Goal: Task Accomplishment & Management: Use online tool/utility

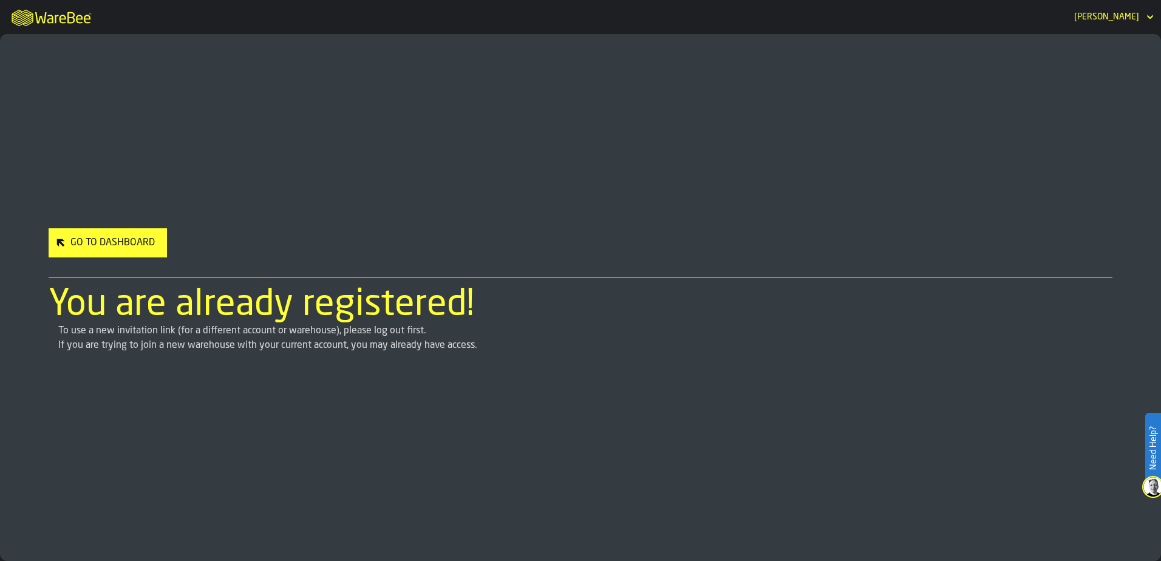
click at [101, 243] on div "Go to Dashboard" at bounding box center [113, 243] width 94 height 15
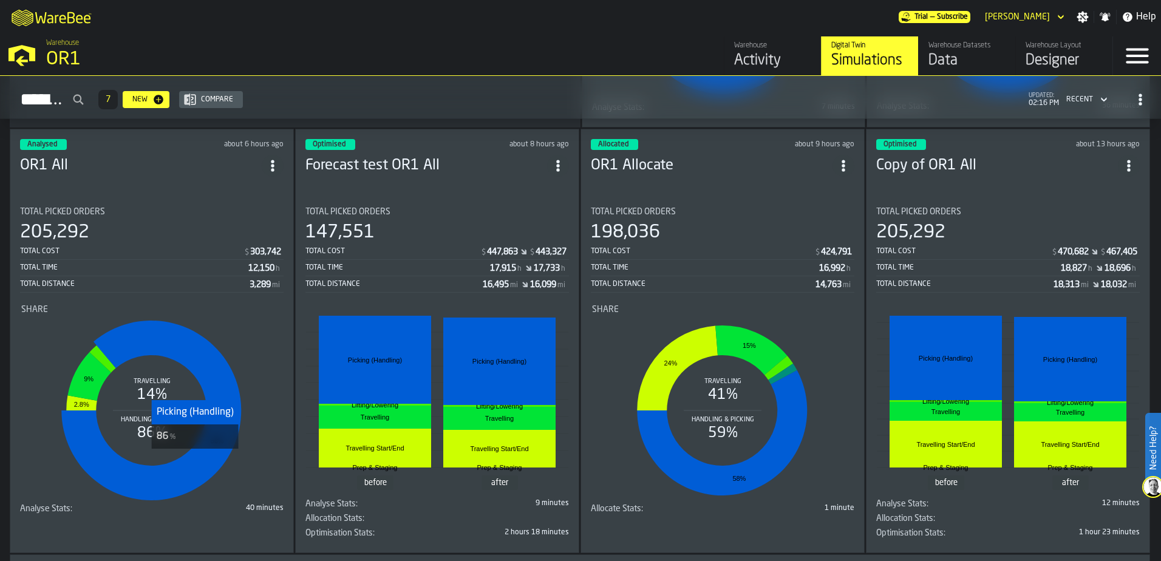
scroll to position [462, 0]
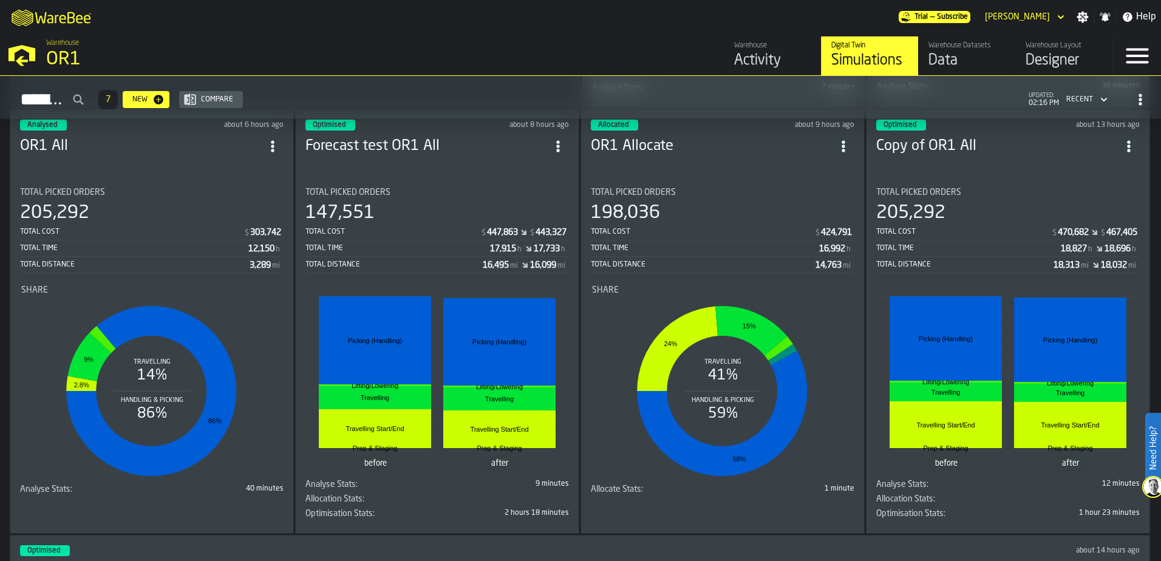
click at [197, 493] on div "40 minutes" at bounding box center [218, 488] width 129 height 8
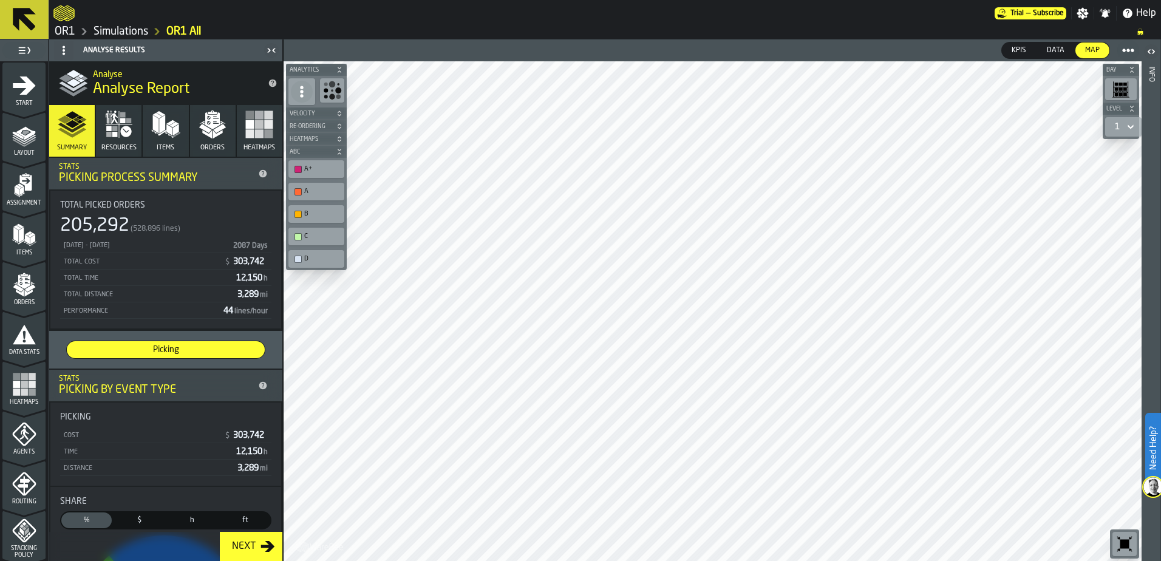
click at [219, 127] on polygon "button" at bounding box center [219, 128] width 13 height 9
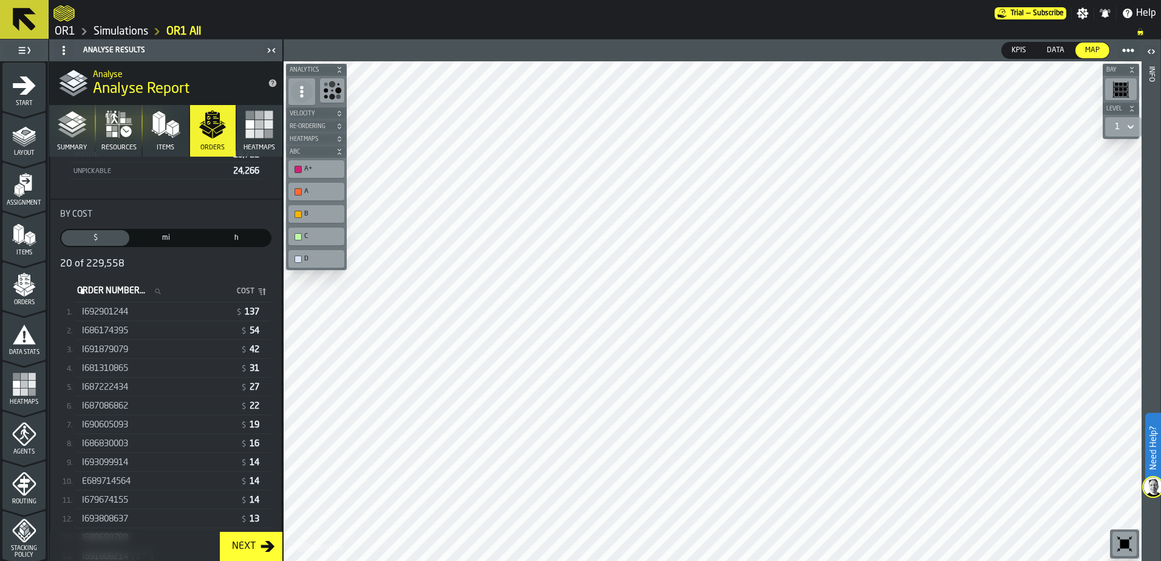
scroll to position [182, 0]
click at [143, 313] on div "I692901244 $ 137" at bounding box center [173, 305] width 197 height 18
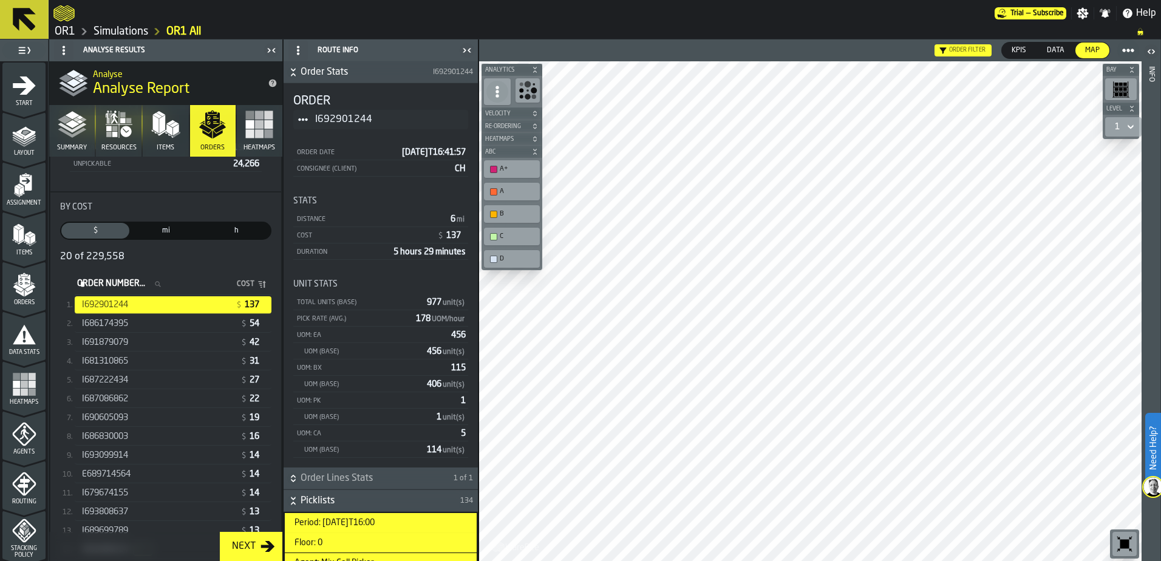
click at [1122, 540] on icon "button-toolbar-undefined" at bounding box center [1124, 544] width 9 height 9
click at [203, 335] on div "I691879079 $ 42" at bounding box center [173, 342] width 197 height 19
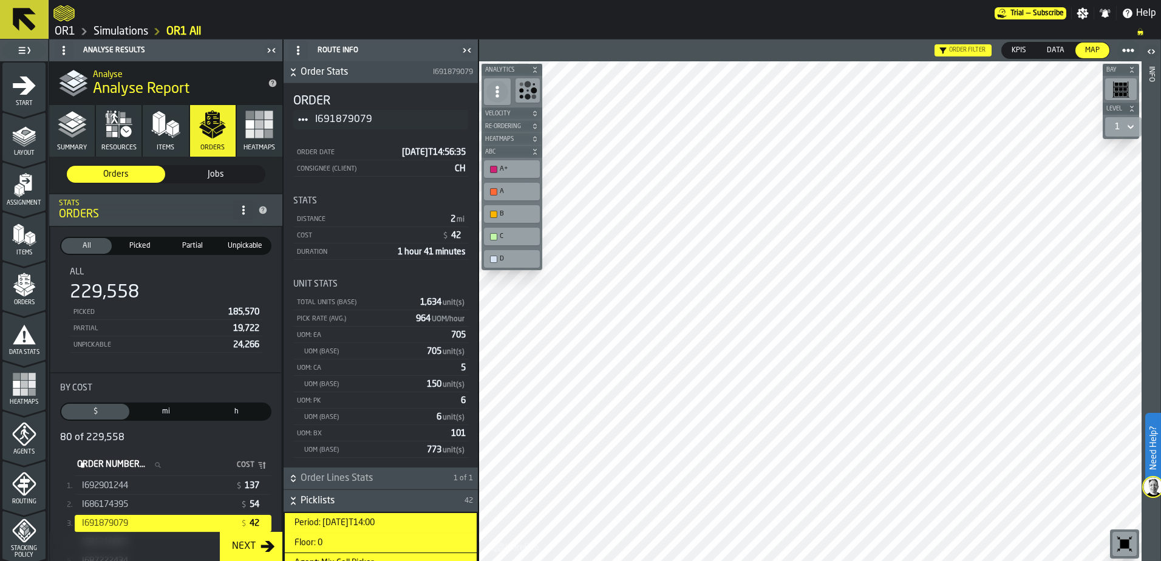
scroll to position [0, 0]
click at [140, 246] on span "Picked" at bounding box center [140, 247] width 46 height 11
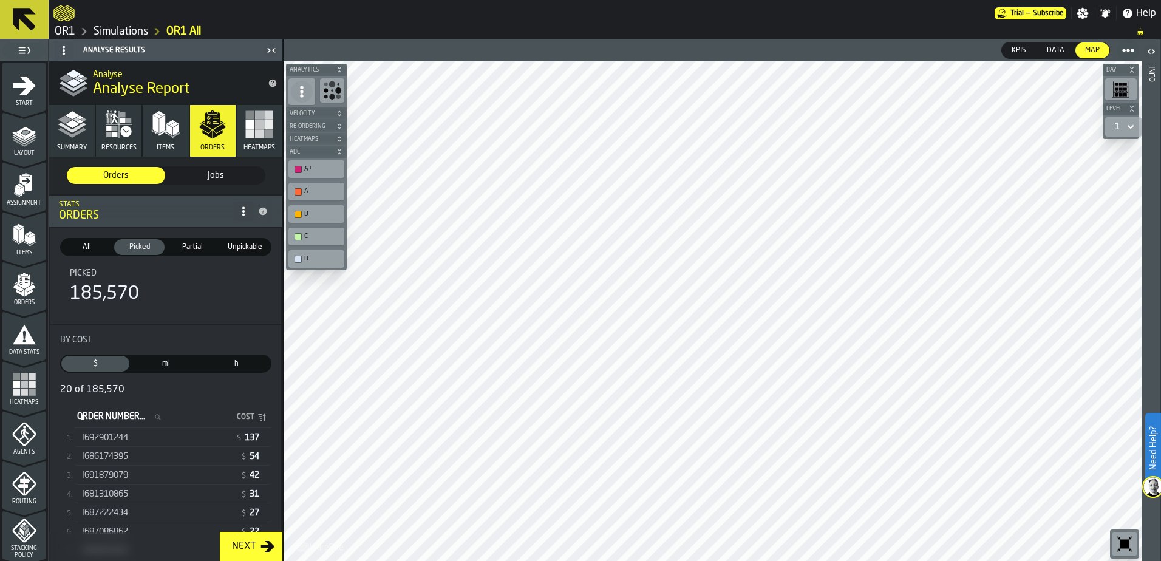
click at [157, 359] on span "mi" at bounding box center [165, 363] width 63 height 11
click at [143, 435] on div "I692901244" at bounding box center [151, 438] width 138 height 10
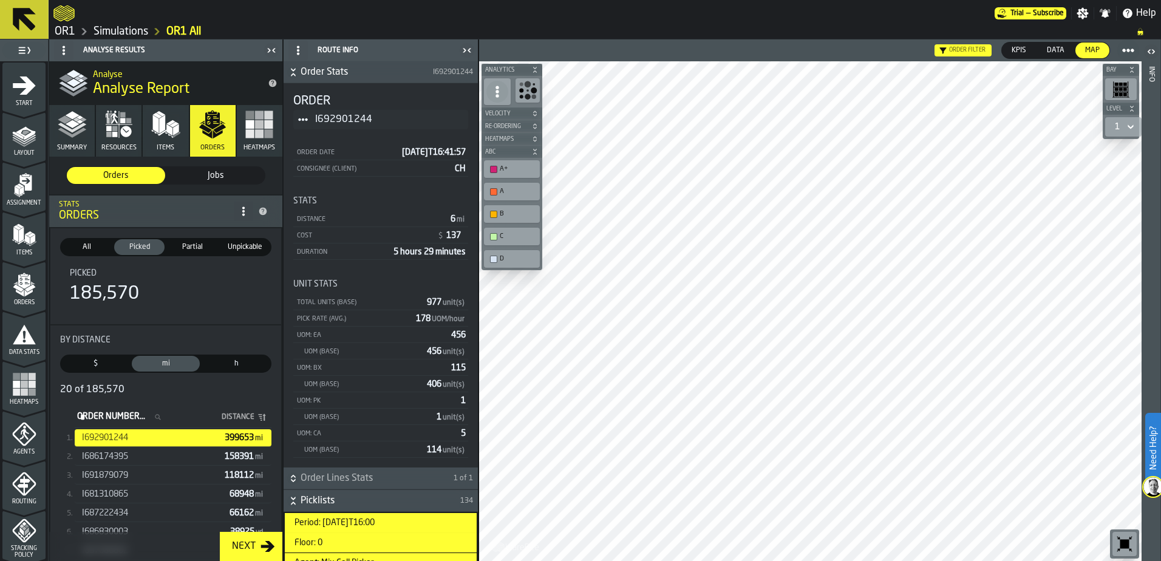
scroll to position [243, 0]
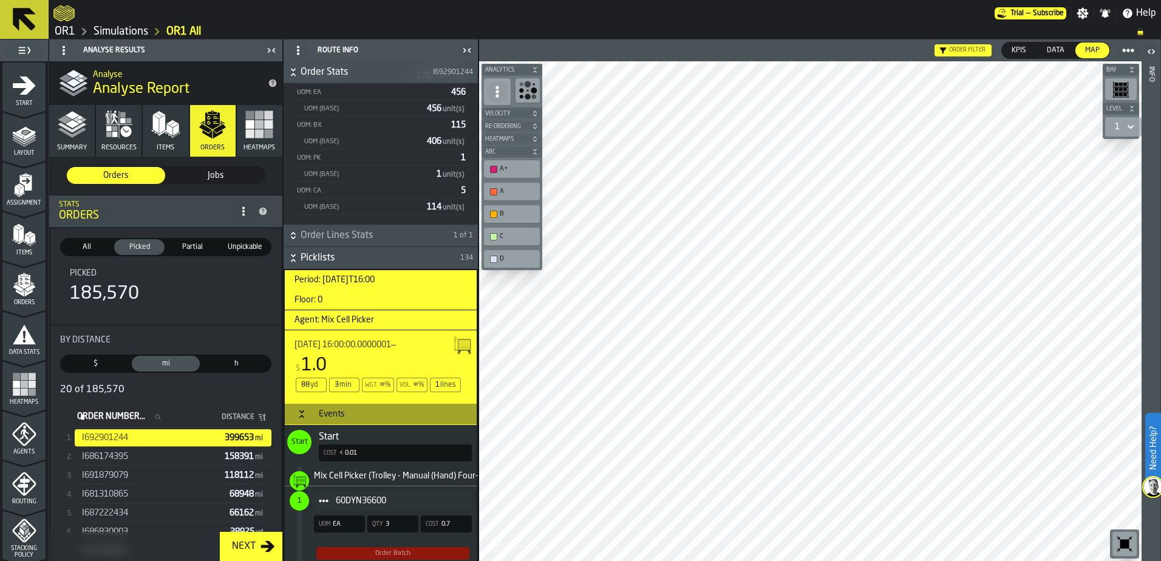
click at [65, 32] on link "OR1" at bounding box center [65, 31] width 21 height 13
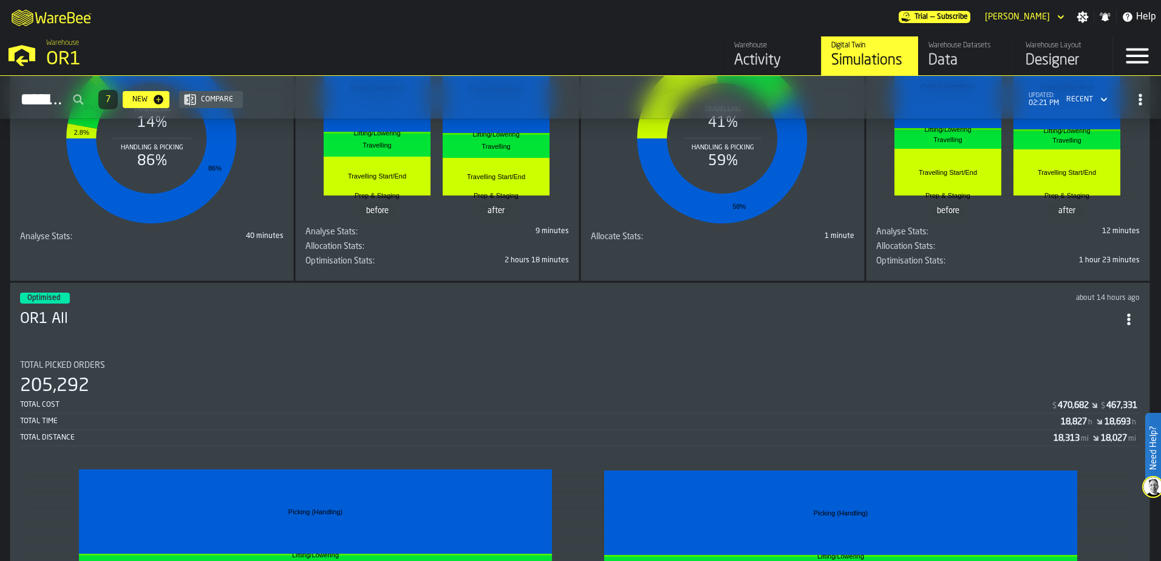
scroll to position [705, 0]
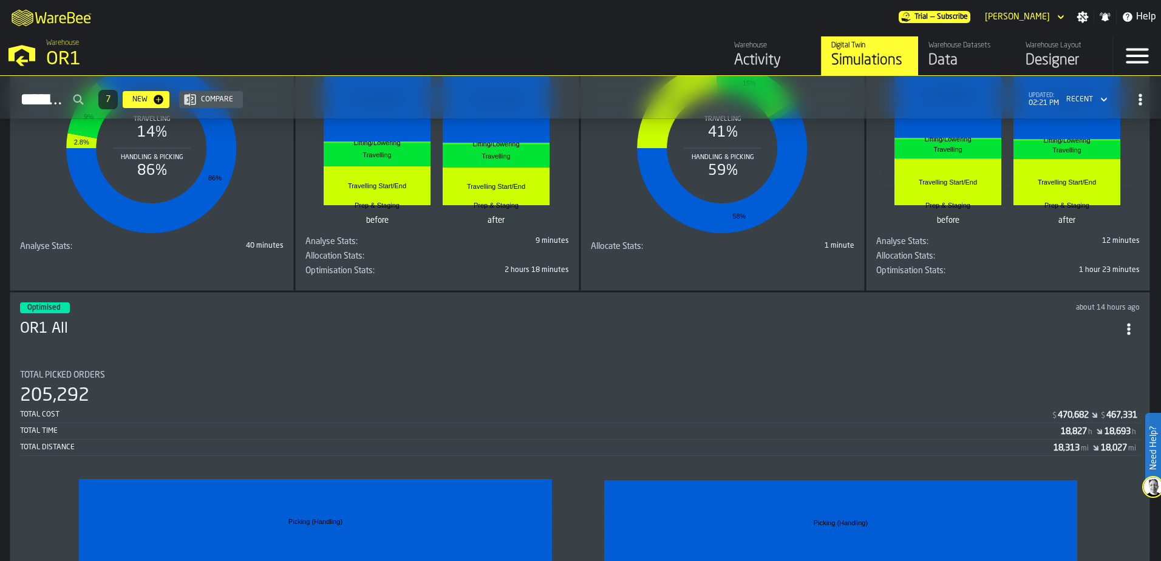
click at [451, 331] on h3 "OR1 All" at bounding box center [569, 328] width 1098 height 19
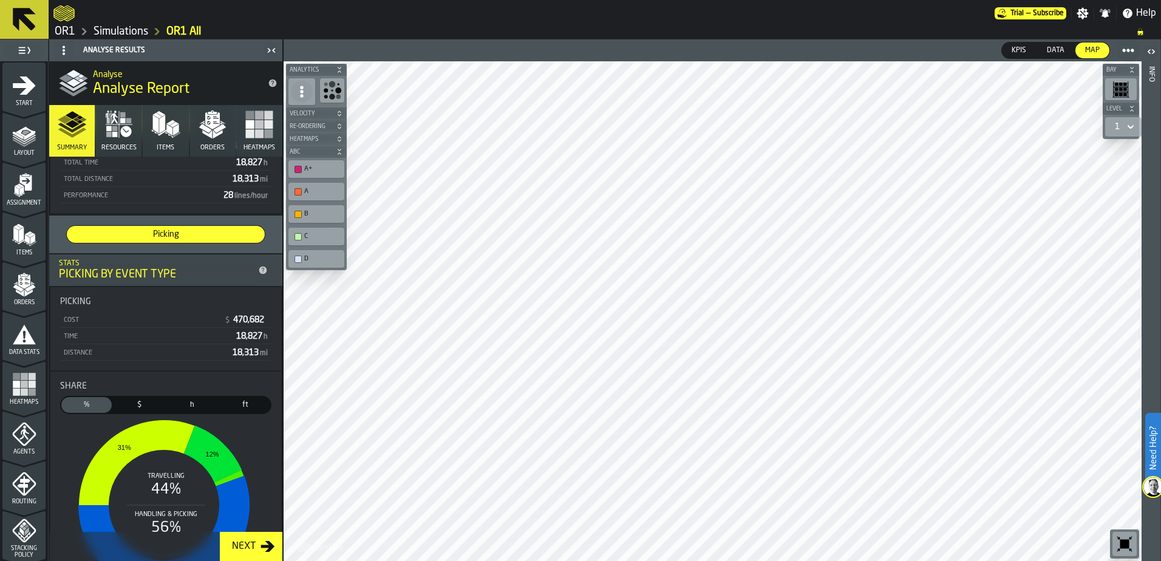
scroll to position [16, 0]
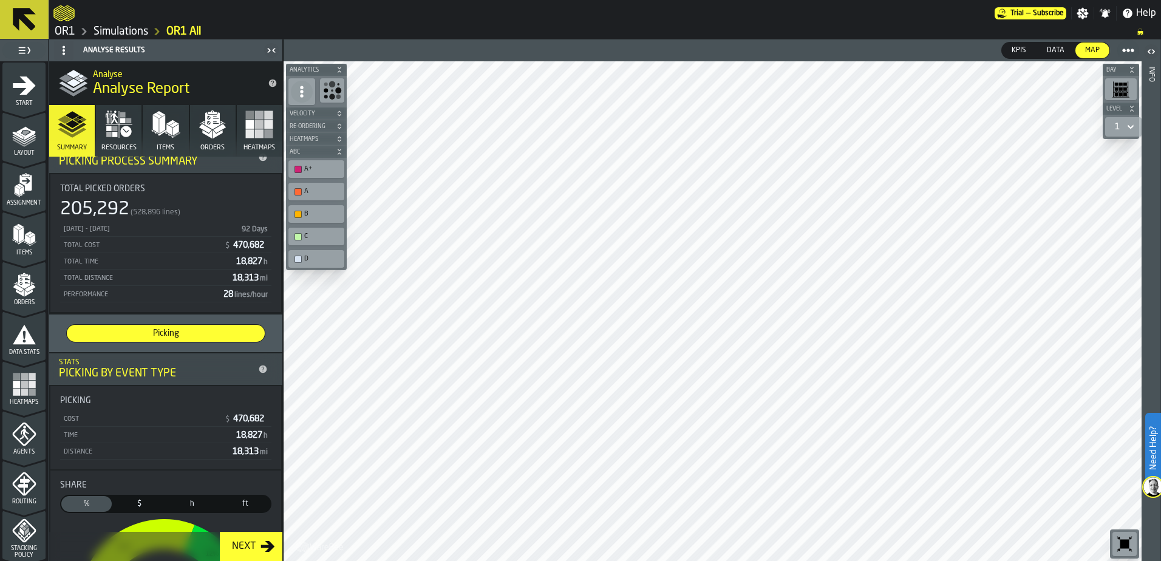
click at [173, 333] on span "Picking" at bounding box center [166, 333] width 188 height 12
click at [195, 336] on span "Picking" at bounding box center [166, 333] width 188 height 12
click at [191, 330] on span "Picking" at bounding box center [166, 333] width 188 height 12
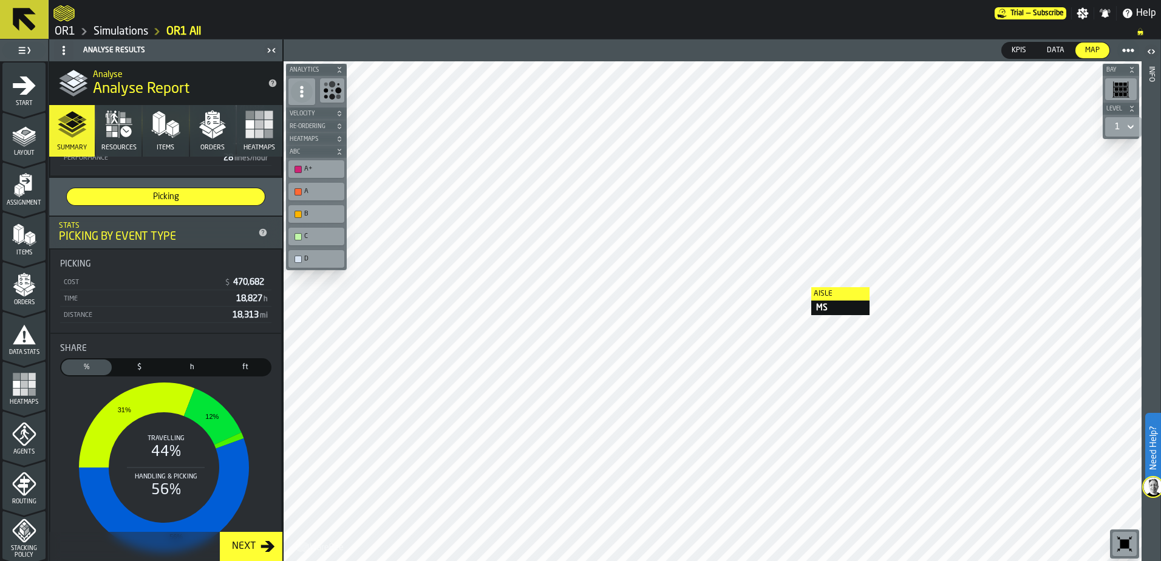
scroll to position [259, 0]
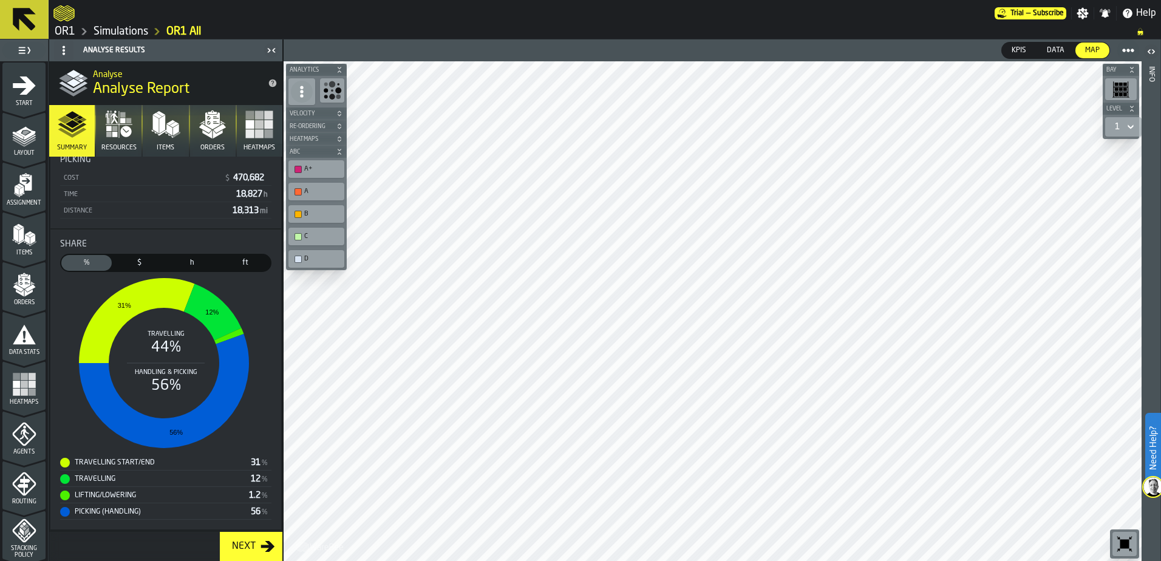
click at [247, 542] on div "Next" at bounding box center [243, 546] width 33 height 15
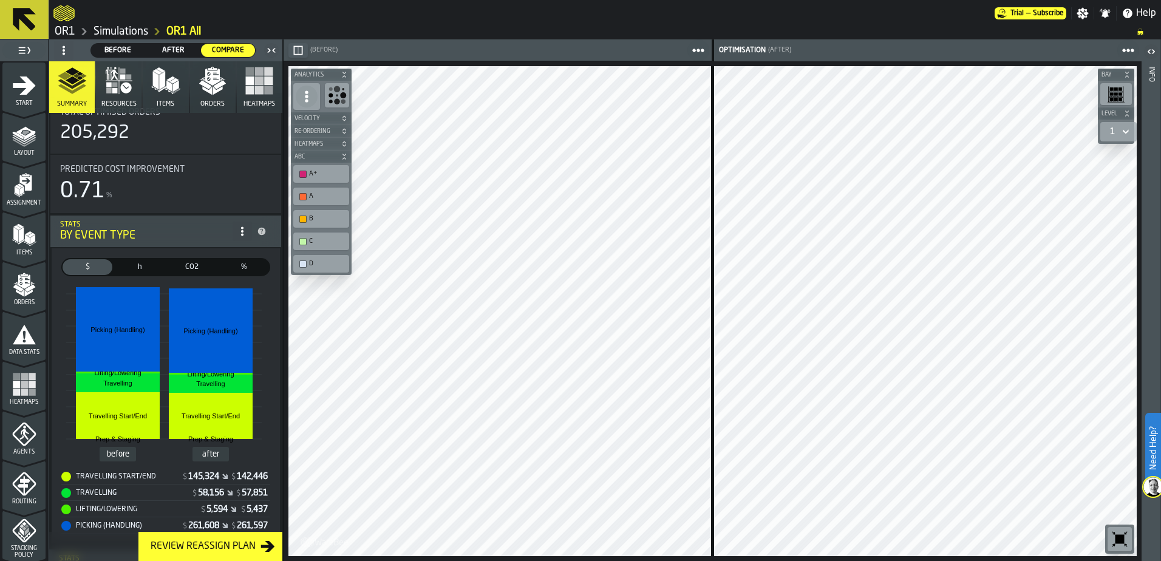
scroll to position [0, 0]
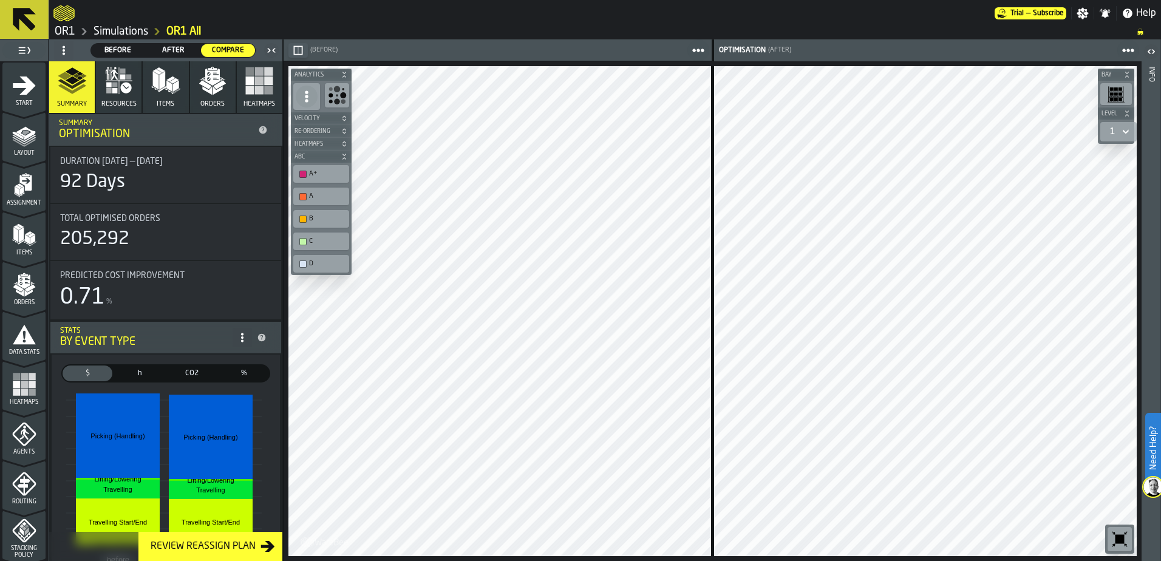
click at [215, 95] on button "Orders" at bounding box center [213, 87] width 46 height 52
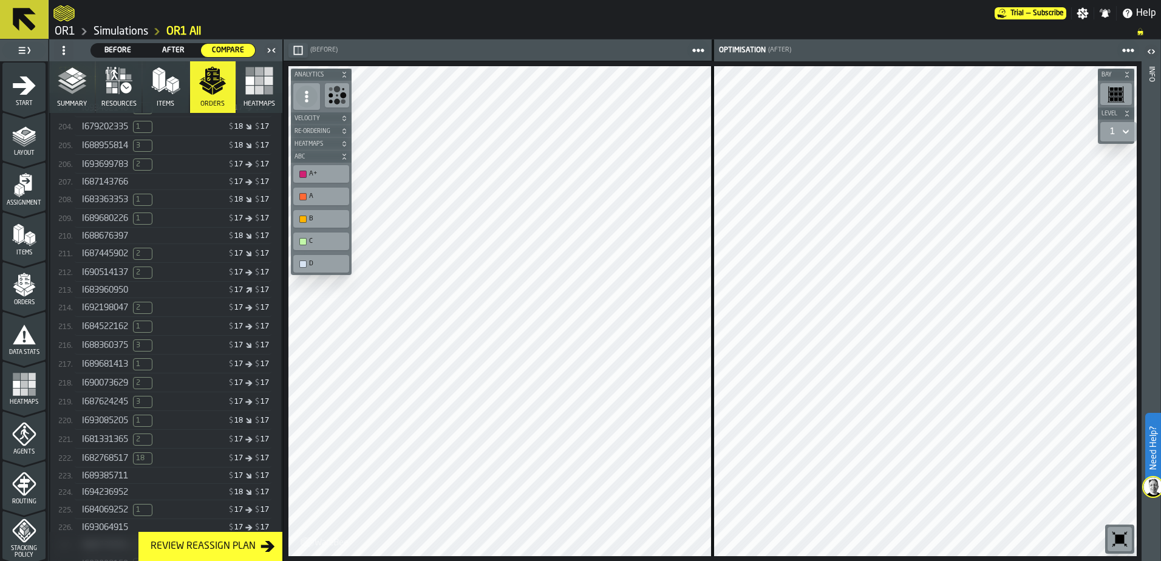
scroll to position [4223, 0]
click at [208, 228] on div "$ 18 $ 17" at bounding box center [221, 224] width 93 height 8
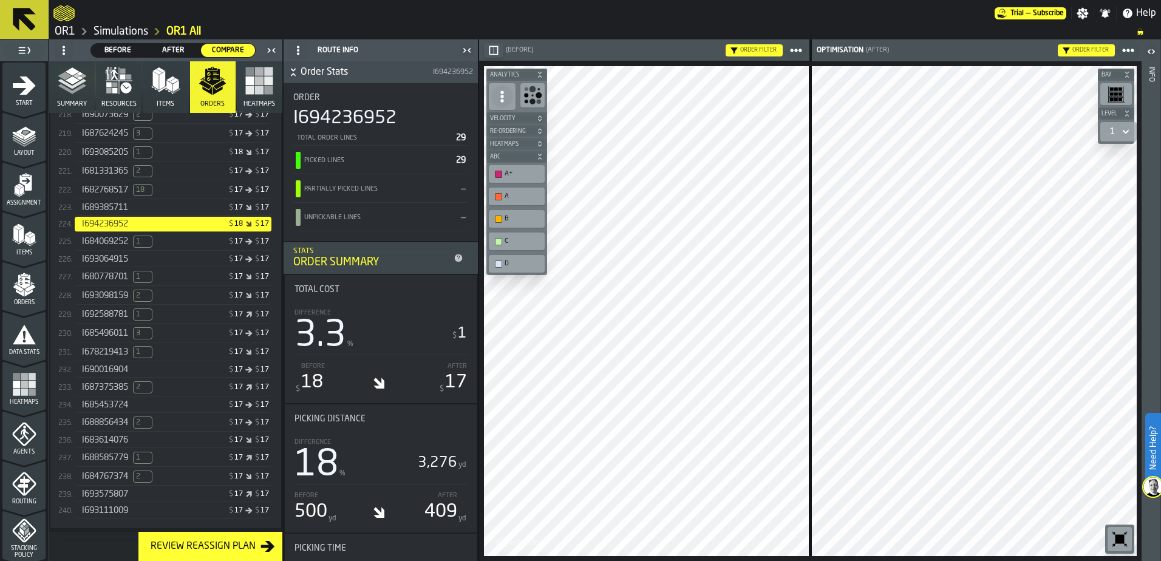
click at [540, 73] on icon "button-" at bounding box center [539, 74] width 7 height 7
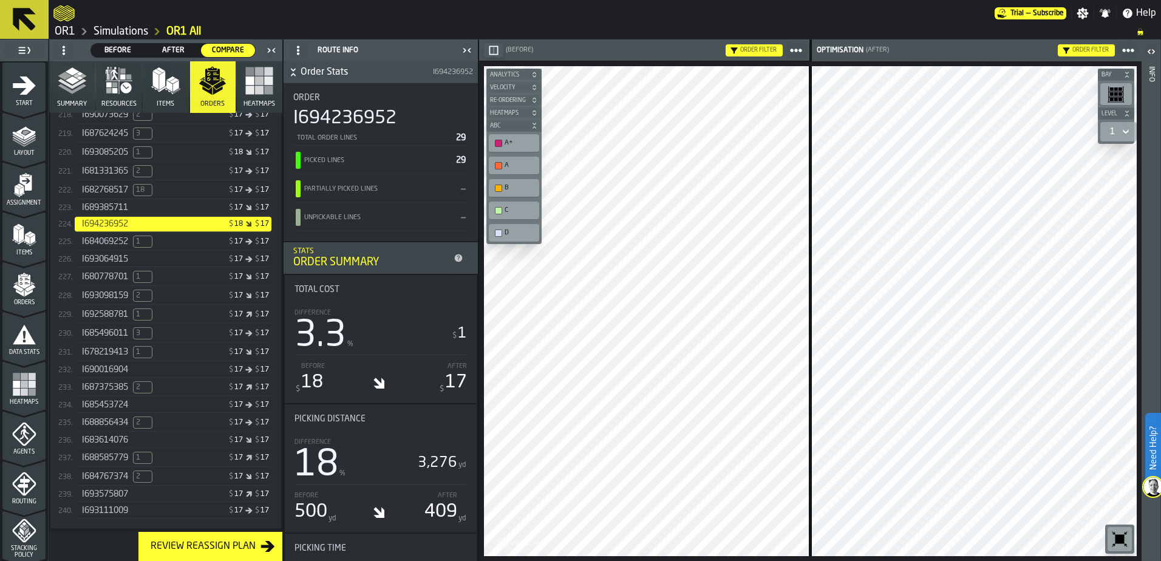
click at [521, 73] on span "Analytics" at bounding box center [507, 75] width 41 height 7
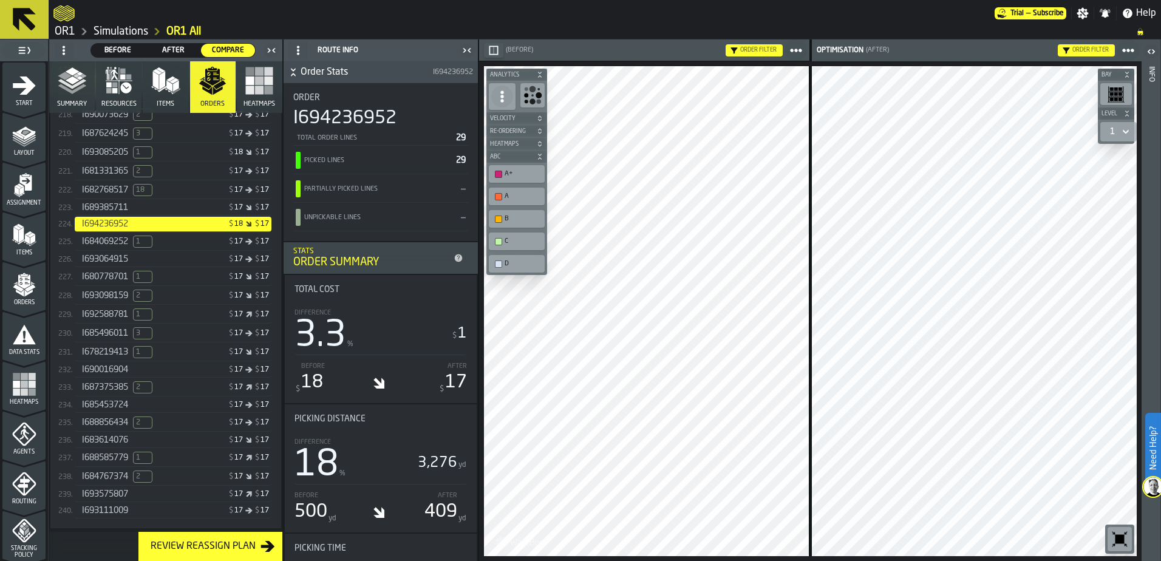
click at [521, 73] on span "Analytics" at bounding box center [510, 75] width 46 height 7
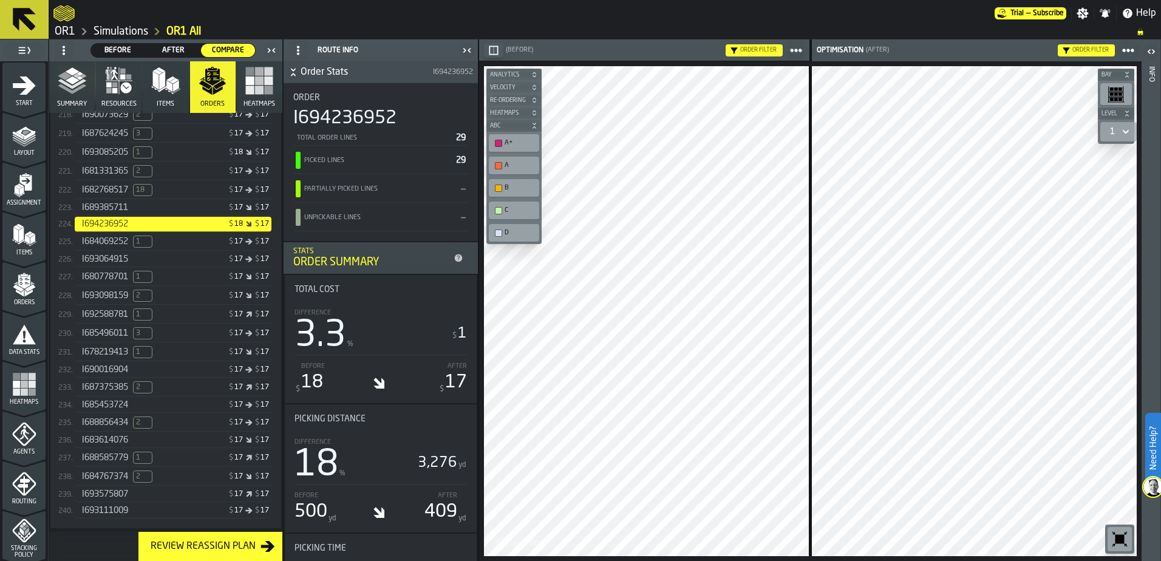
click at [521, 73] on span "Analytics" at bounding box center [507, 75] width 41 height 7
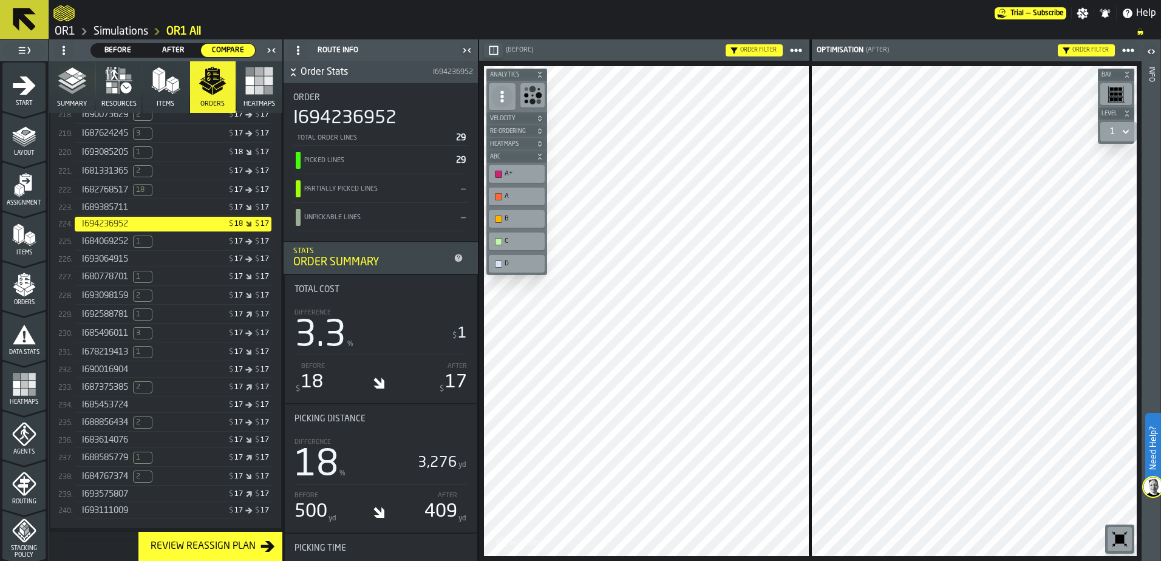
click at [503, 98] on icon at bounding box center [502, 96] width 12 height 12
click at [518, 148] on div "Hide Titles" at bounding box center [529, 151] width 63 height 15
click at [202, 157] on div "$ 18 $ 17" at bounding box center [221, 152] width 93 height 8
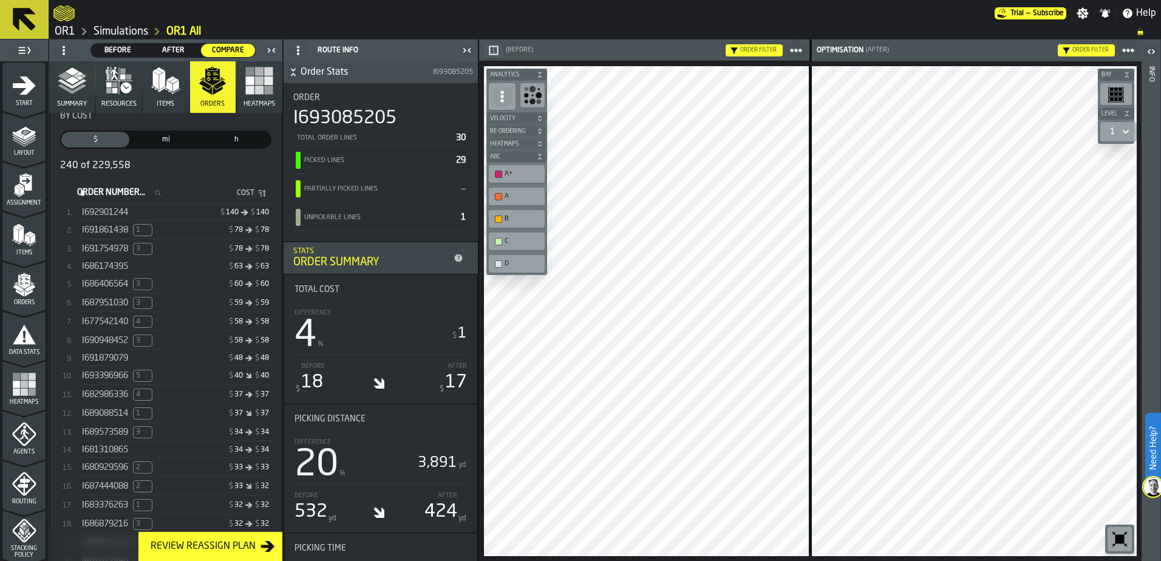
scroll to position [180, 0]
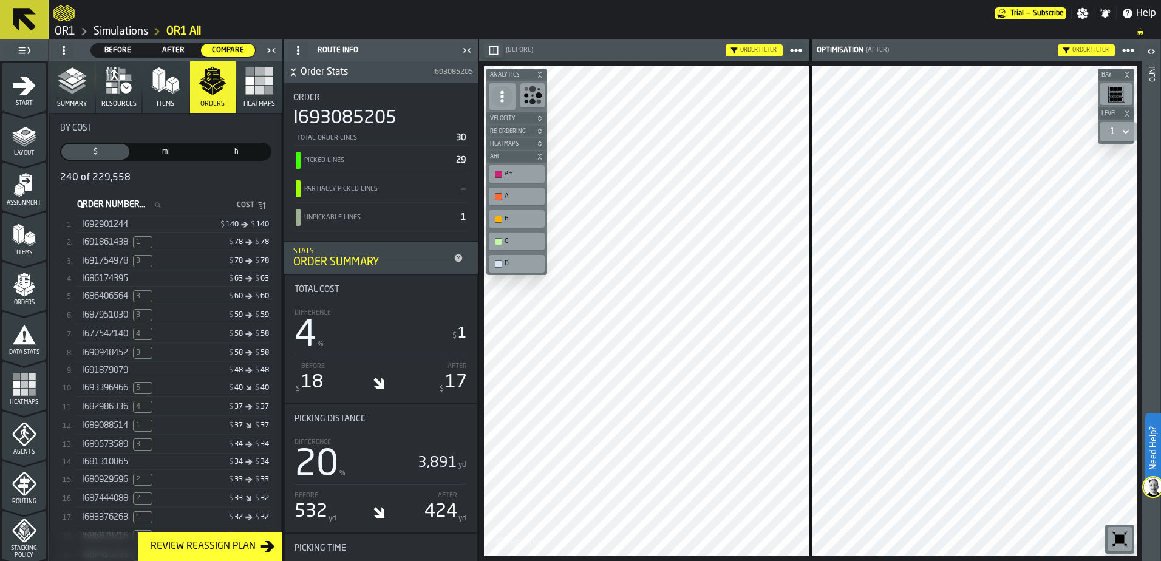
click at [175, 226] on div "$ 140 $ 140" at bounding box center [221, 224] width 93 height 8
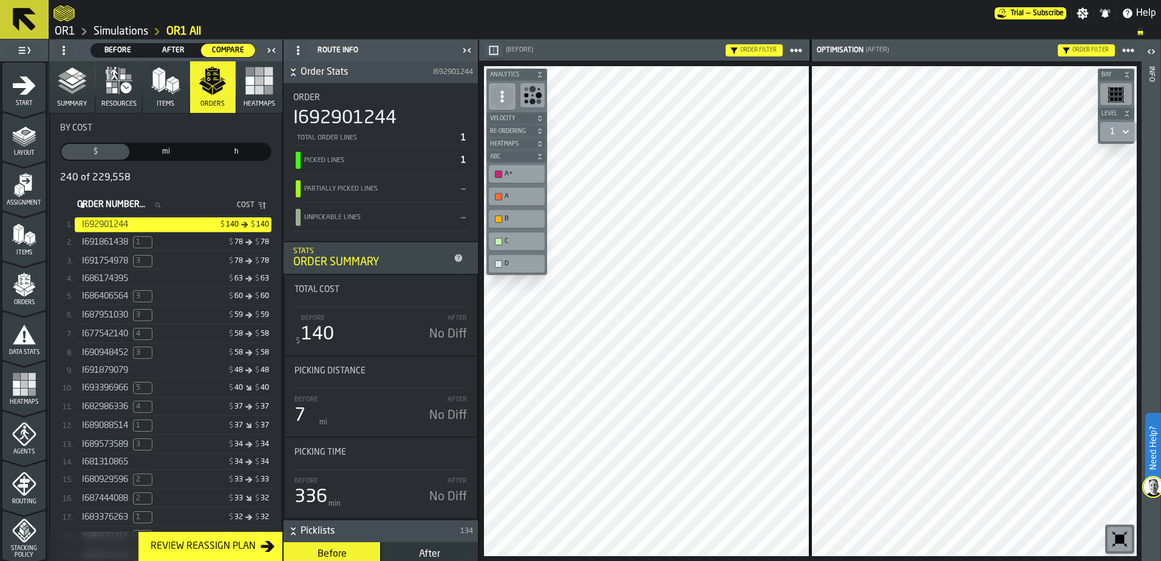
scroll to position [0, 0]
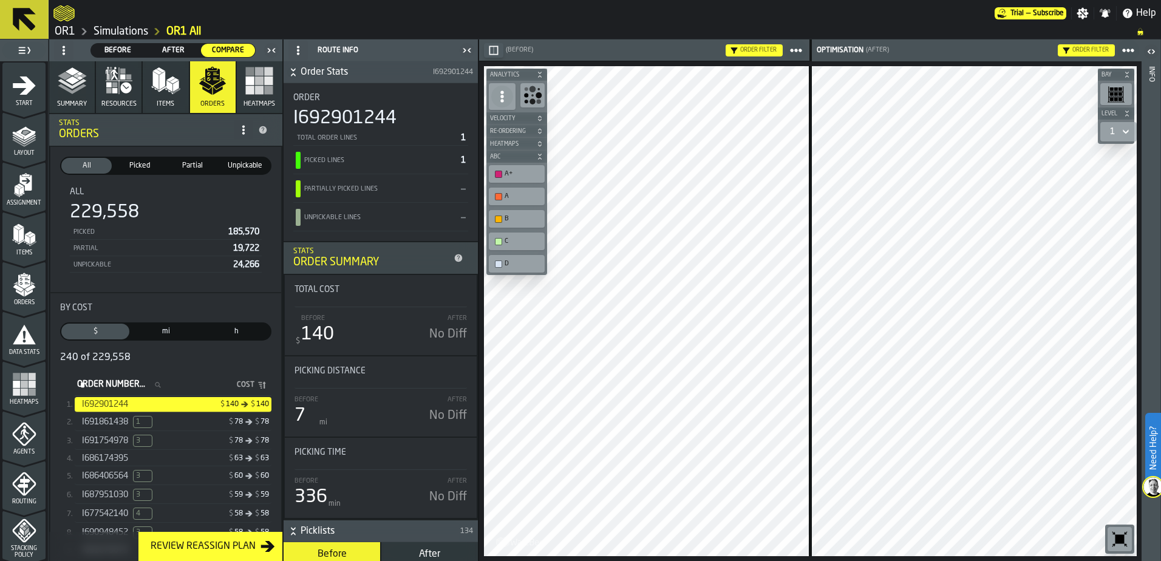
click at [178, 331] on span "mi" at bounding box center [165, 331] width 63 height 11
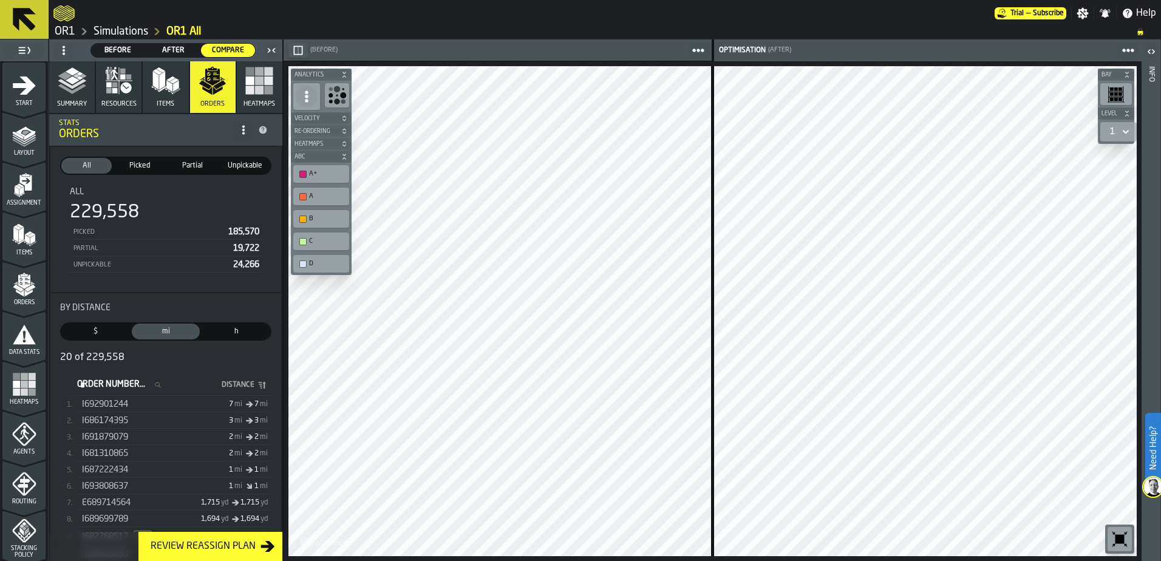
click at [257, 385] on icon "stat-By Distance" at bounding box center [262, 385] width 10 height 10
click at [258, 383] on icon "stat-By Distance" at bounding box center [262, 385] width 10 height 10
click at [26, 53] on icon "button-toggle-Toggle Full Menu" at bounding box center [24, 50] width 15 height 15
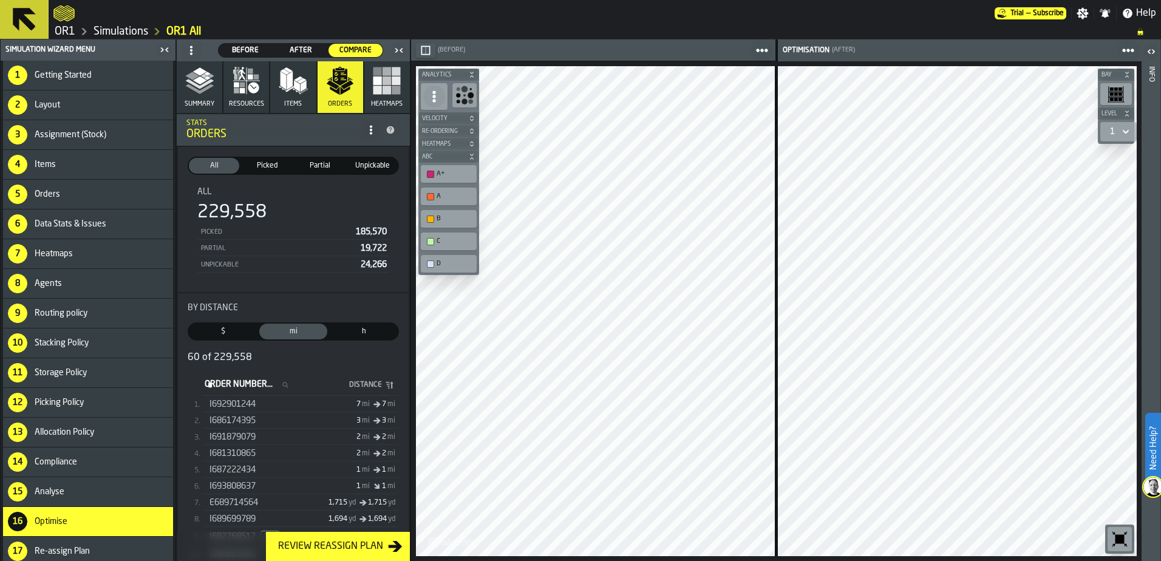
click at [165, 51] on icon "button-toggle-Close me" at bounding box center [164, 49] width 15 height 15
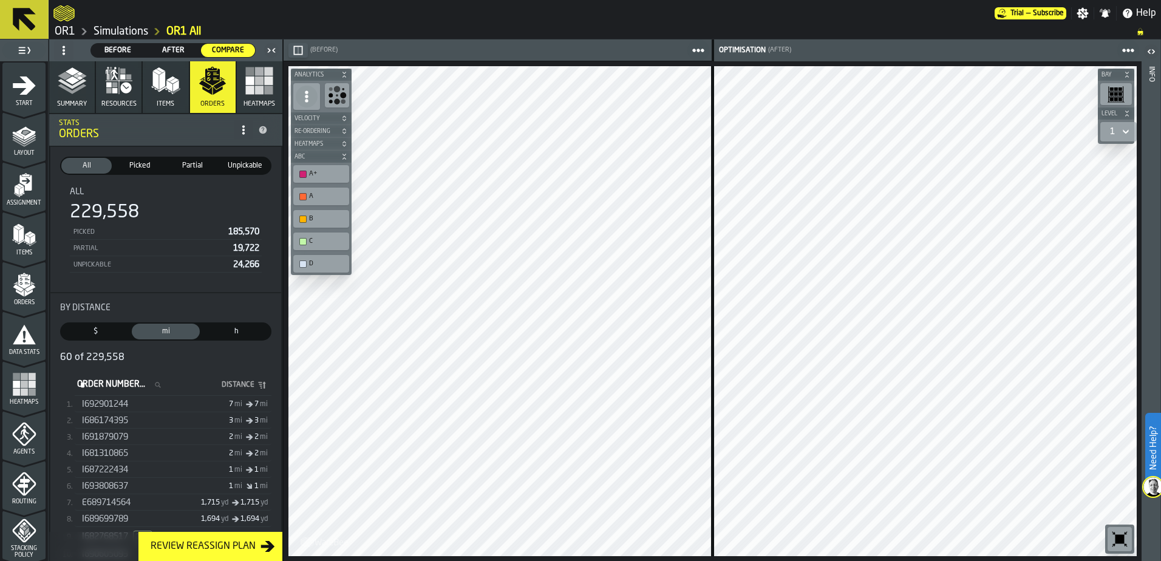
click at [61, 49] on icon at bounding box center [64, 51] width 10 height 10
click at [140, 32] on link "Simulations" at bounding box center [120, 31] width 55 height 13
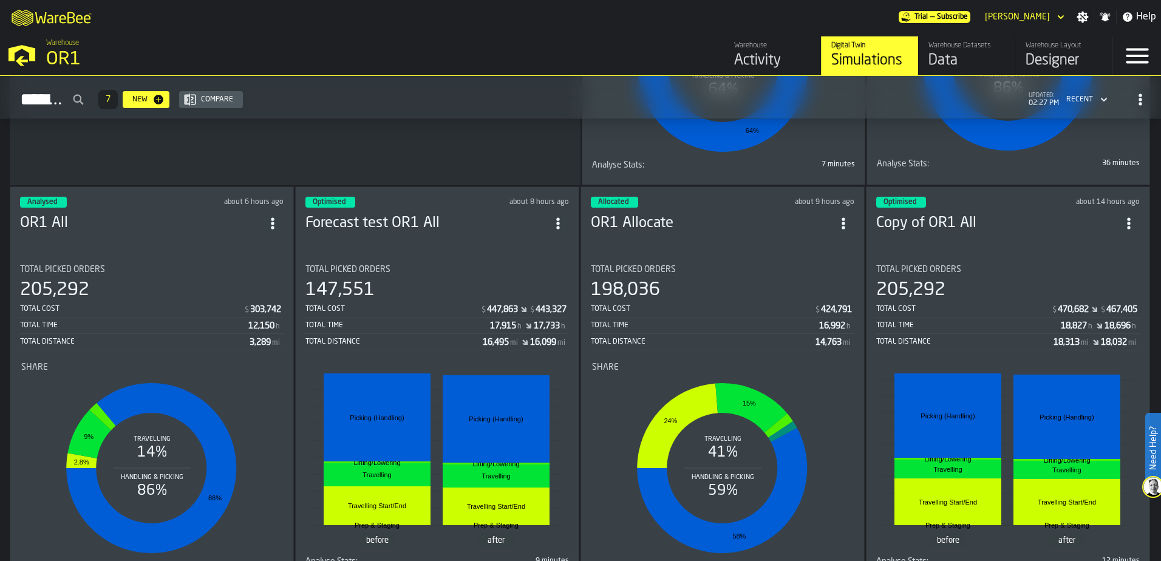
scroll to position [425, 0]
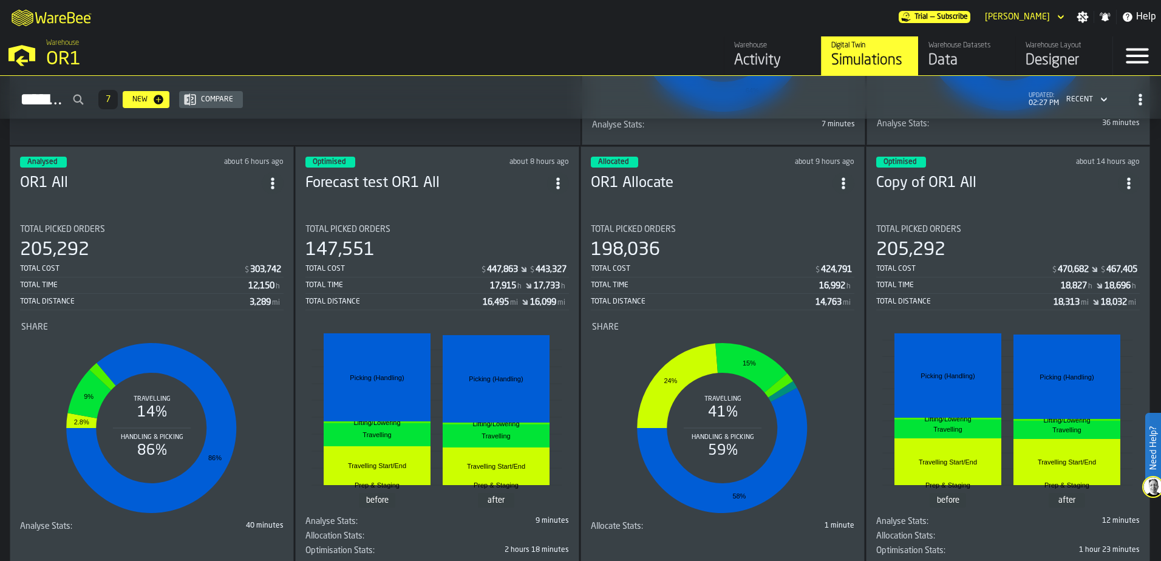
click at [151, 201] on header "Analysed about 6 hours ago OR1 All" at bounding box center [151, 181] width 263 height 49
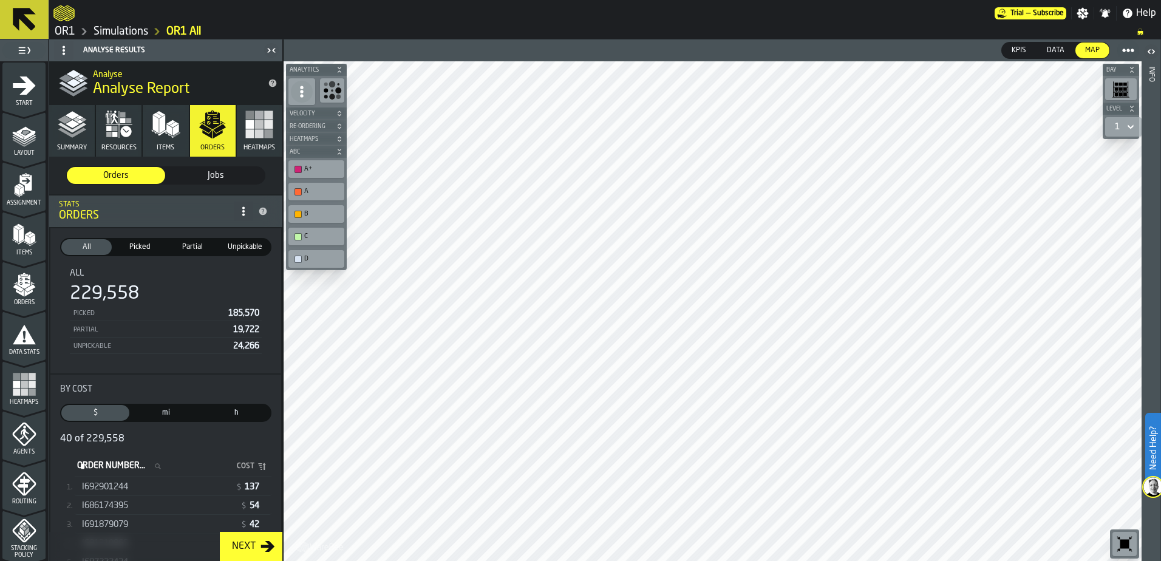
click at [168, 413] on span "mi" at bounding box center [165, 412] width 63 height 11
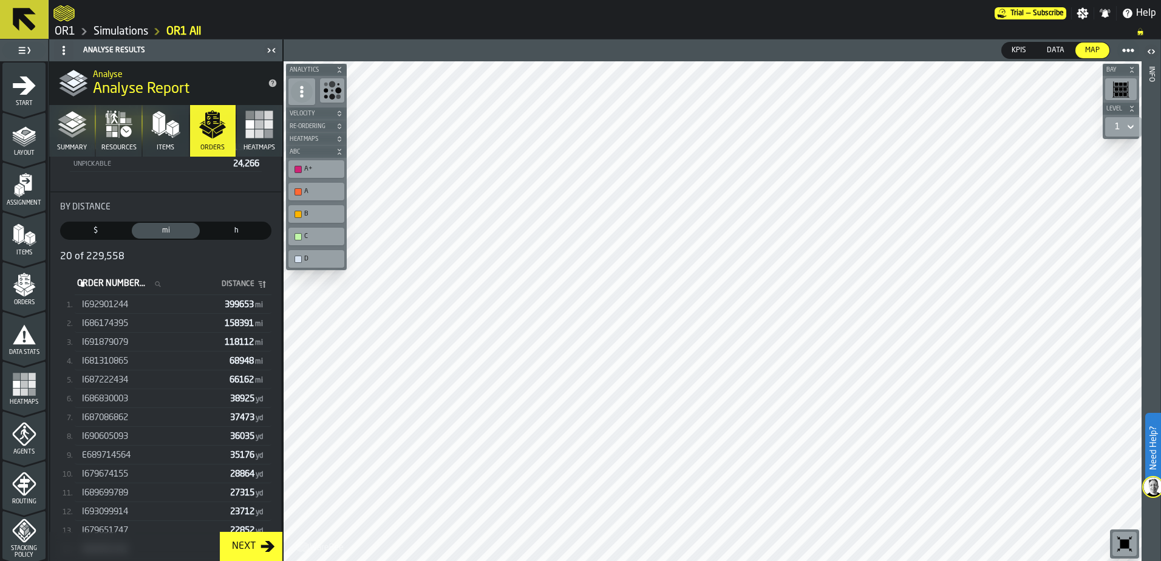
click at [185, 419] on div "I687086862" at bounding box center [153, 418] width 143 height 10
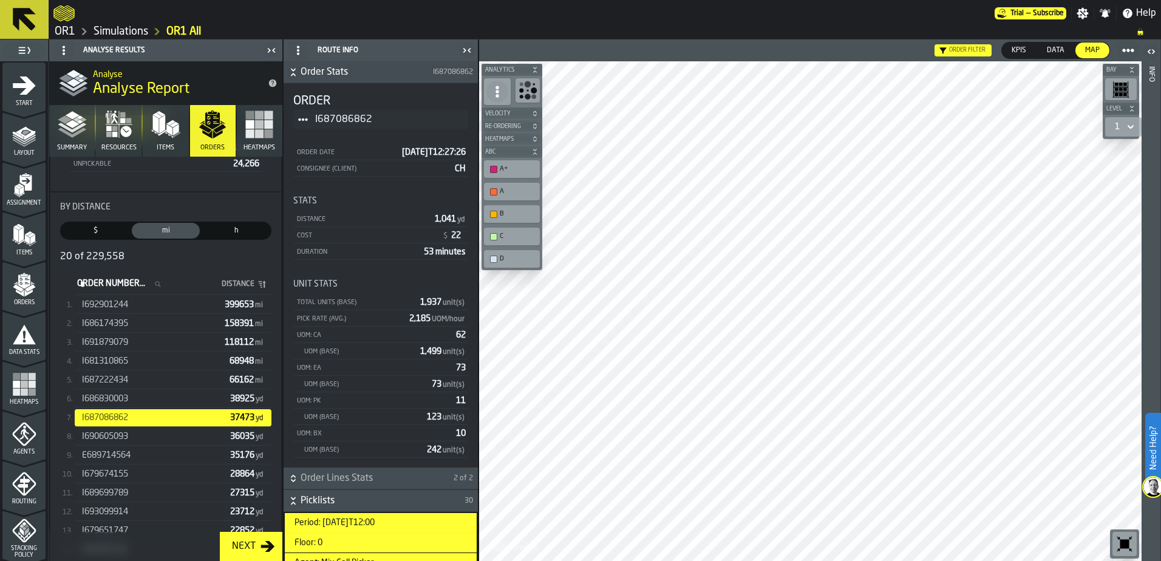
click at [191, 347] on div "I691879079" at bounding box center [151, 343] width 138 height 10
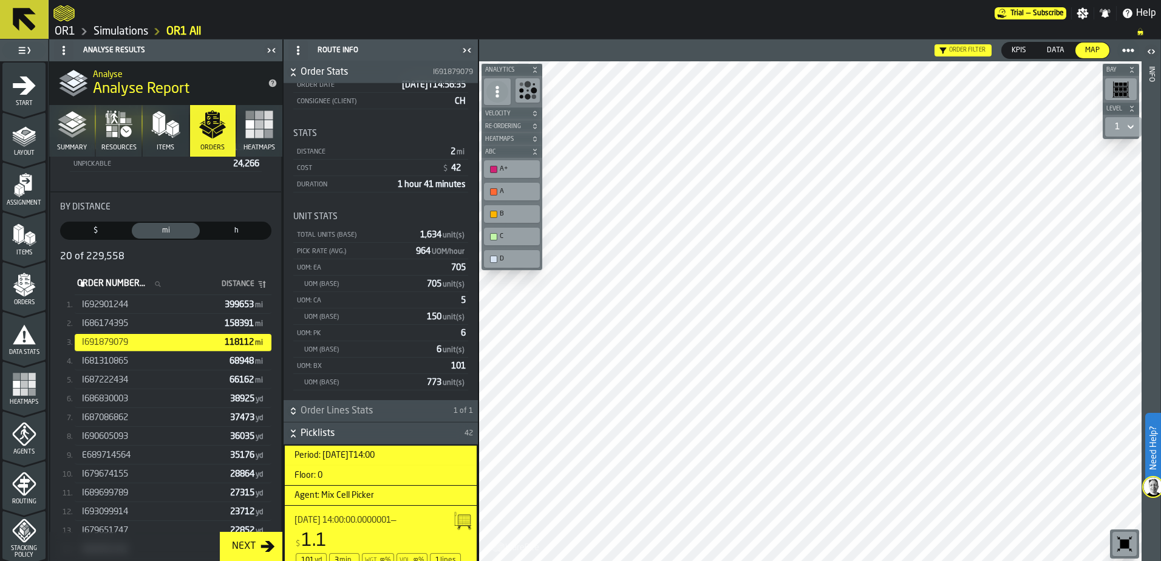
scroll to position [61, 0]
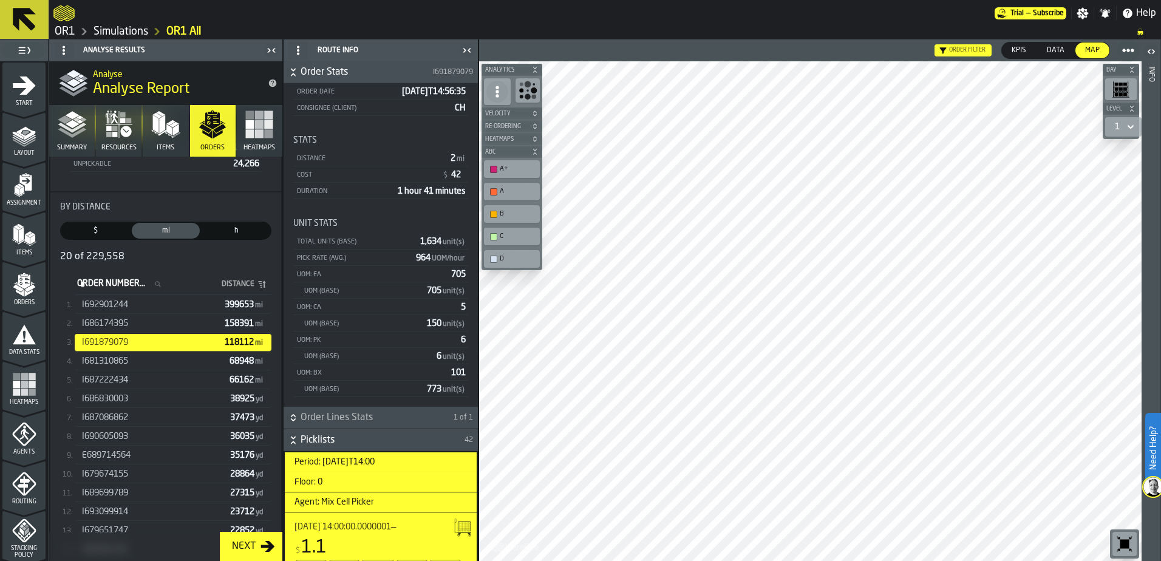
click at [339, 419] on span "Order Lines Stats" at bounding box center [376, 417] width 151 height 15
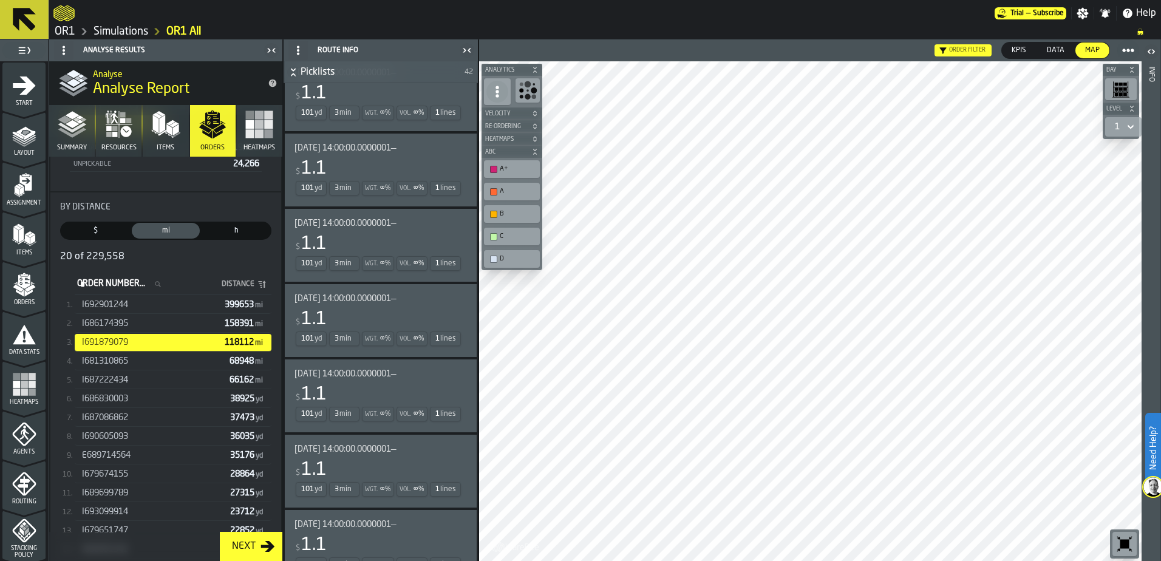
scroll to position [1214, 0]
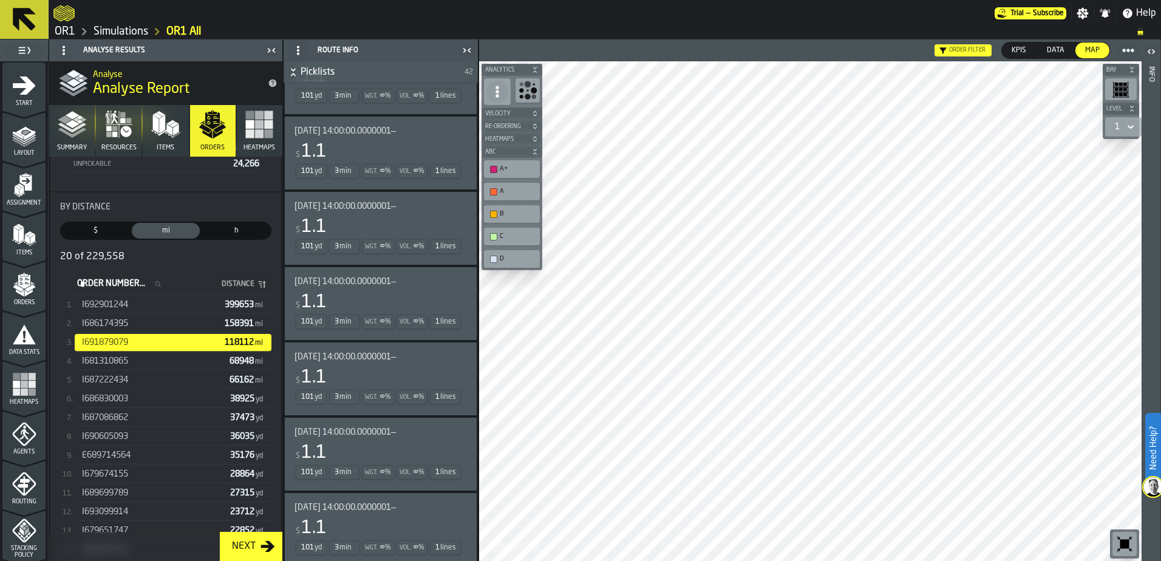
click at [186, 364] on div "I681310865" at bounding box center [153, 361] width 143 height 10
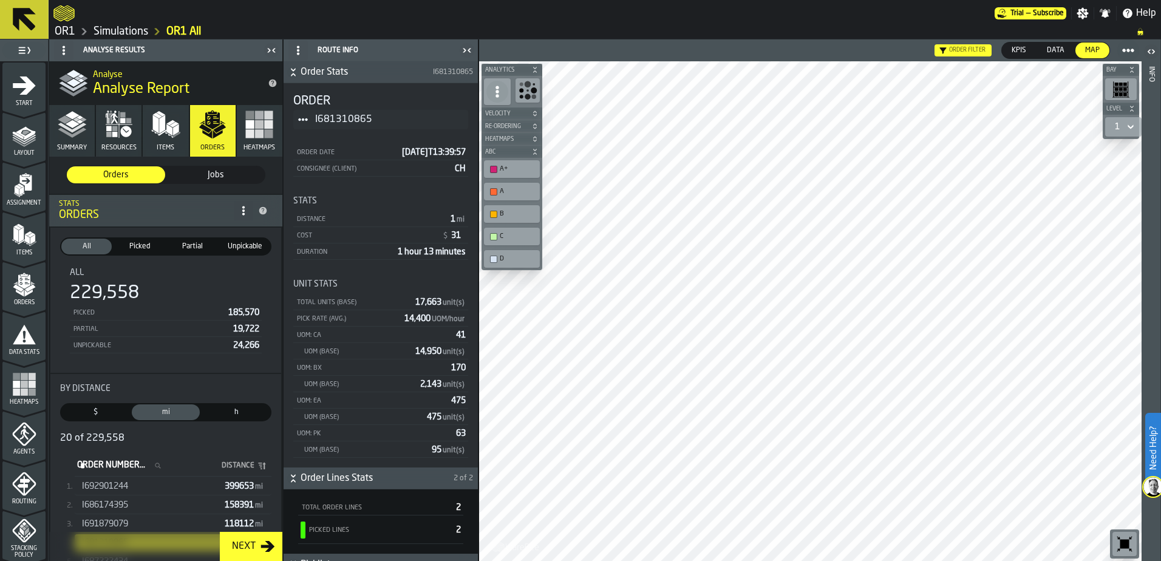
scroll to position [0, 0]
click at [127, 33] on link "Simulations" at bounding box center [120, 31] width 55 height 13
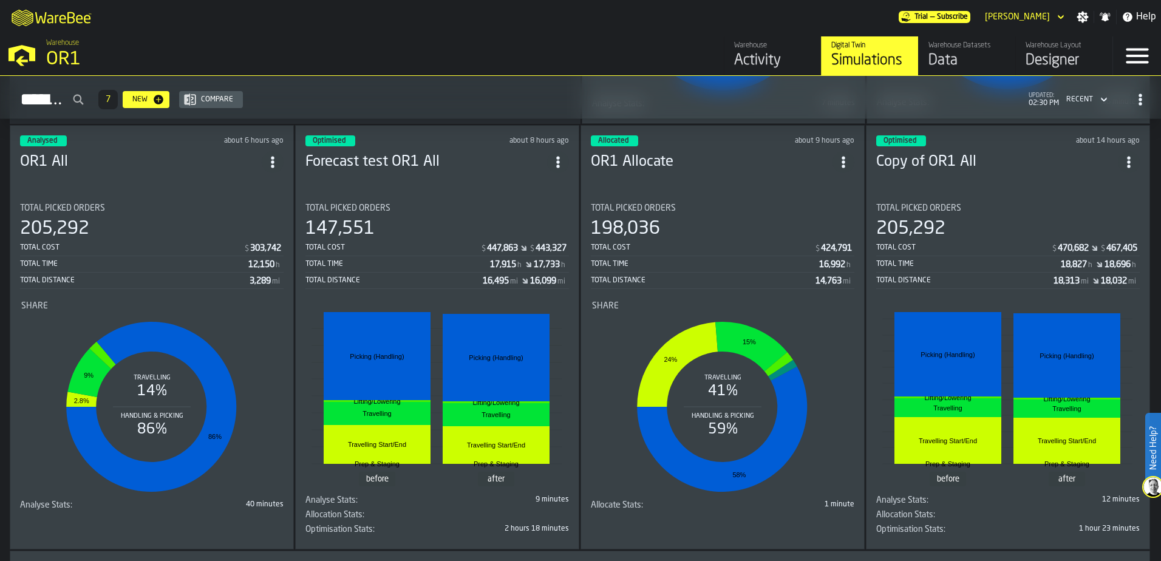
scroll to position [425, 0]
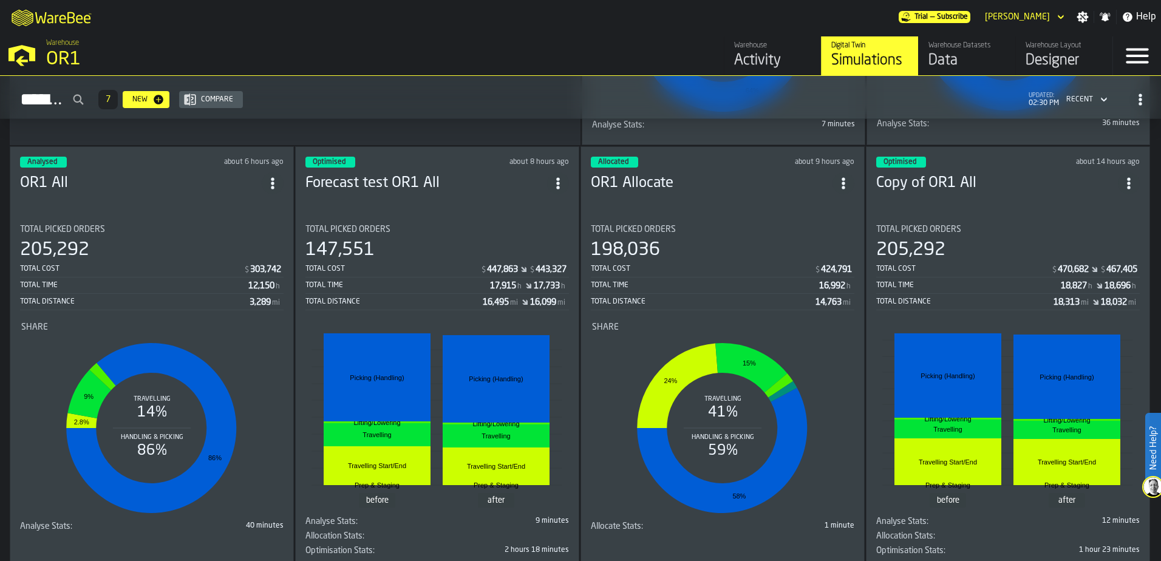
click at [443, 231] on div "Total Picked Orders" at bounding box center [436, 230] width 263 height 10
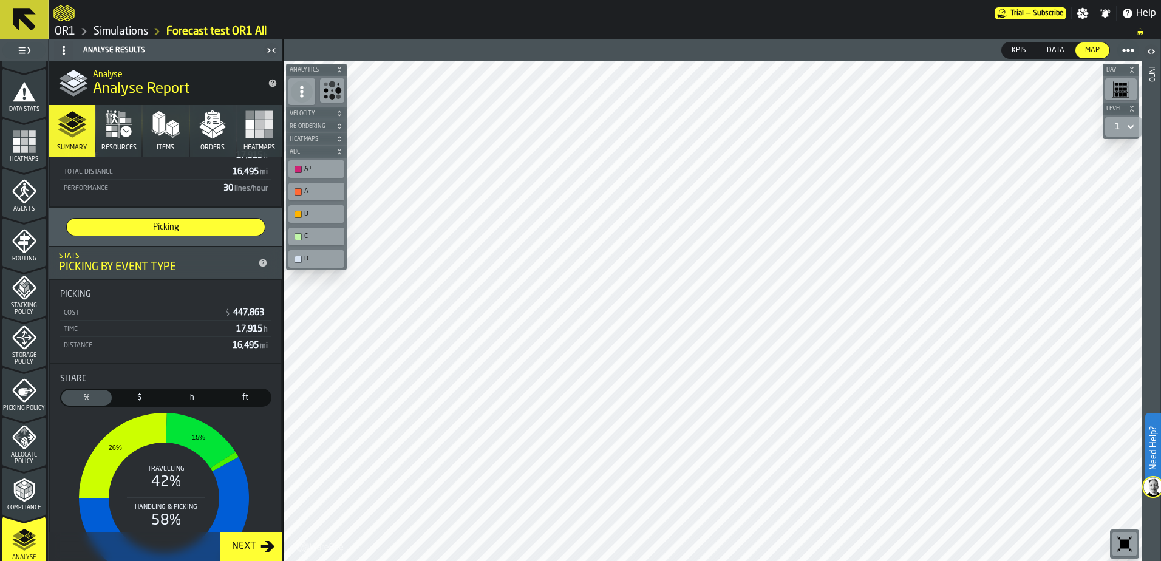
scroll to position [61, 0]
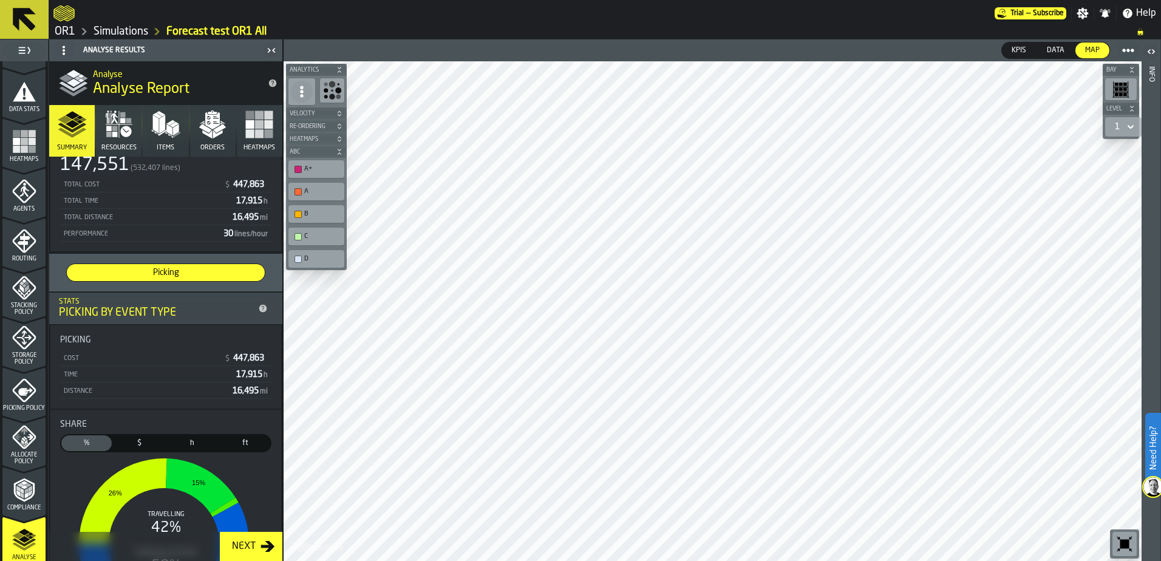
click at [217, 127] on polygon "button" at bounding box center [219, 128] width 13 height 9
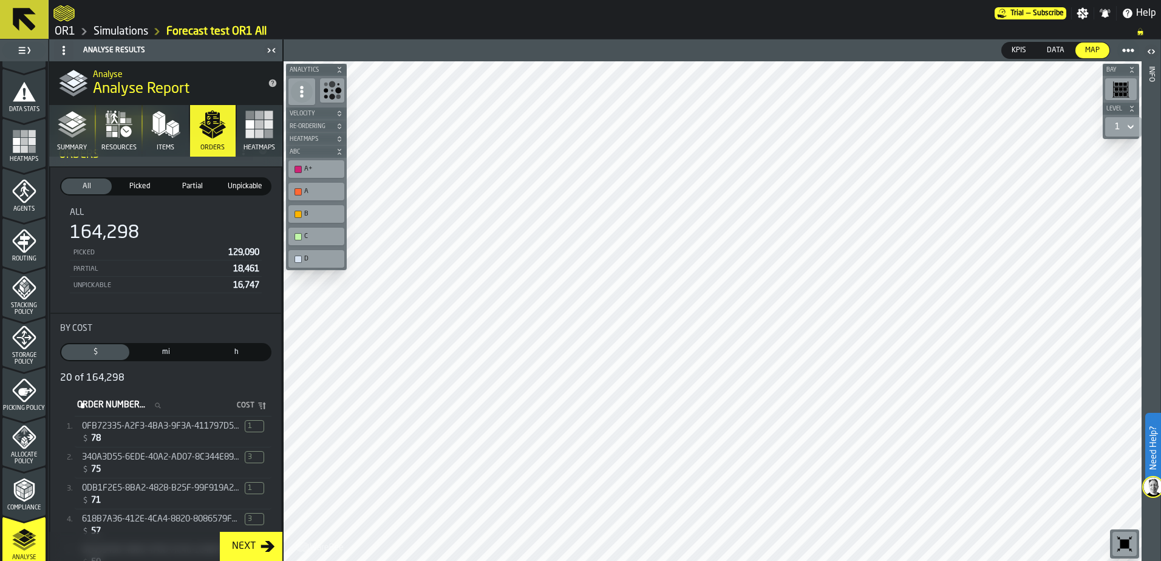
click at [158, 348] on span "mi" at bounding box center [165, 352] width 63 height 11
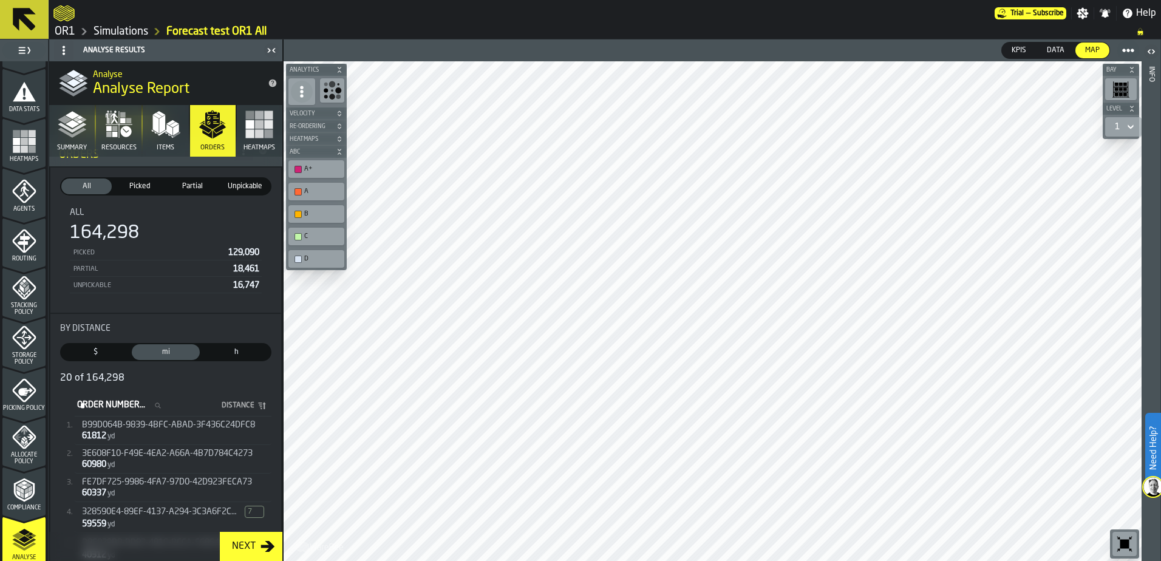
click at [162, 434] on div "b99d064b-9839-4bfc-abad-3f436c24dfc8 61812 yd" at bounding box center [173, 431] width 197 height 27
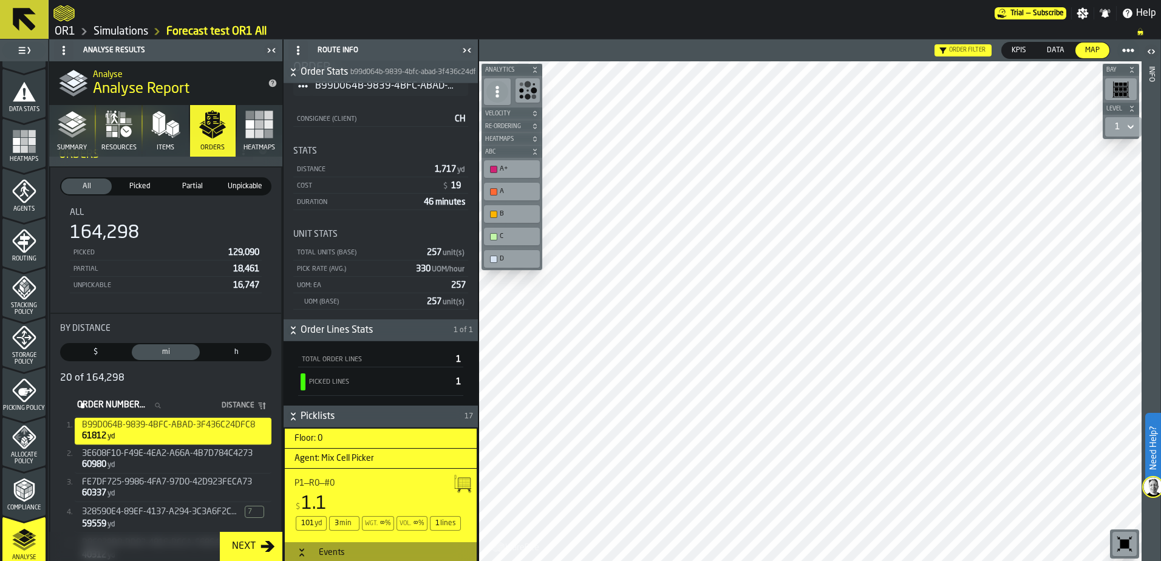
scroll to position [0, 0]
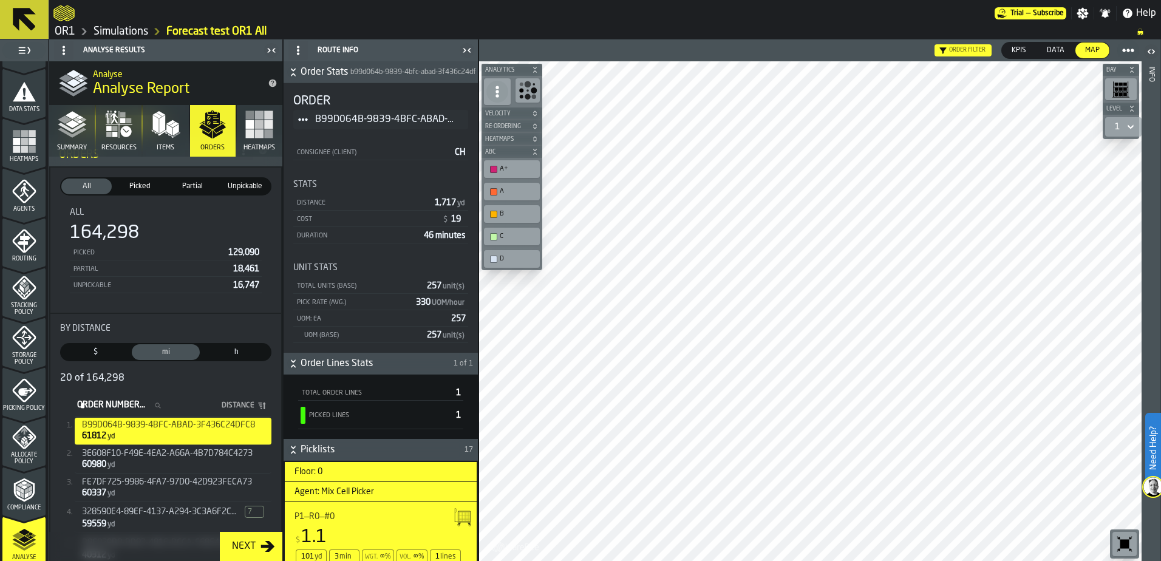
click at [1025, 51] on span "KPIs" at bounding box center [1019, 50] width 24 height 11
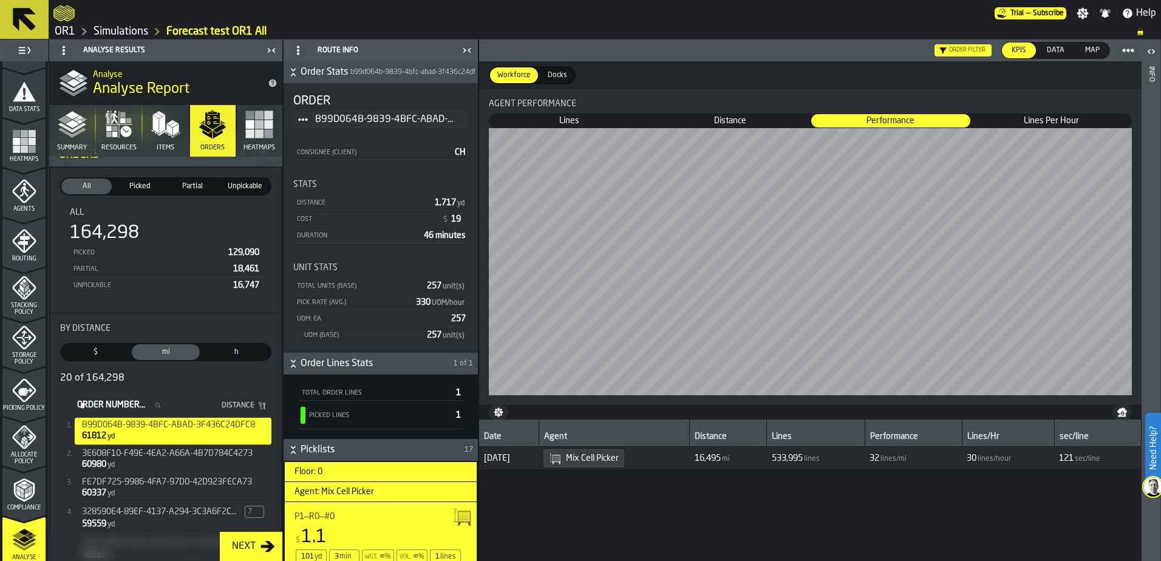
click at [1038, 121] on span "Lines Per Hour" at bounding box center [1051, 121] width 158 height 12
click at [1059, 45] on span "Data" at bounding box center [1055, 50] width 27 height 11
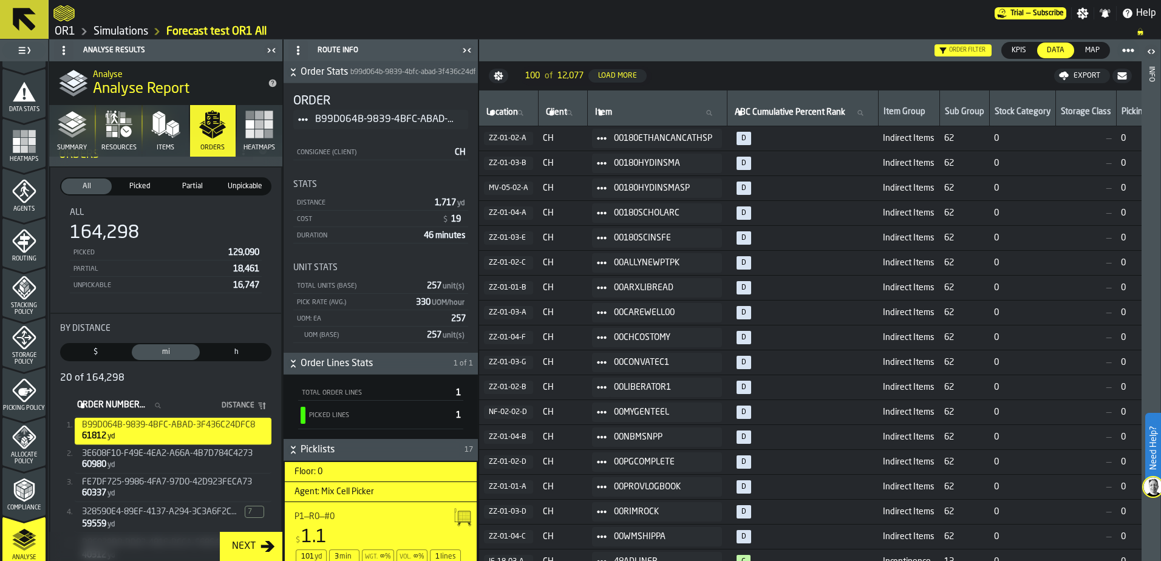
click at [1082, 43] on div "Map" at bounding box center [1092, 50] width 34 height 16
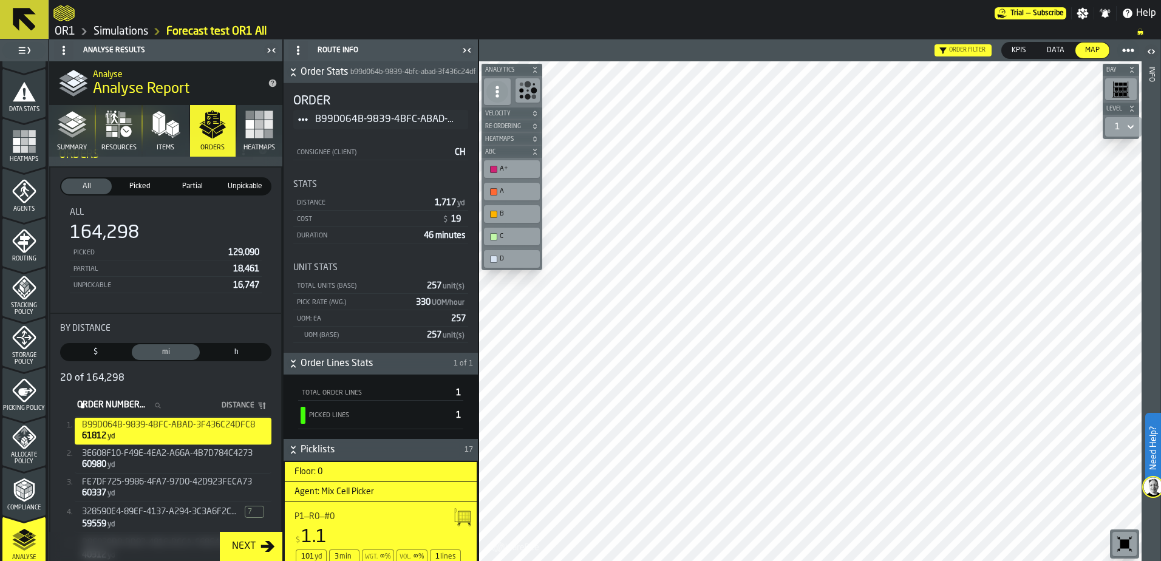
click at [501, 171] on div "A+" at bounding box center [518, 169] width 36 height 8
click at [498, 174] on div "A+" at bounding box center [511, 169] width 51 height 13
click at [248, 185] on span "Unpickable" at bounding box center [245, 186] width 46 height 11
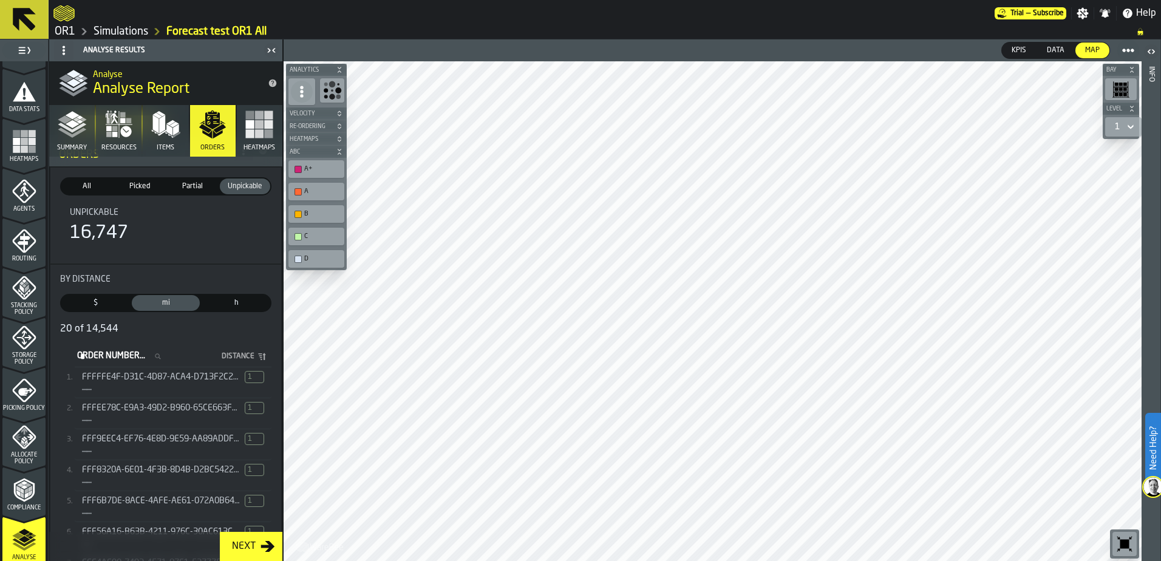
click at [169, 374] on span "fffffe4f-d31c-4d87-aca4-d713f2c23be1" at bounding box center [161, 377] width 158 height 10
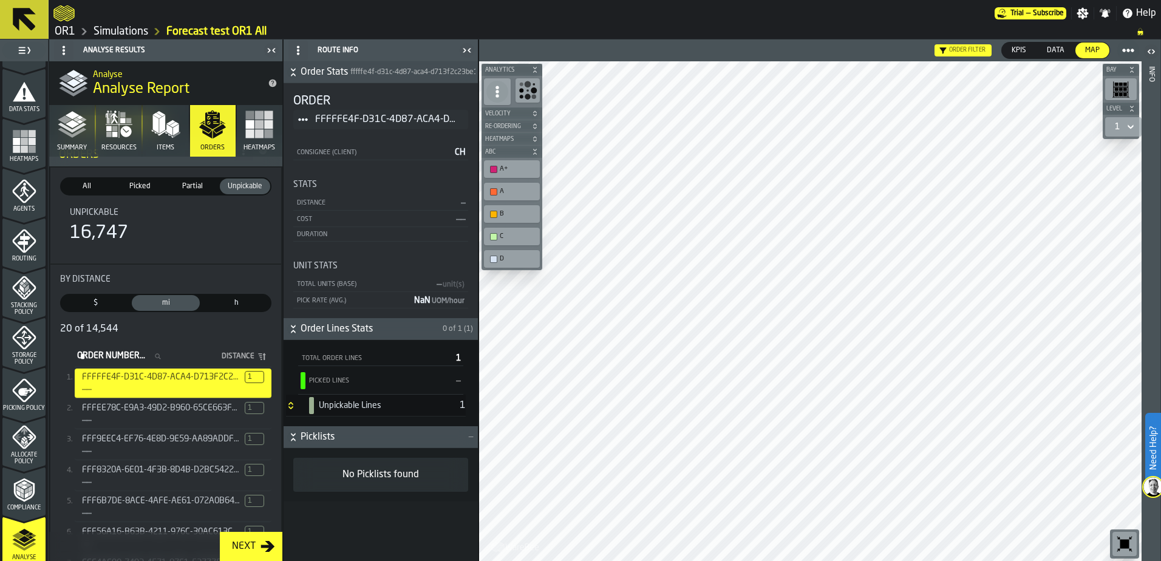
click at [205, 143] on button "Orders" at bounding box center [213, 131] width 46 height 52
click at [183, 183] on span "Partial" at bounding box center [192, 186] width 46 height 11
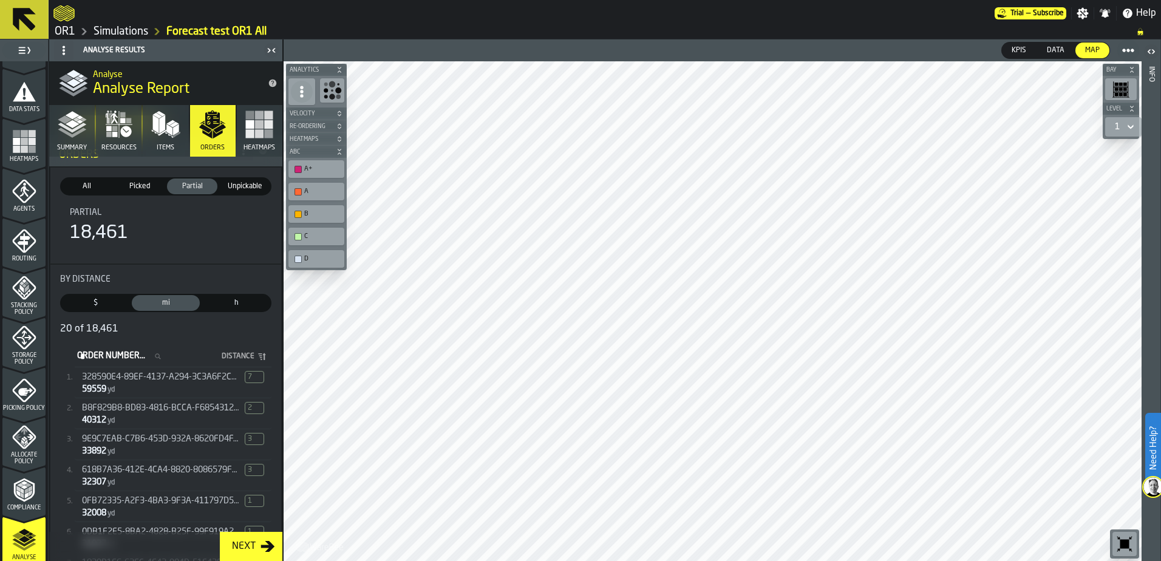
click at [214, 387] on div "328590e4-89ef-4137-a294-3c3a6f2c05d7 7 59559 yd" at bounding box center [173, 384] width 197 height 30
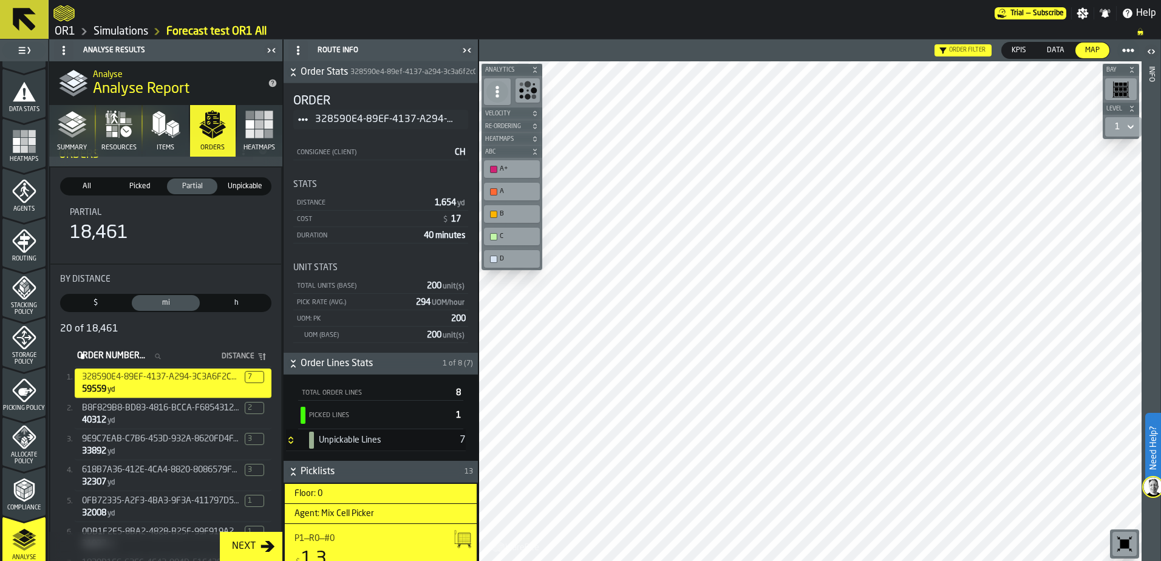
click at [243, 358] on span "Distance" at bounding box center [236, 356] width 36 height 8
click at [259, 356] on icon "stat-By Distance" at bounding box center [260, 355] width 3 height 1
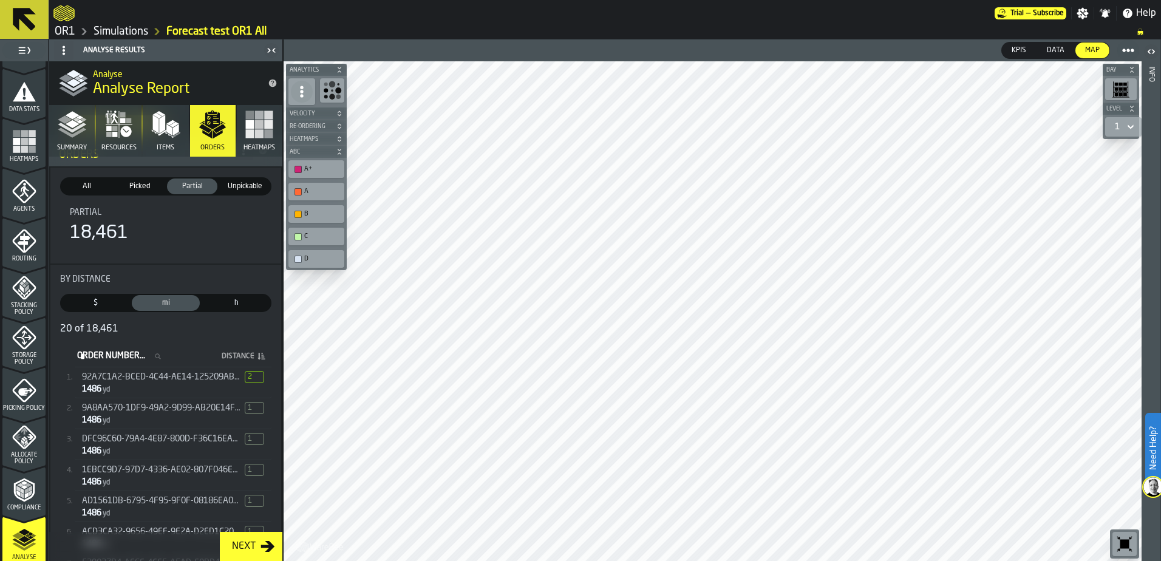
click at [259, 356] on icon "stat-By Distance" at bounding box center [262, 357] width 10 height 10
click at [257, 356] on icon "stat-By Distance" at bounding box center [262, 357] width 10 height 10
click at [183, 382] on span "92a7c1a2-bced-4c44-ae14-125209ab405d" at bounding box center [161, 377] width 158 height 10
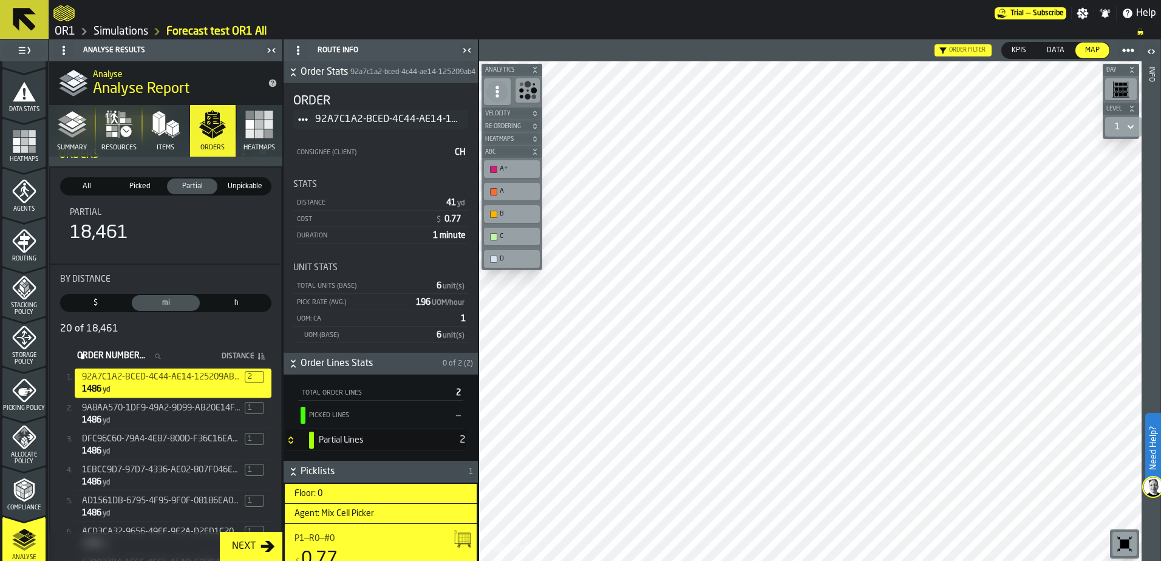
click at [128, 131] on icon "button" at bounding box center [125, 131] width 11 height 11
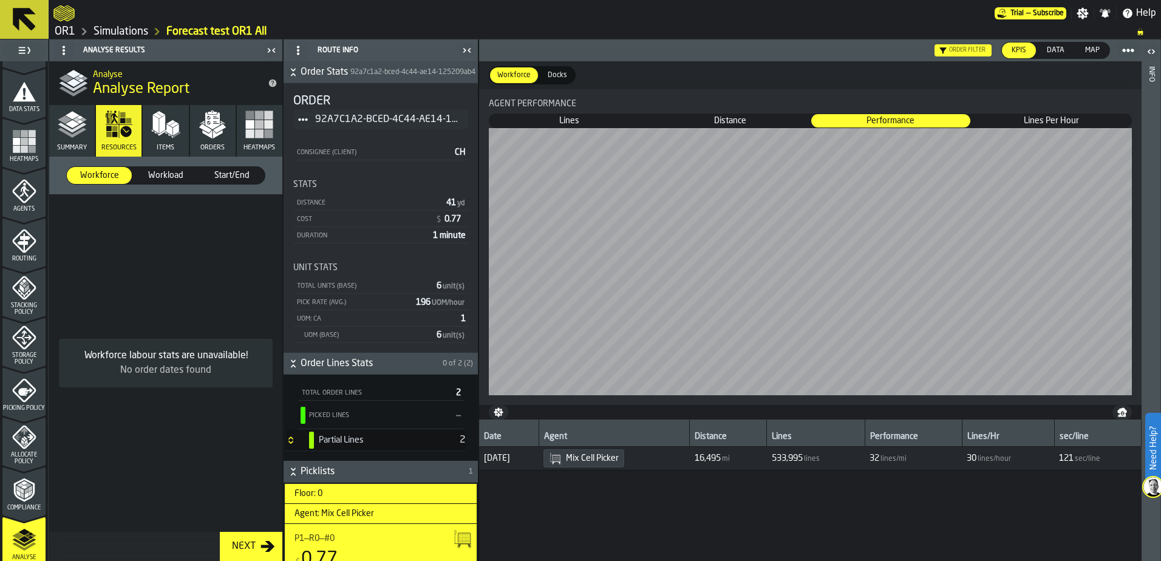
click at [166, 175] on span "Workload" at bounding box center [165, 175] width 55 height 12
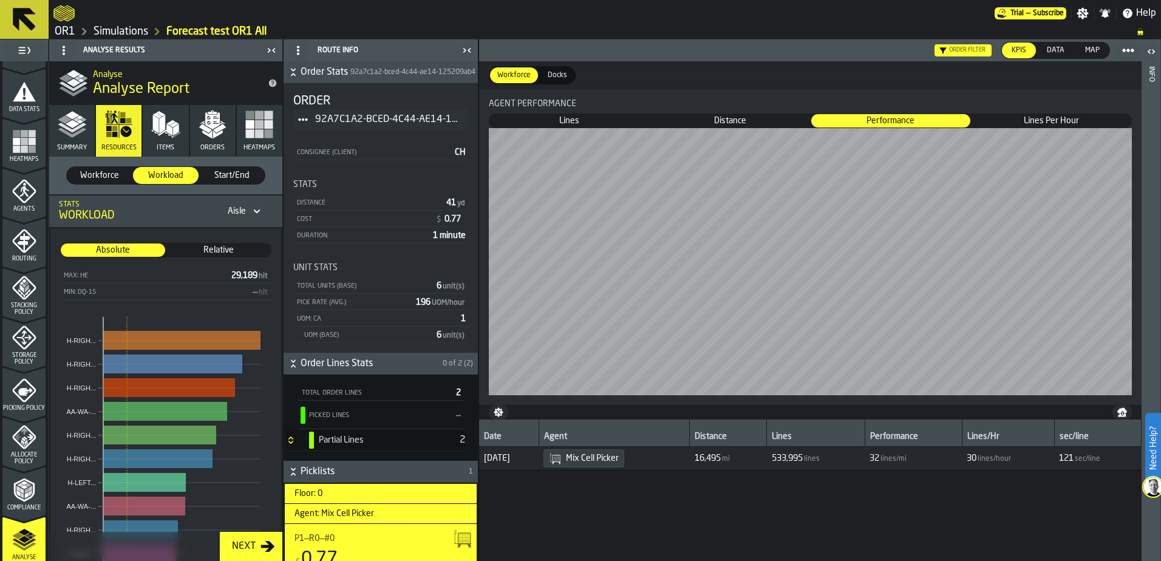
click at [217, 171] on span "Start/End" at bounding box center [232, 175] width 55 height 12
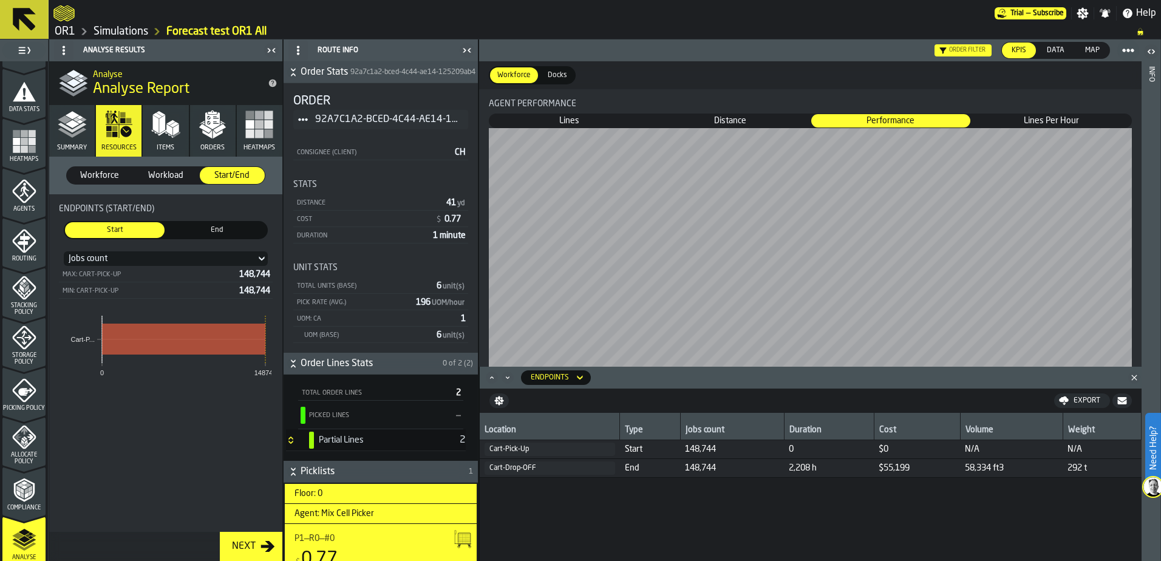
click at [73, 137] on polyline "button" at bounding box center [72, 132] width 29 height 10
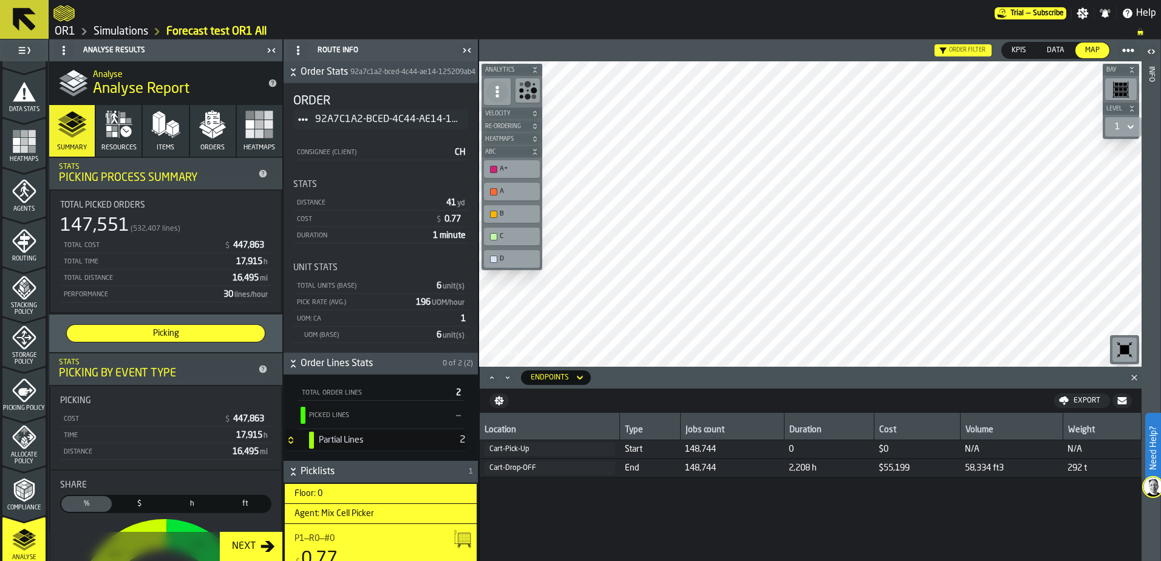
click at [191, 335] on span "Picking" at bounding box center [166, 333] width 188 height 12
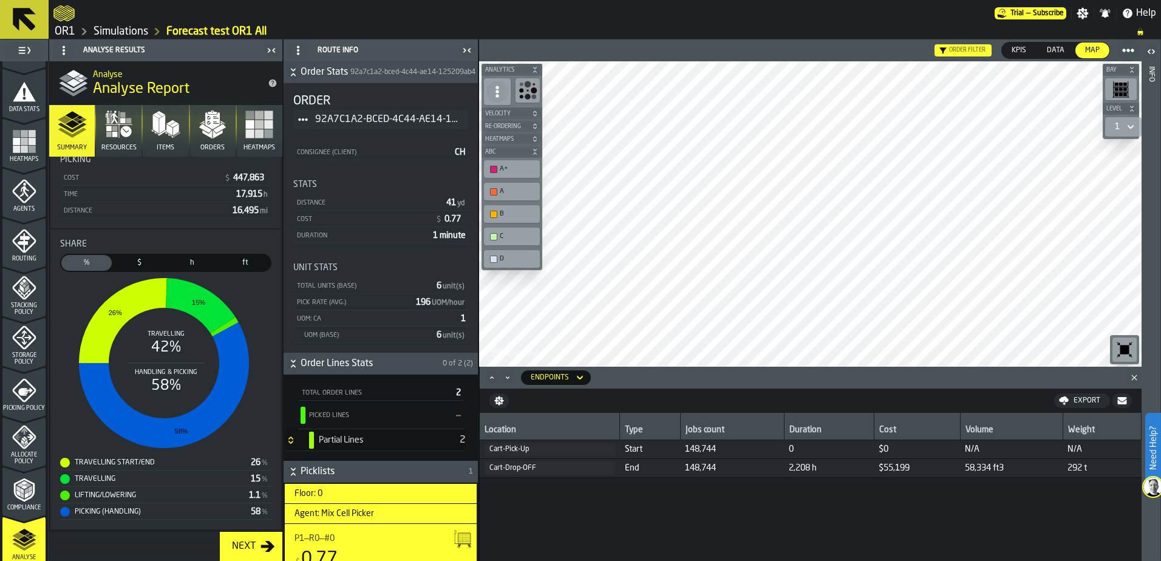
click at [297, 47] on icon at bounding box center [298, 51] width 10 height 10
click at [335, 106] on div "Minimise Menu" at bounding box center [343, 104] width 94 height 15
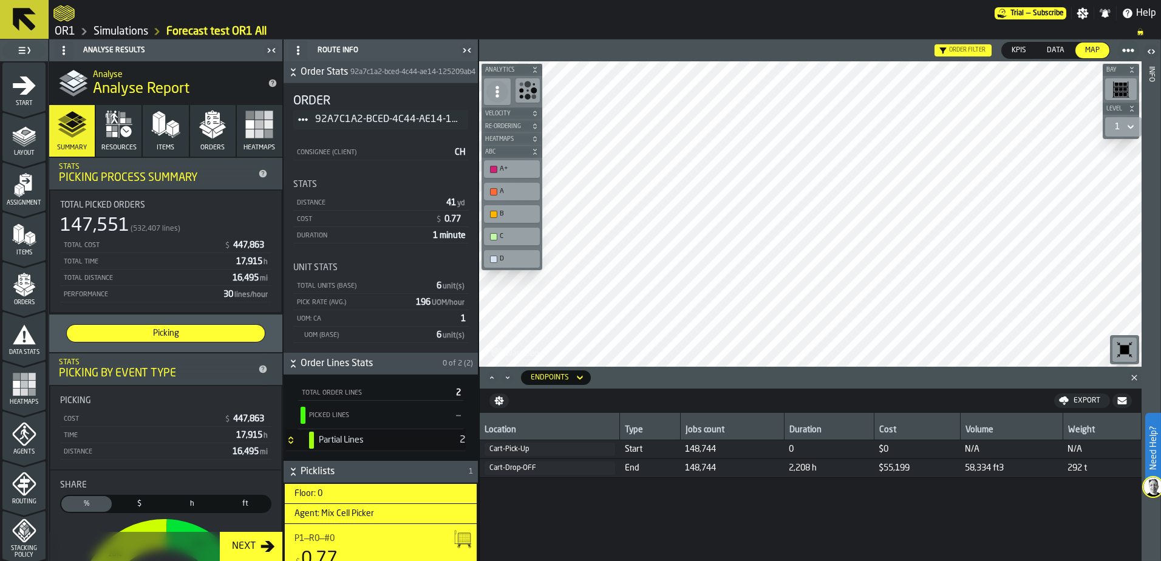
click at [216, 126] on icon "button" at bounding box center [212, 124] width 29 height 29
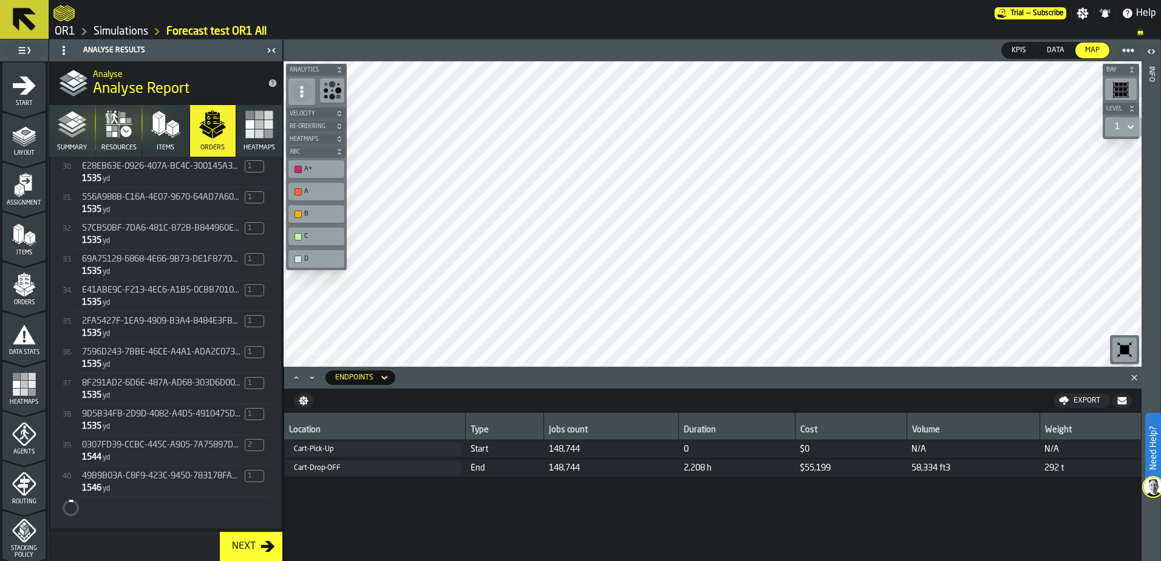
scroll to position [1174, 0]
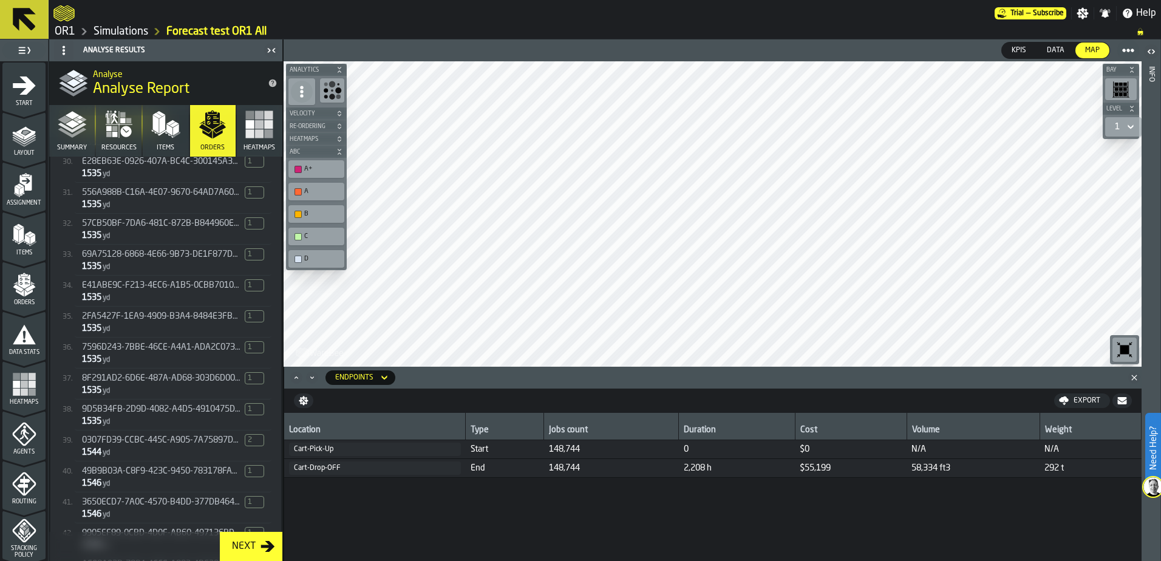
click at [1133, 344] on icon "button-toolbar-undefined" at bounding box center [1124, 349] width 19 height 19
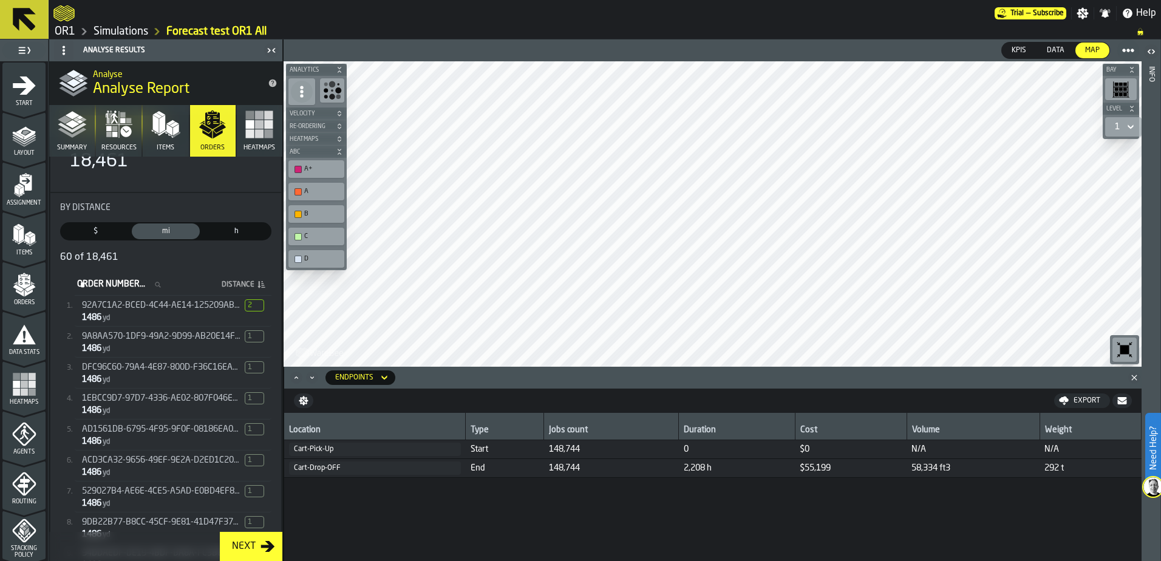
scroll to position [0, 0]
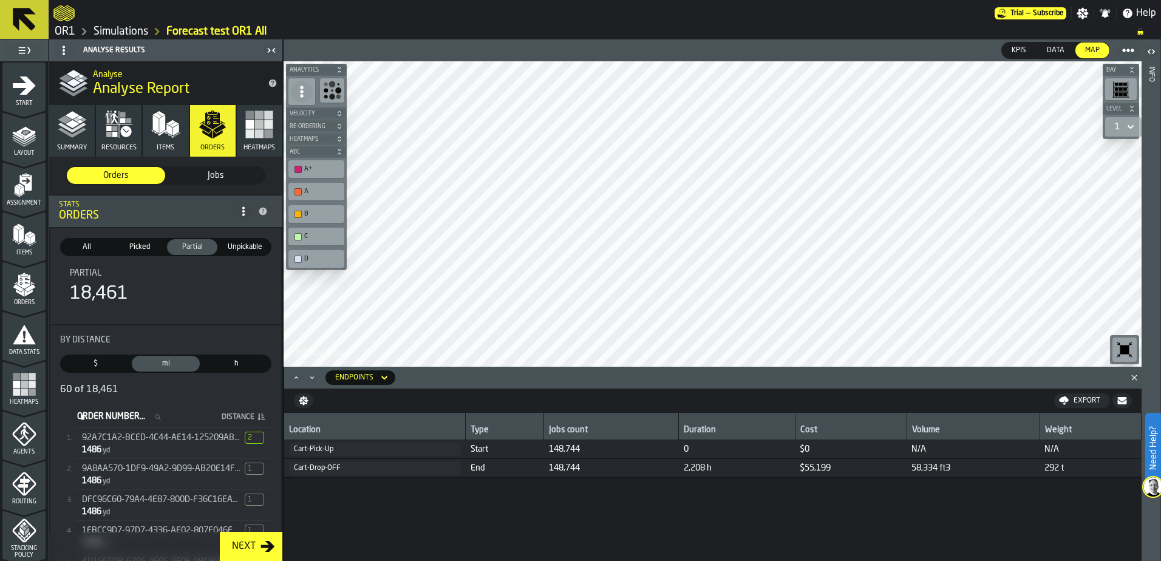
click at [80, 247] on span "All" at bounding box center [87, 247] width 46 height 11
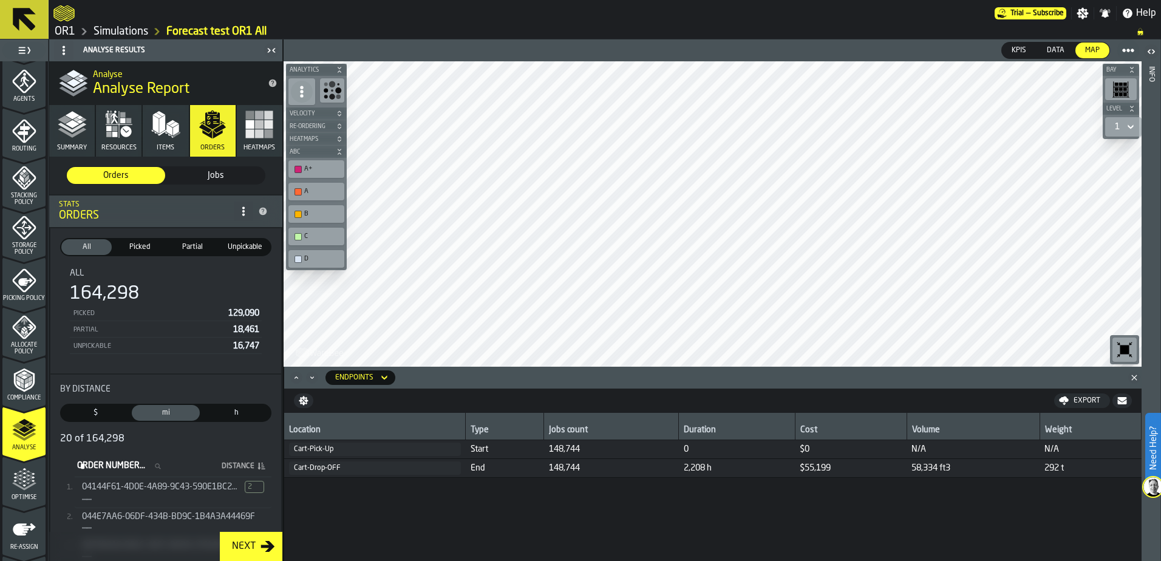
scroll to position [398, 0]
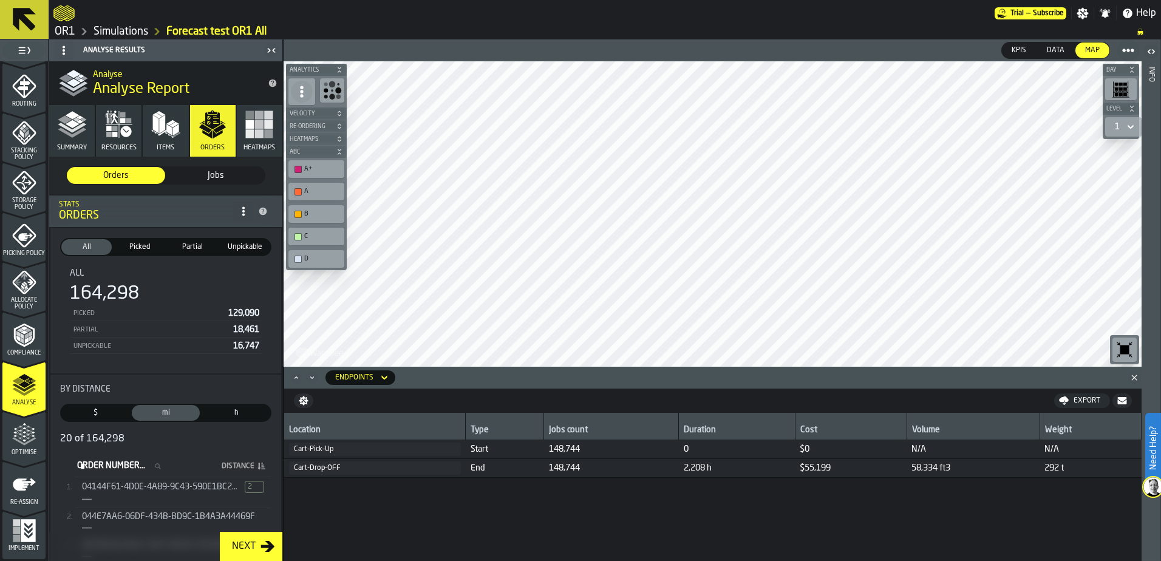
click at [63, 140] on button "Summary" at bounding box center [72, 131] width 46 height 52
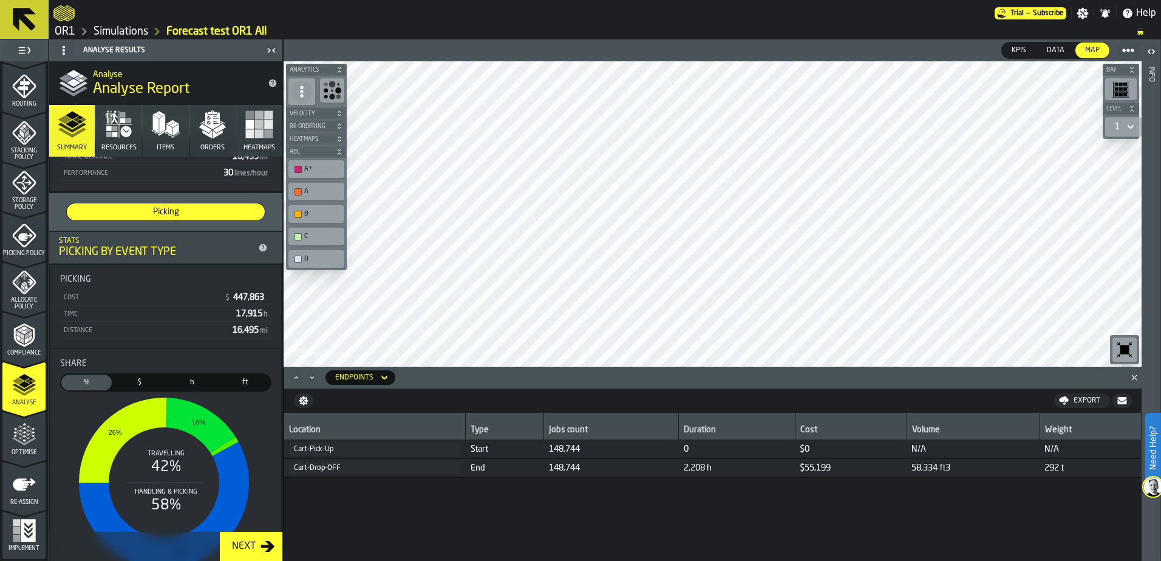
scroll to position [243, 0]
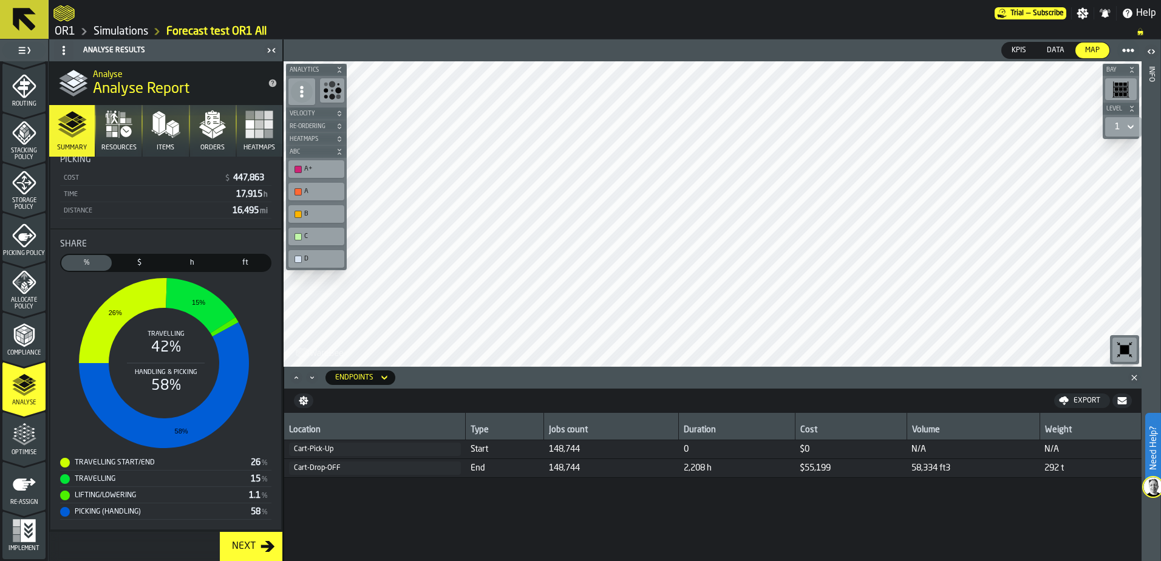
click at [16, 440] on icon "menu Optimise" at bounding box center [24, 441] width 24 height 8
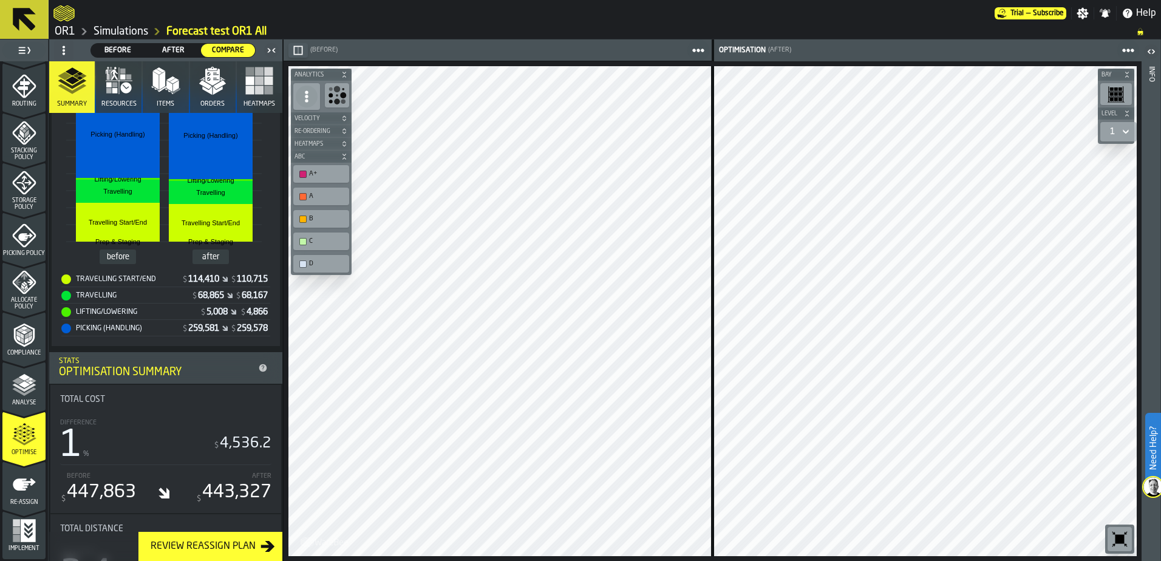
scroll to position [0, 0]
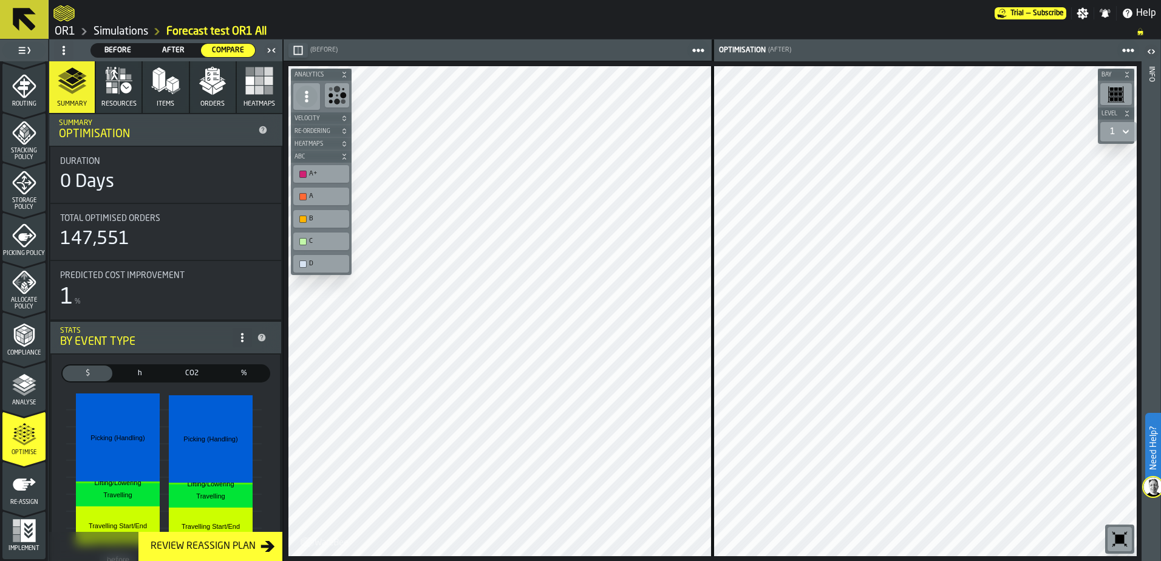
click at [128, 50] on span "Before" at bounding box center [118, 50] width 44 height 11
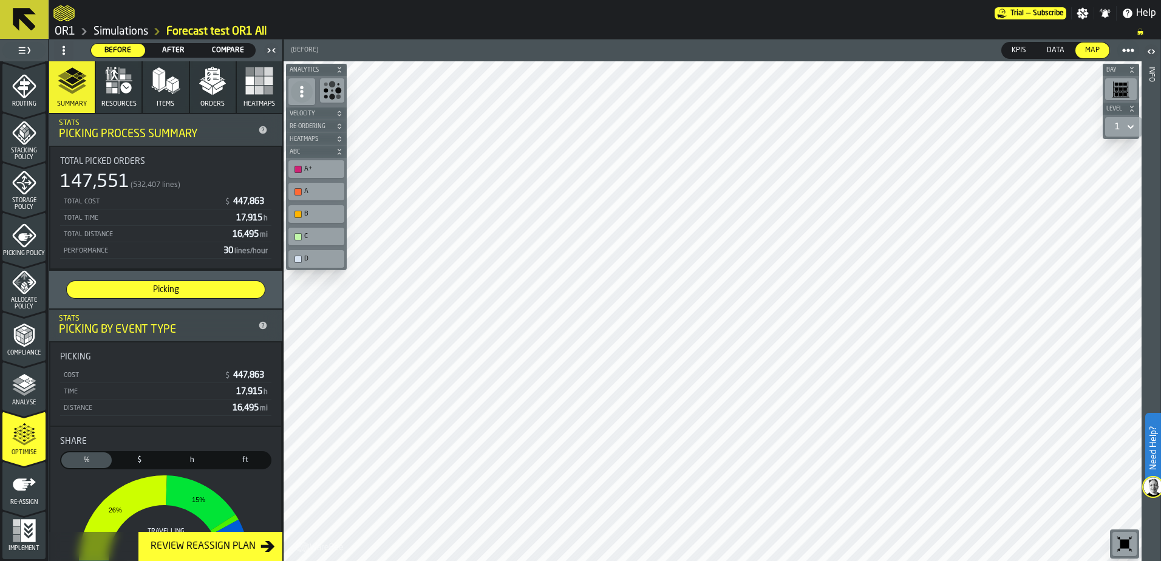
click at [180, 50] on span "After" at bounding box center [173, 50] width 44 height 11
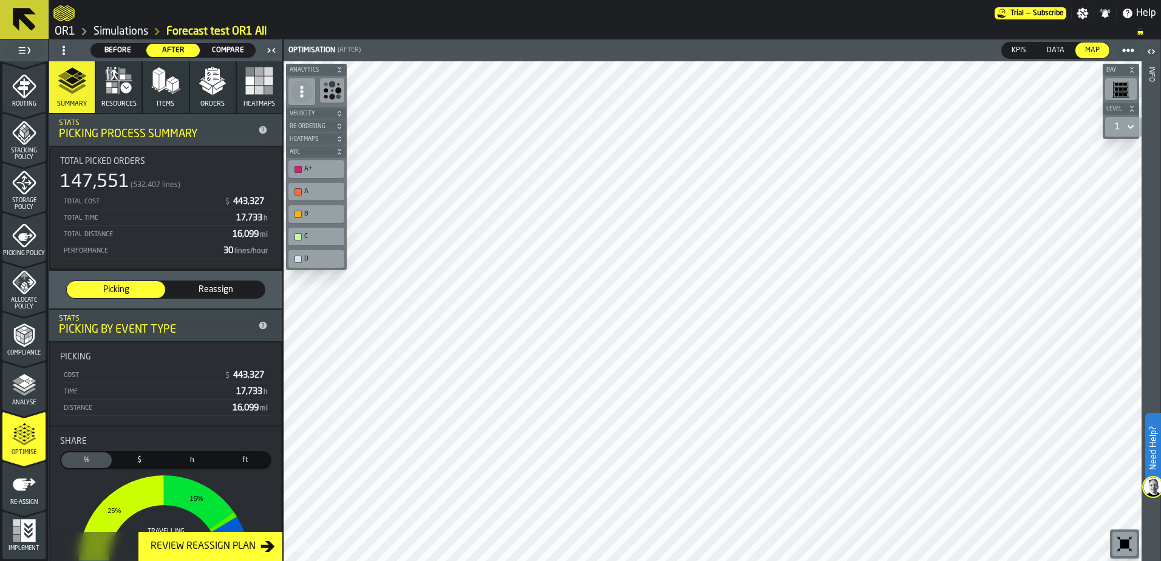
click at [216, 51] on span "Compare" at bounding box center [228, 50] width 44 height 11
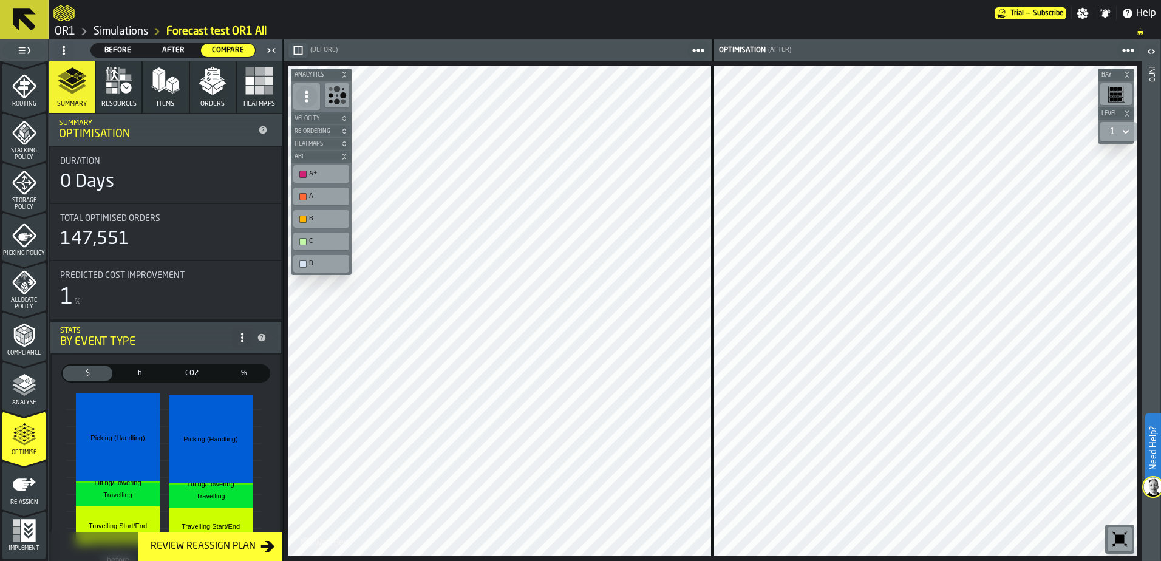
click at [72, 29] on link "OR1" at bounding box center [65, 31] width 21 height 13
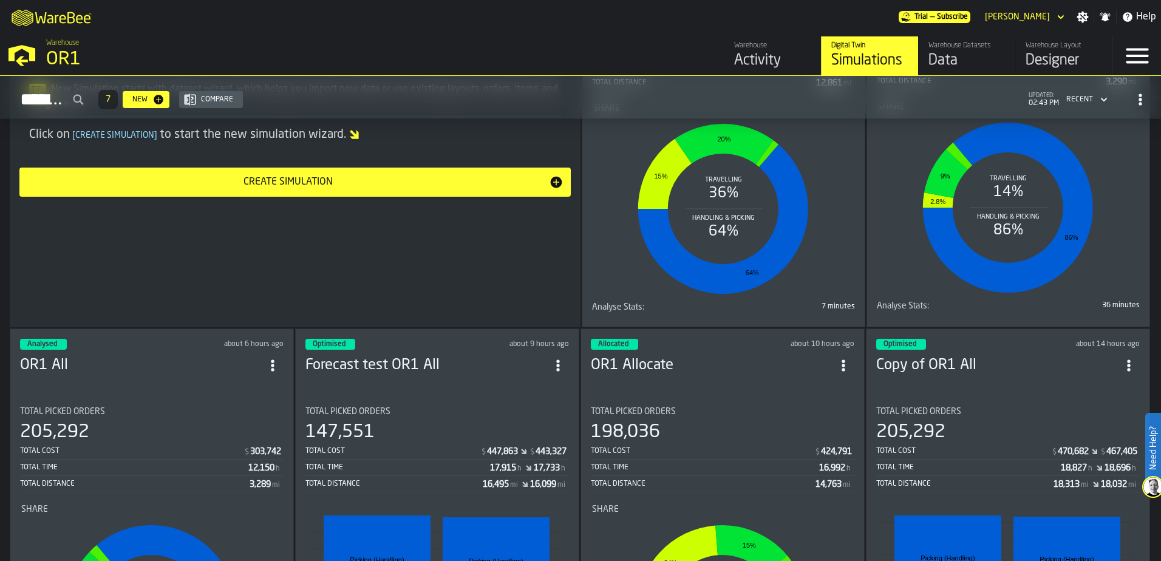
scroll to position [425, 0]
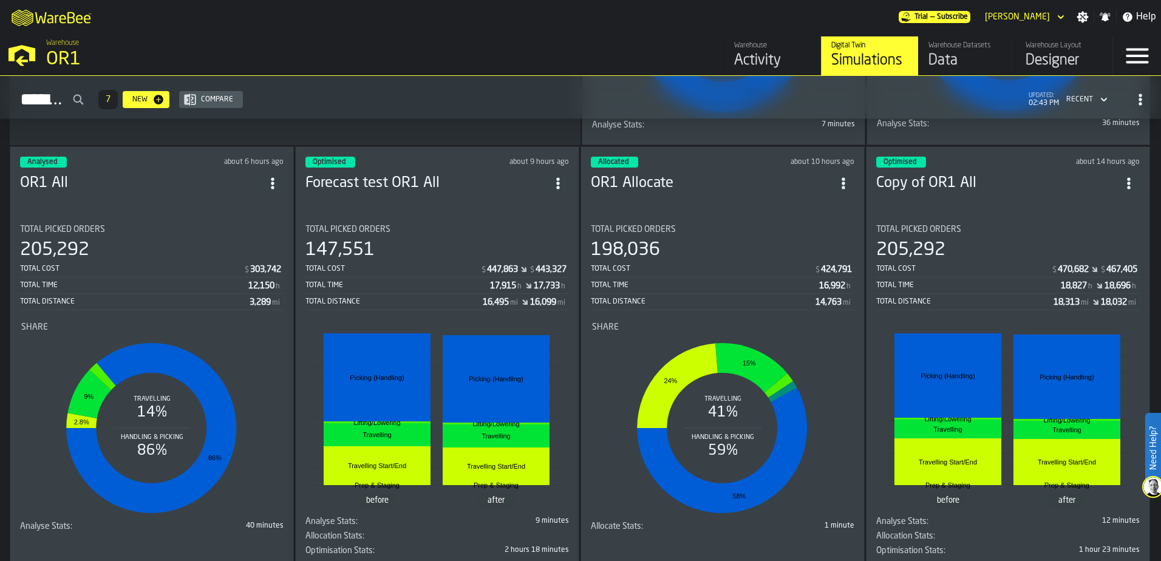
click at [143, 232] on div "Total Picked Orders 205,292 Total Cost $ 303,742 Total Time 12,150 h Total Dist…" at bounding box center [151, 268] width 263 height 86
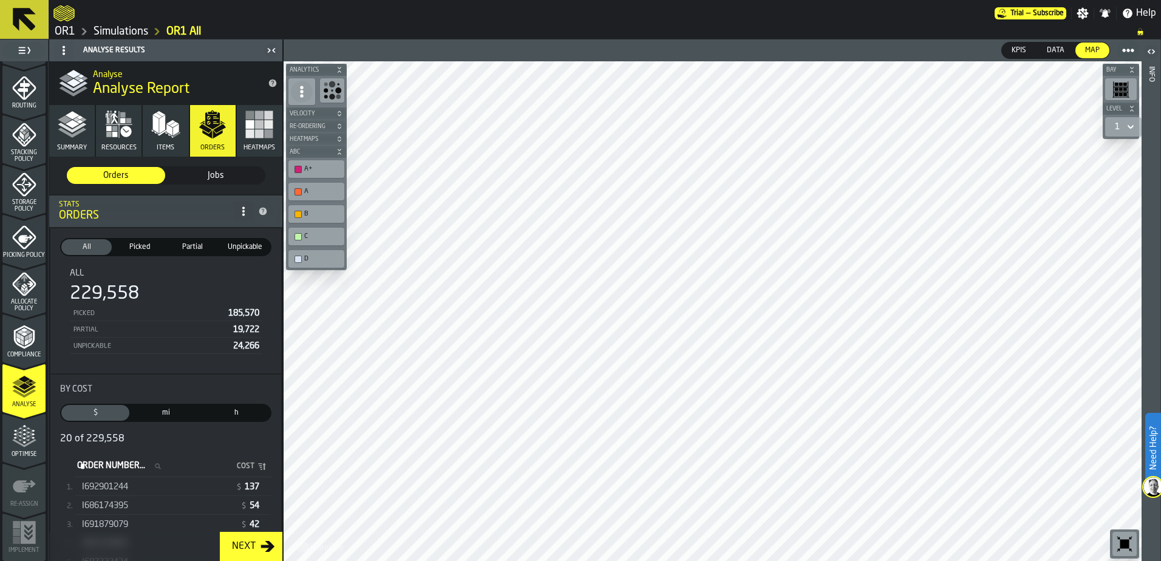
scroll to position [398, 0]
click at [250, 545] on div "Next" at bounding box center [243, 546] width 33 height 15
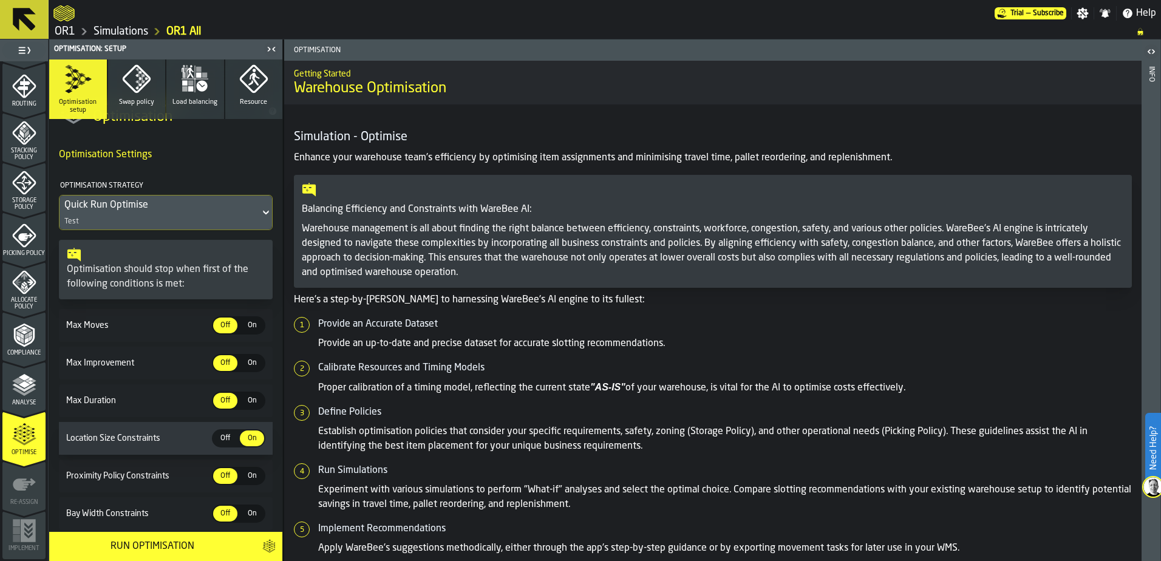
scroll to position [0, 0]
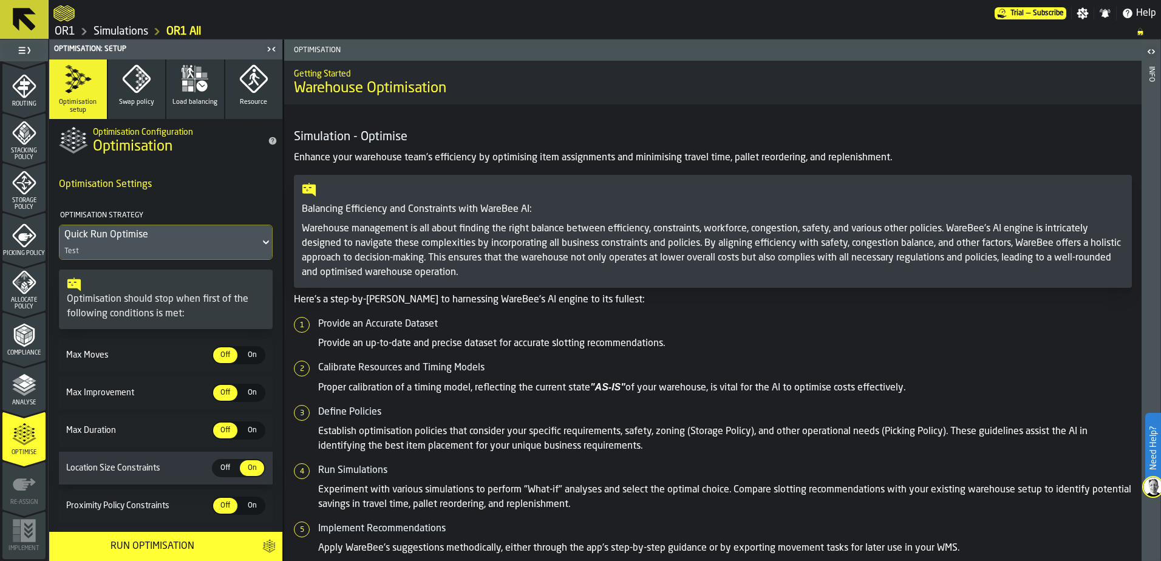
click at [250, 243] on div "Quick Run Optimise Test" at bounding box center [159, 242] width 200 height 34
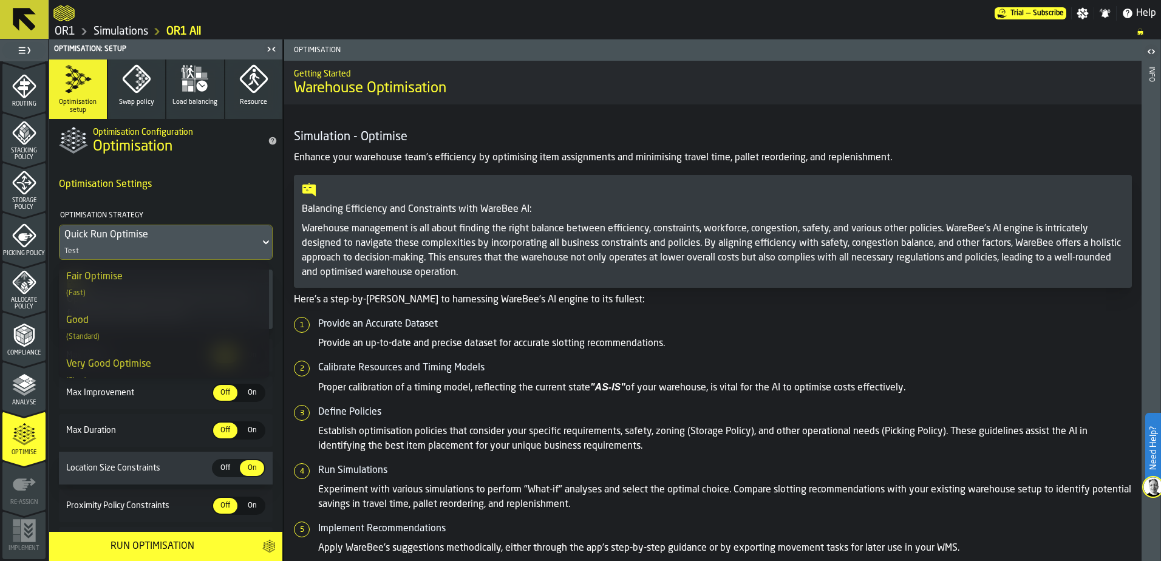
scroll to position [182, 0]
click at [182, 279] on div "Good (Standard)" at bounding box center [163, 275] width 195 height 29
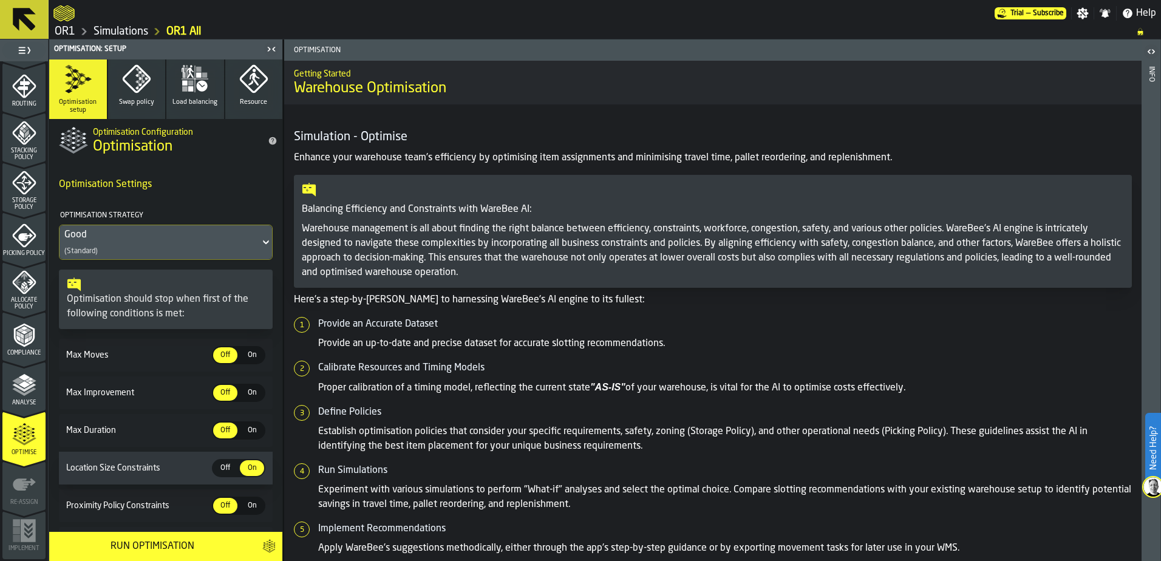
click at [248, 395] on span "On" at bounding box center [251, 392] width 19 height 11
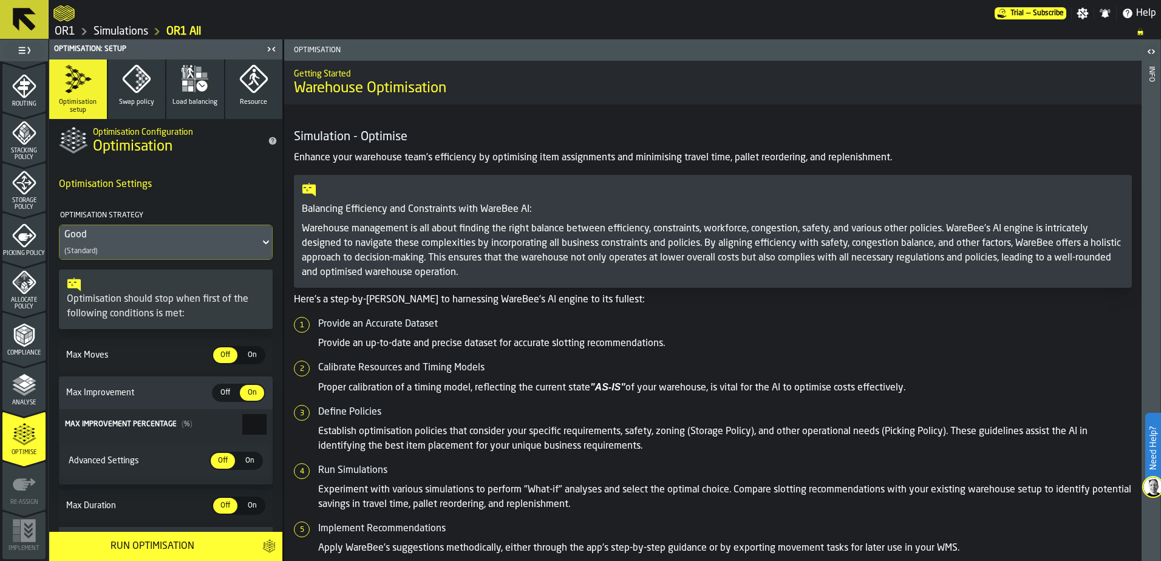
click at [191, 357] on span "Max Moves" at bounding box center [138, 355] width 148 height 10
click at [242, 355] on span "On" at bounding box center [251, 355] width 19 height 11
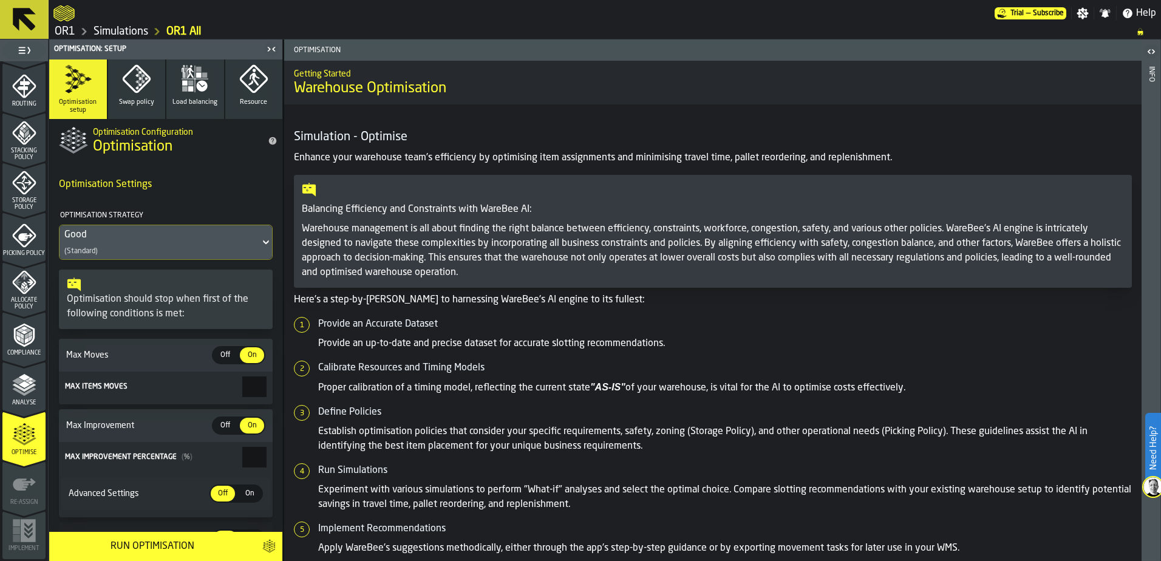
click at [216, 357] on span "Off" at bounding box center [225, 355] width 19 height 11
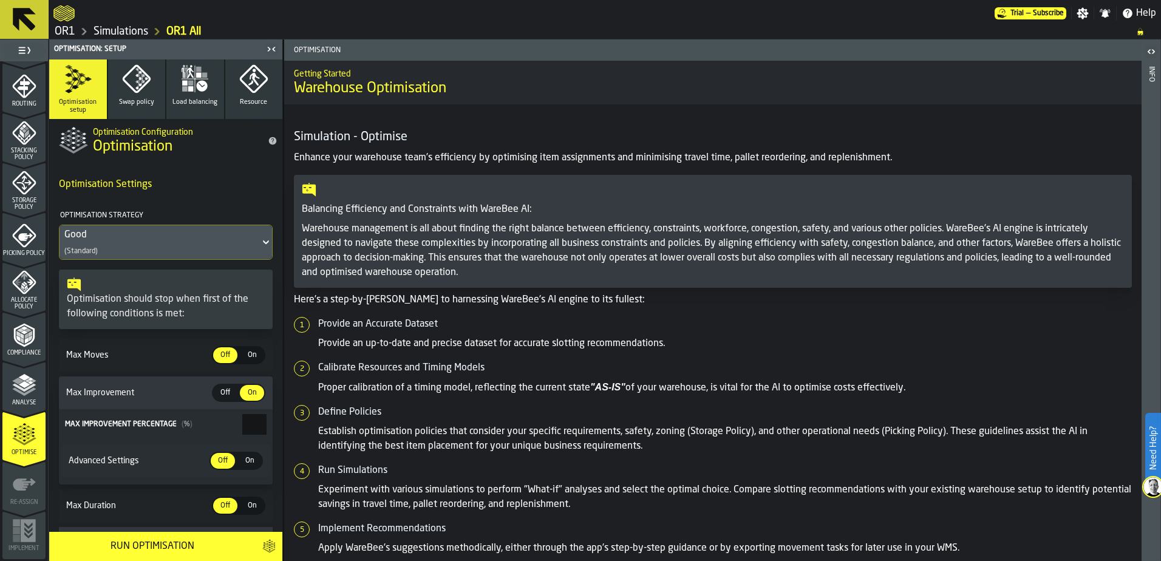
click at [242, 358] on span "On" at bounding box center [251, 355] width 19 height 11
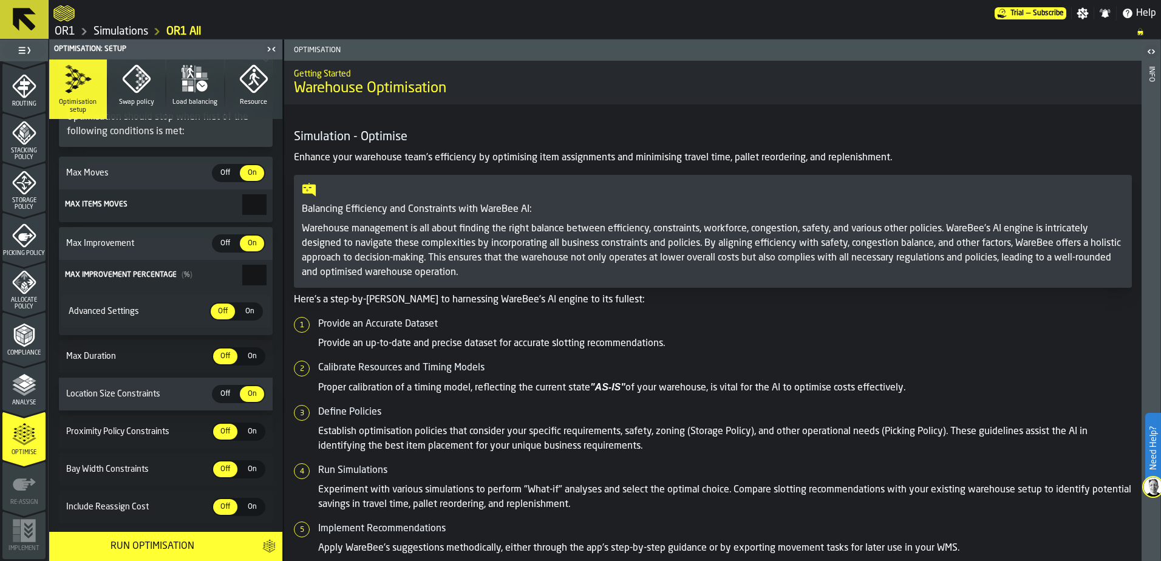
click at [203, 543] on div "Run Optimisation" at bounding box center [151, 546] width 191 height 15
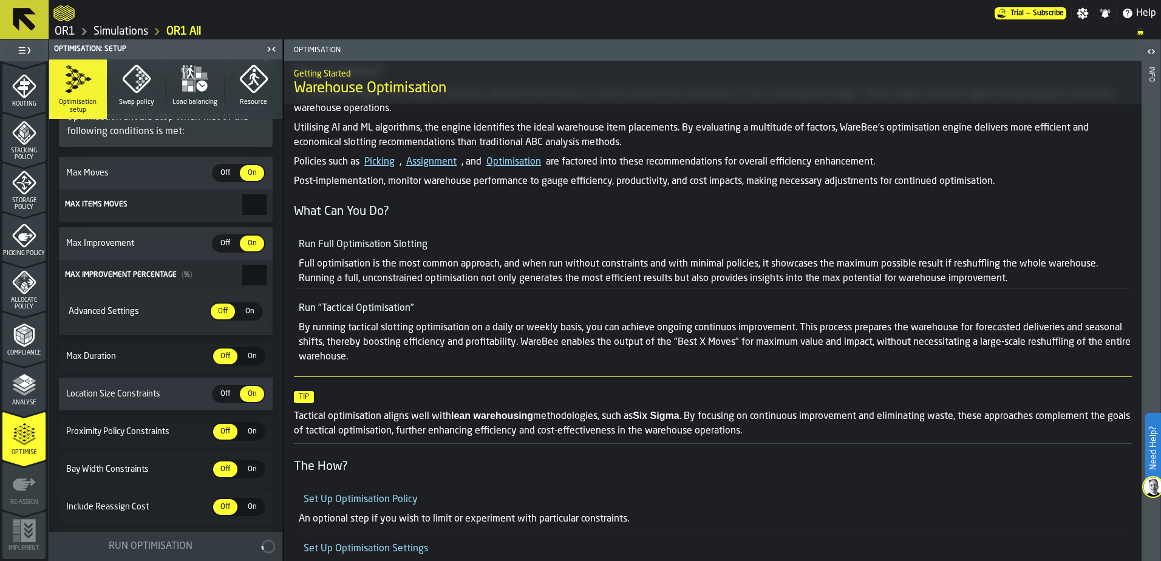
scroll to position [702, 0]
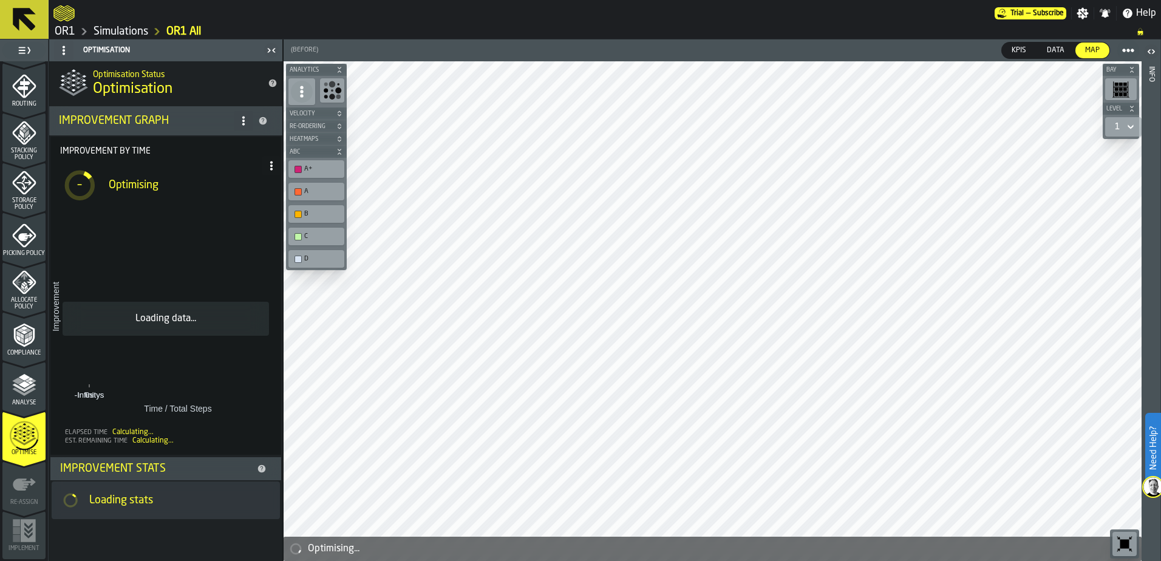
click at [127, 28] on link "Simulations" at bounding box center [120, 31] width 55 height 13
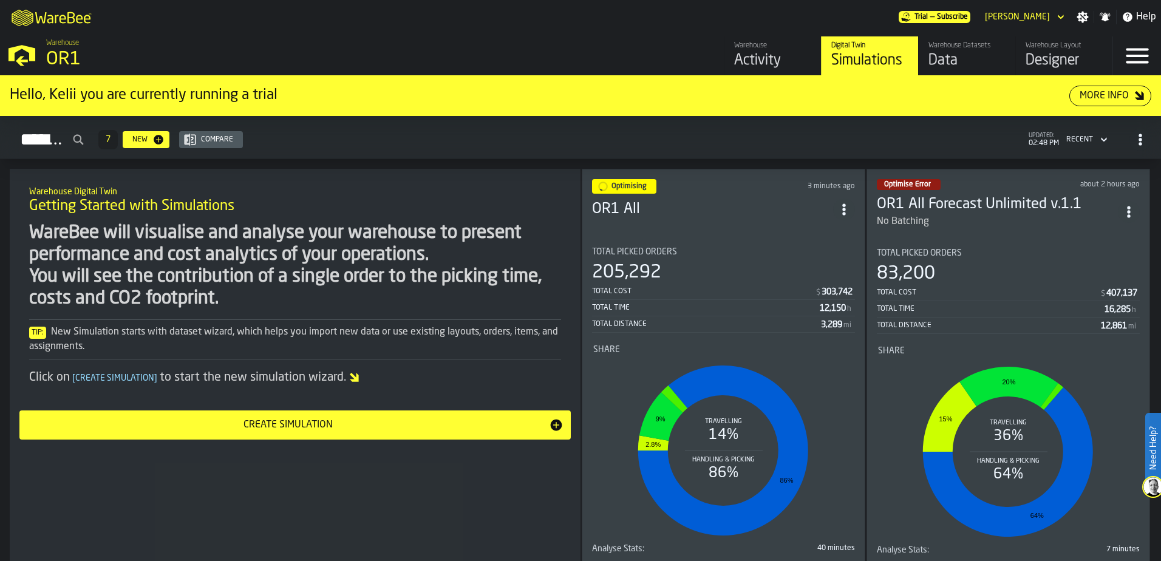
click at [759, 59] on div "Activity" at bounding box center [772, 60] width 77 height 19
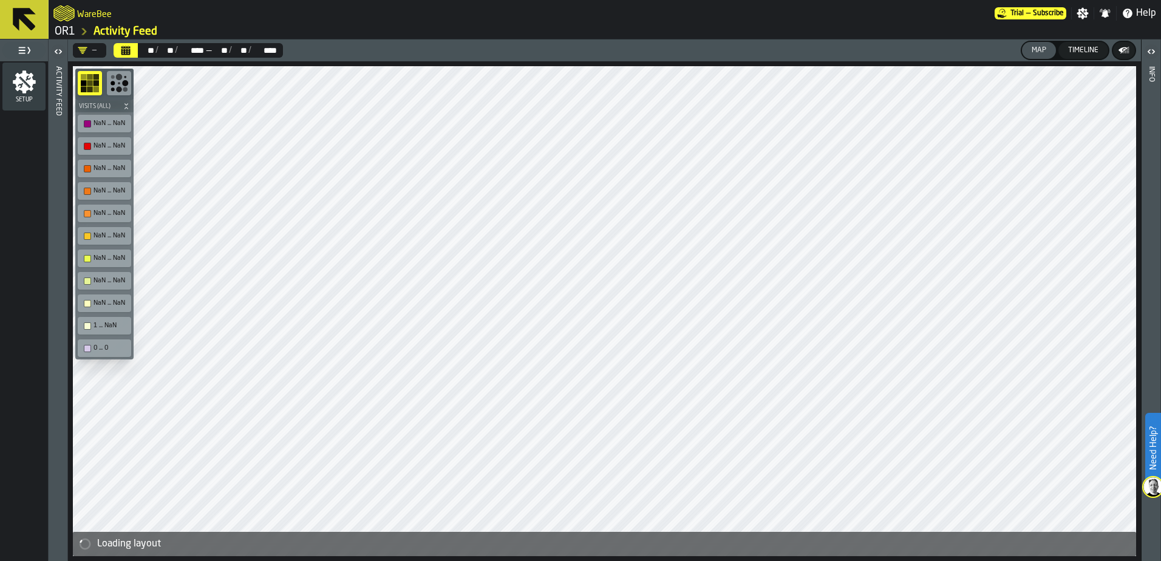
click at [36, 93] on icon "menu Setup" at bounding box center [24, 82] width 24 height 24
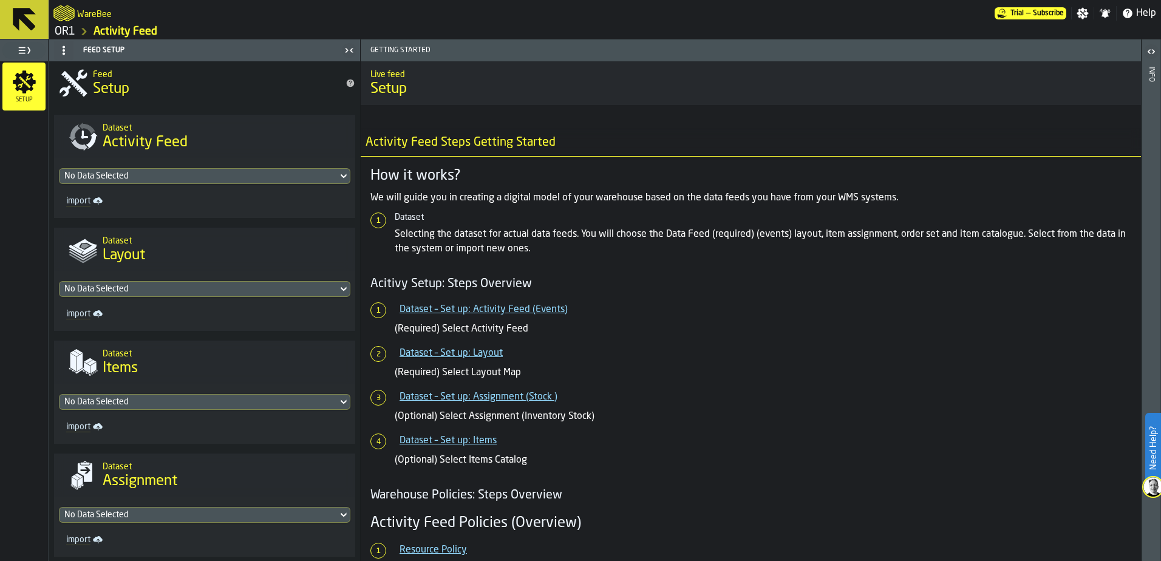
click at [233, 286] on div "No Data Selected" at bounding box center [198, 289] width 268 height 10
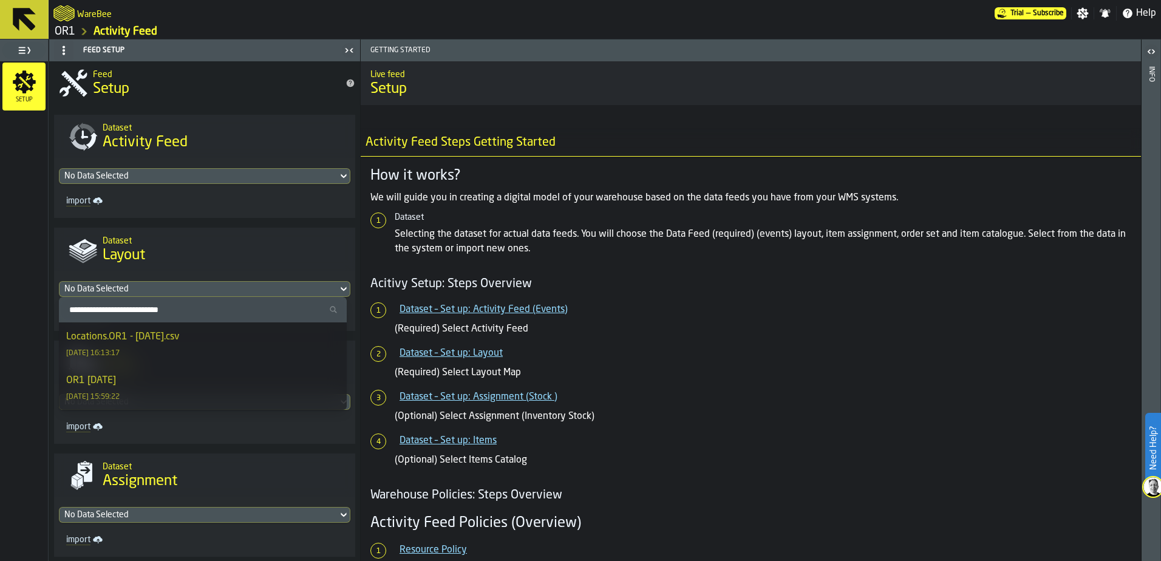
click at [210, 341] on div "Locations.OR1 - 10.10.25.csv 09/10/2025, 16:13:17" at bounding box center [202, 344] width 273 height 29
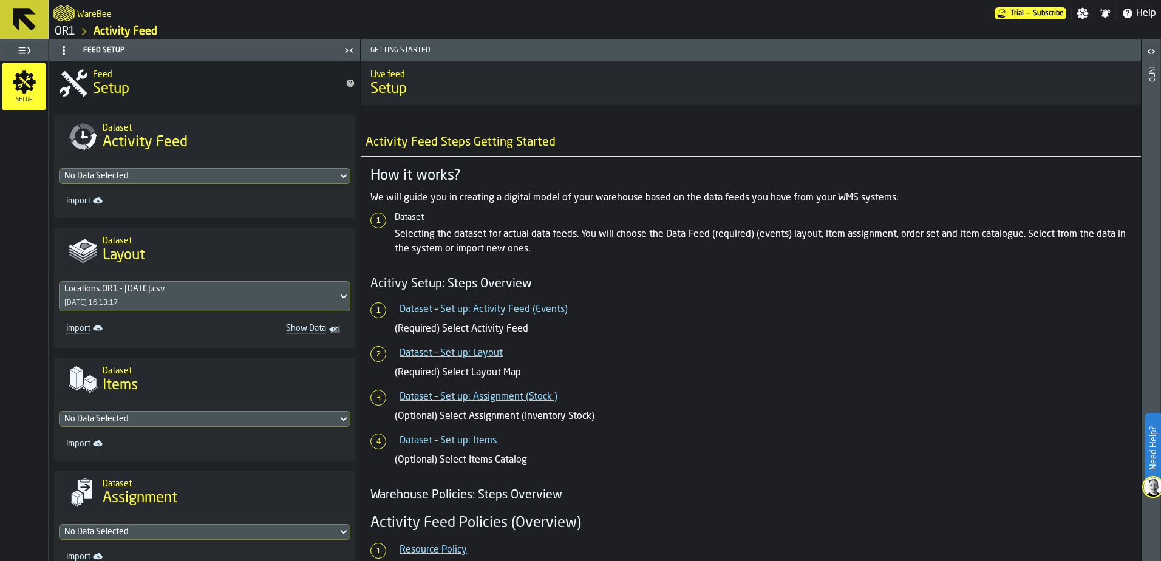
click at [223, 173] on div "No Data Selected" at bounding box center [198, 176] width 268 height 10
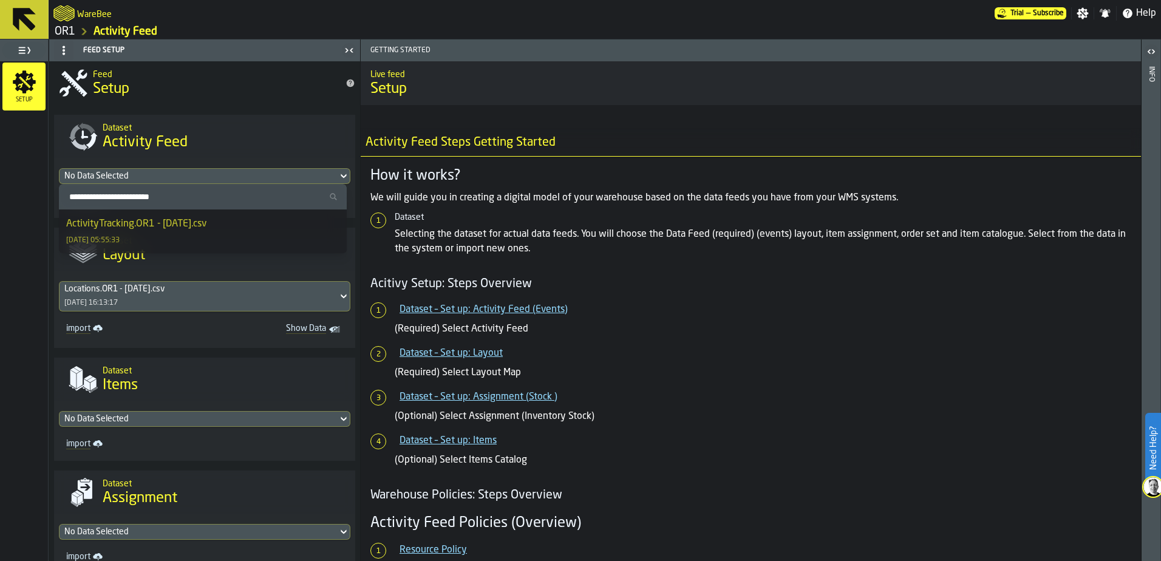
click at [185, 233] on div "ActivityTracking.OR1 - 08.21.25.csv 08/10/2025, 05:55:33" at bounding box center [202, 231] width 273 height 29
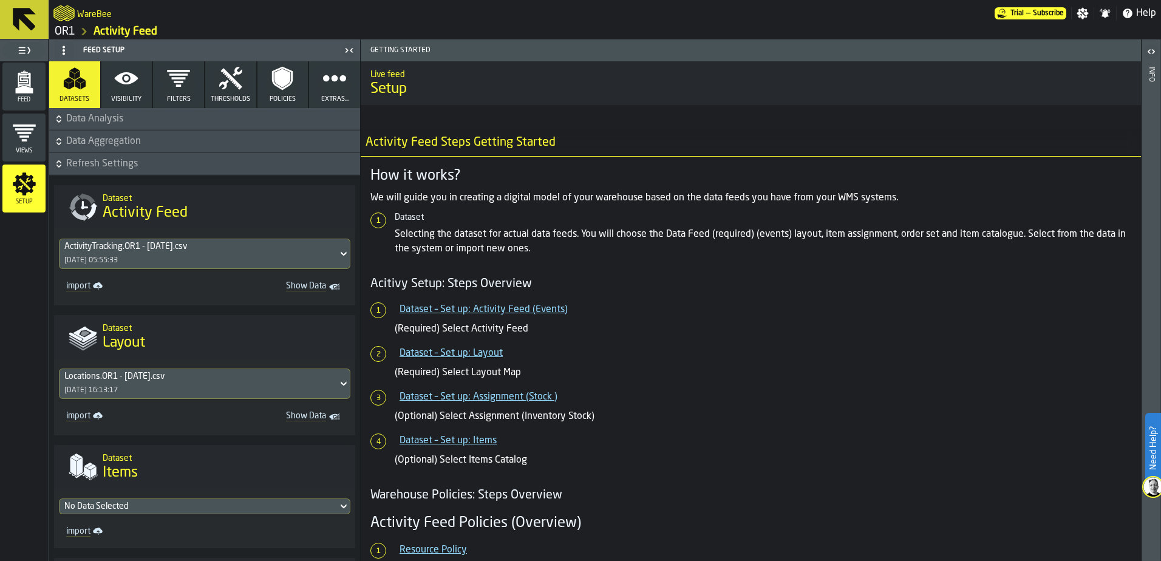
click at [127, 75] on icon "button" at bounding box center [126, 78] width 24 height 24
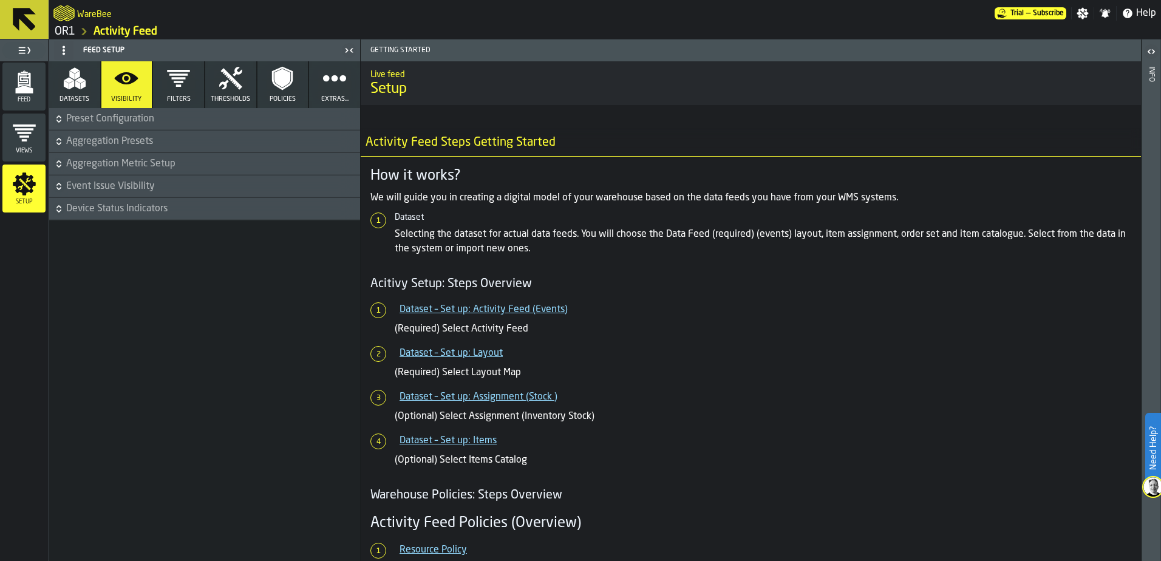
click at [75, 85] on polygon "button" at bounding box center [77, 85] width 5 height 9
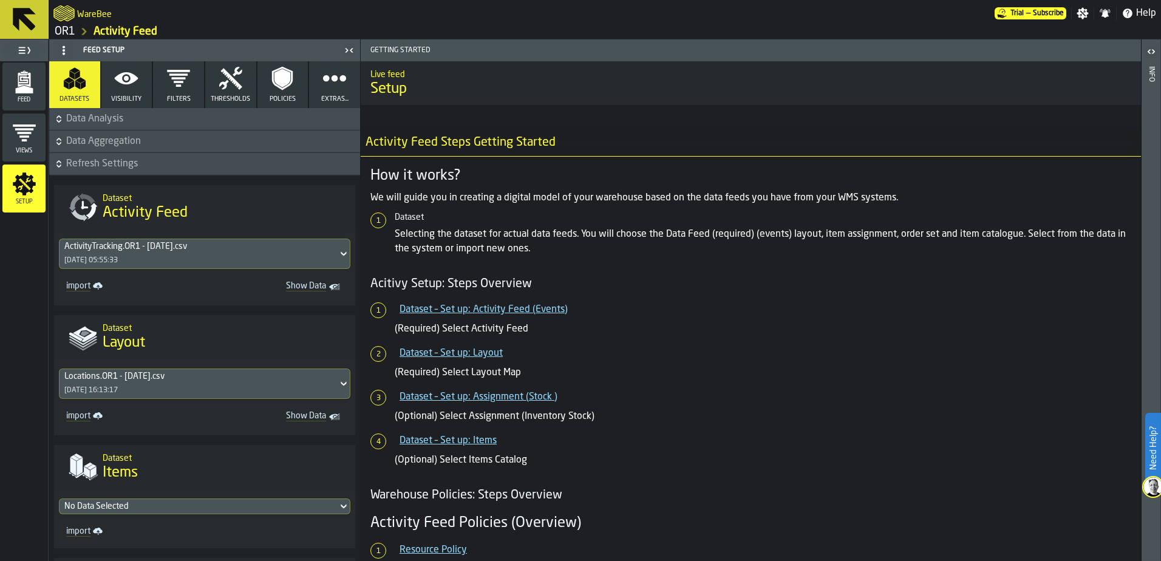
click at [33, 151] on span "Views" at bounding box center [23, 151] width 43 height 7
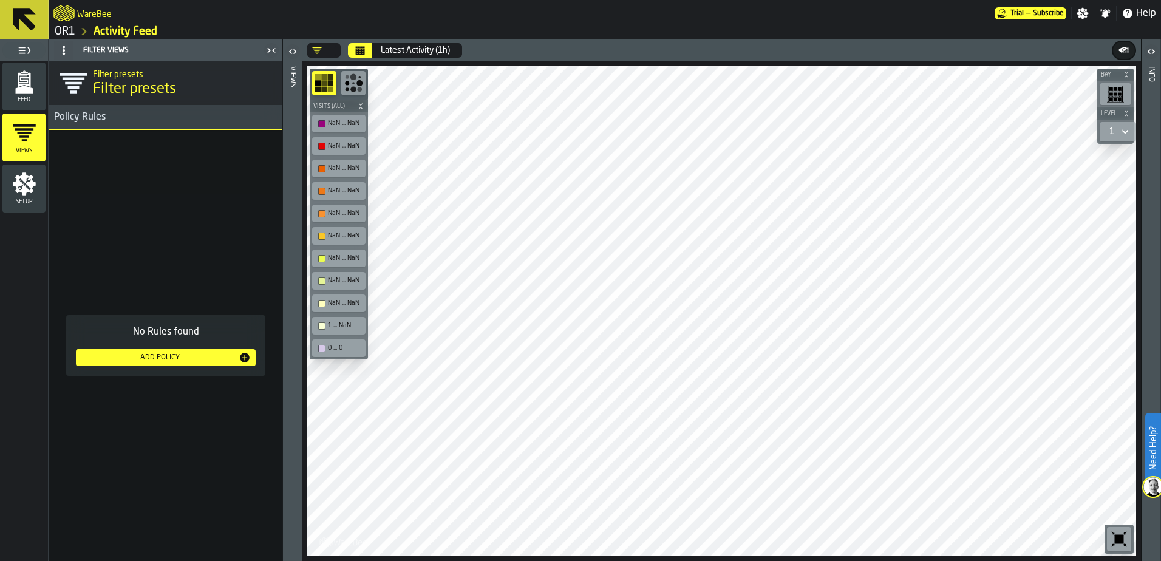
click at [336, 104] on span "Visits (All)" at bounding box center [333, 106] width 44 height 7
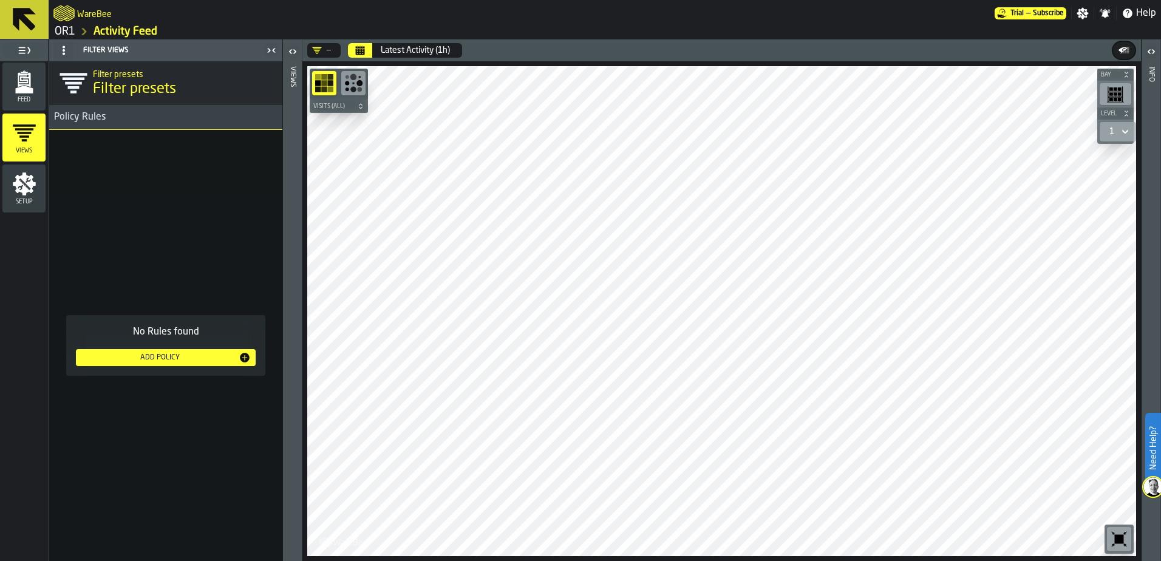
click at [336, 104] on span "Visits (All)" at bounding box center [333, 106] width 44 height 7
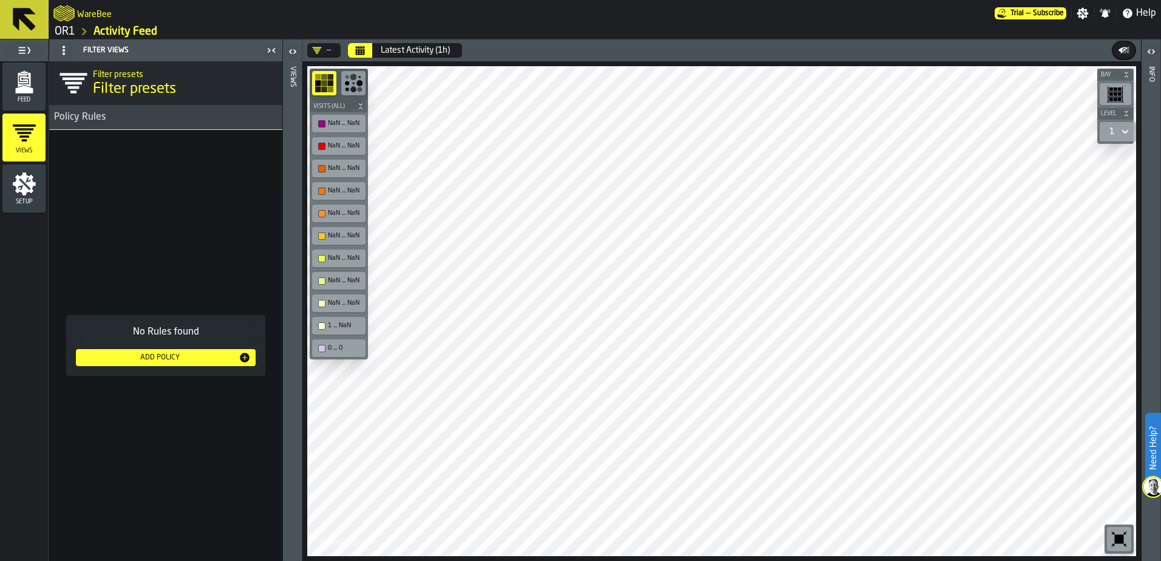
click at [333, 124] on div "NaN ... NaN" at bounding box center [345, 124] width 34 height 8
click at [356, 74] on icon "button-toolbar-undefined" at bounding box center [353, 82] width 19 height 19
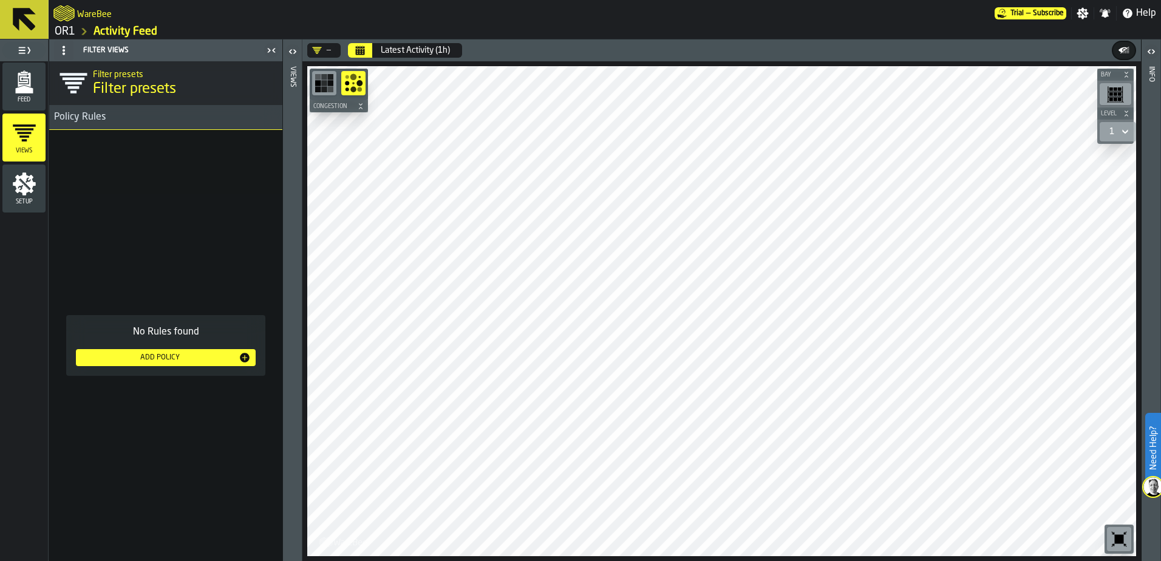
click at [355, 75] on circle "button-toolbar-undefined" at bounding box center [353, 77] width 7 height 7
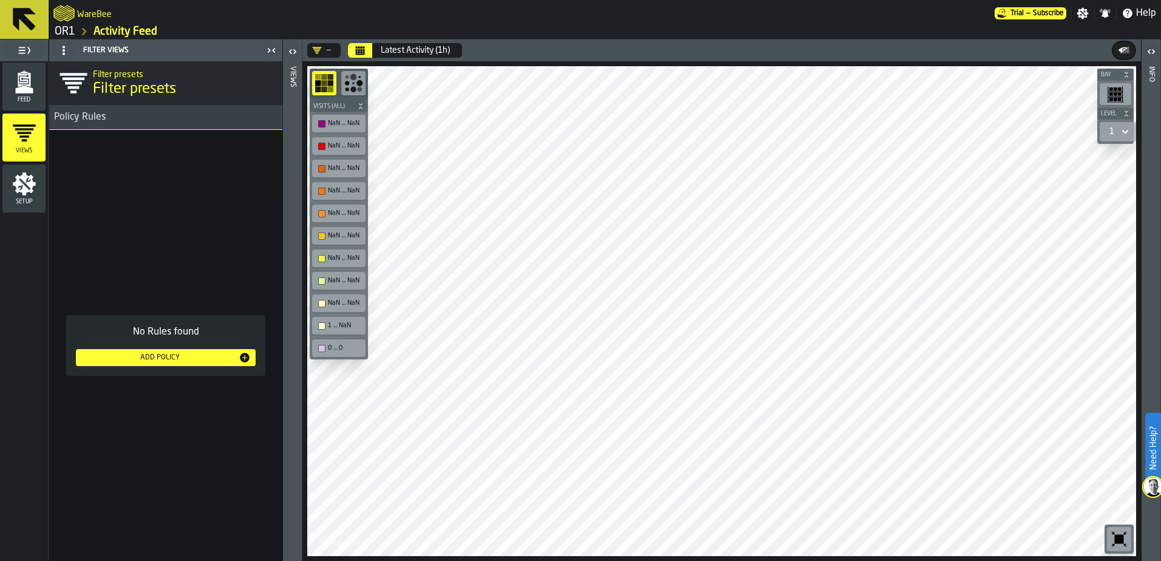
click at [355, 75] on circle "button-toolbar-undefined" at bounding box center [353, 77] width 7 height 7
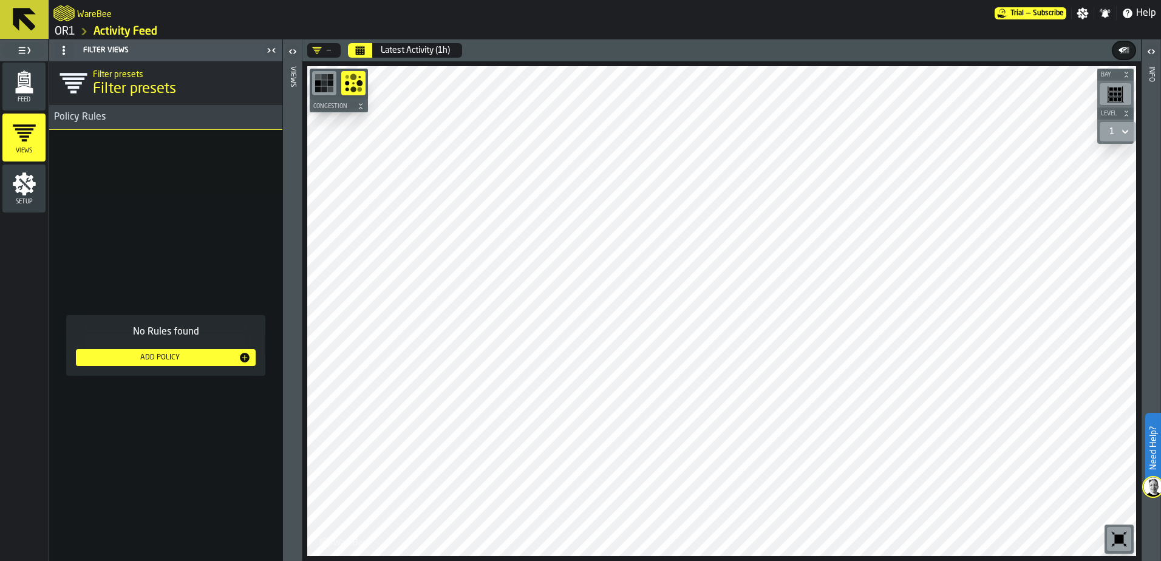
click at [355, 75] on circle "button-toolbar-undefined" at bounding box center [353, 77] width 7 height 7
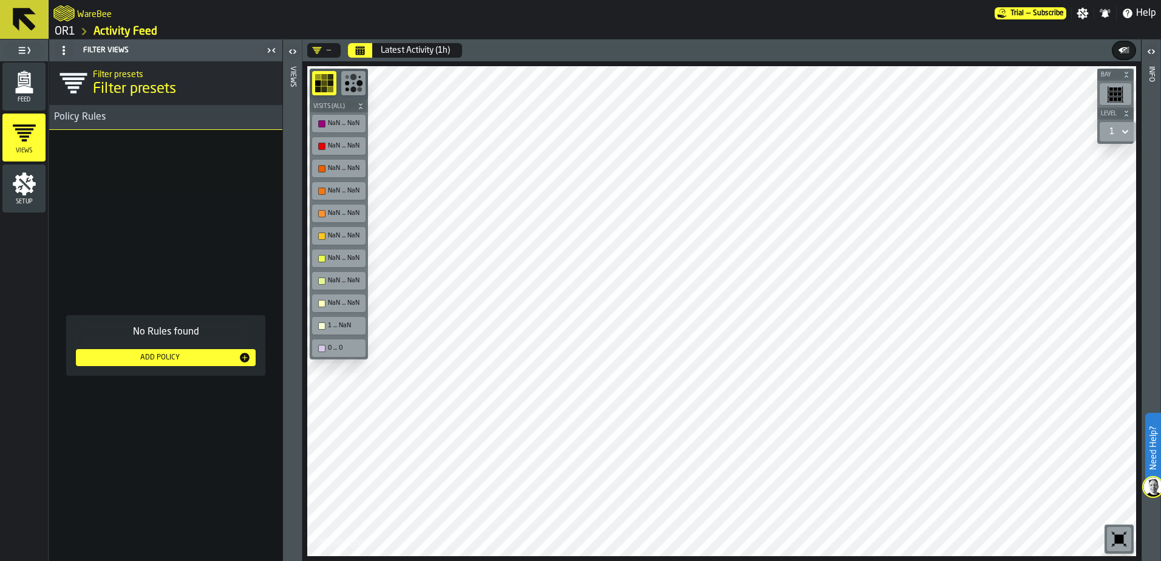
click at [319, 49] on icon "DropdownMenuValue-" at bounding box center [317, 50] width 9 height 7
click at [64, 30] on link "OR1" at bounding box center [65, 31] width 21 height 13
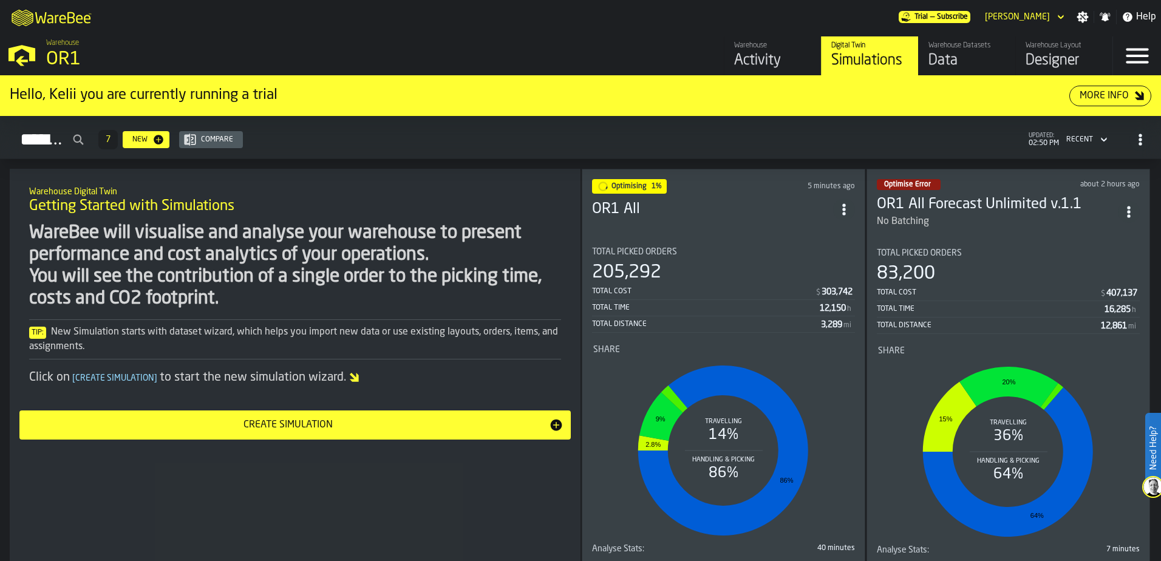
click at [1059, 56] on div "Designer" at bounding box center [1063, 60] width 77 height 19
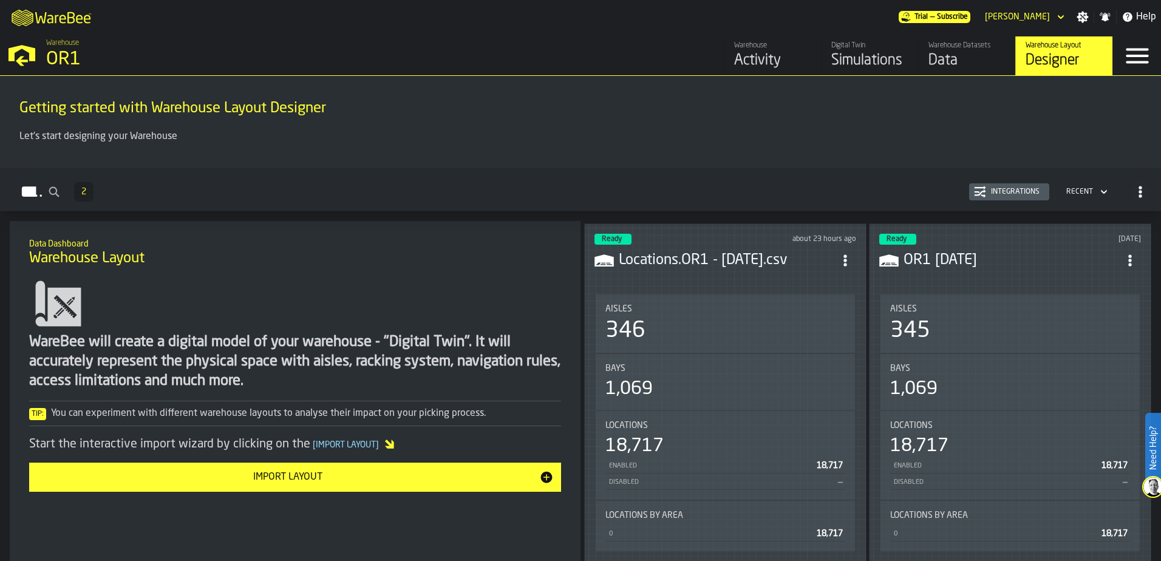
drag, startPoint x: 738, startPoint y: 263, endPoint x: 712, endPoint y: 256, distance: 27.9
click at [712, 256] on h3 "Locations.OR1 - 10.10.25.csv" at bounding box center [727, 260] width 216 height 19
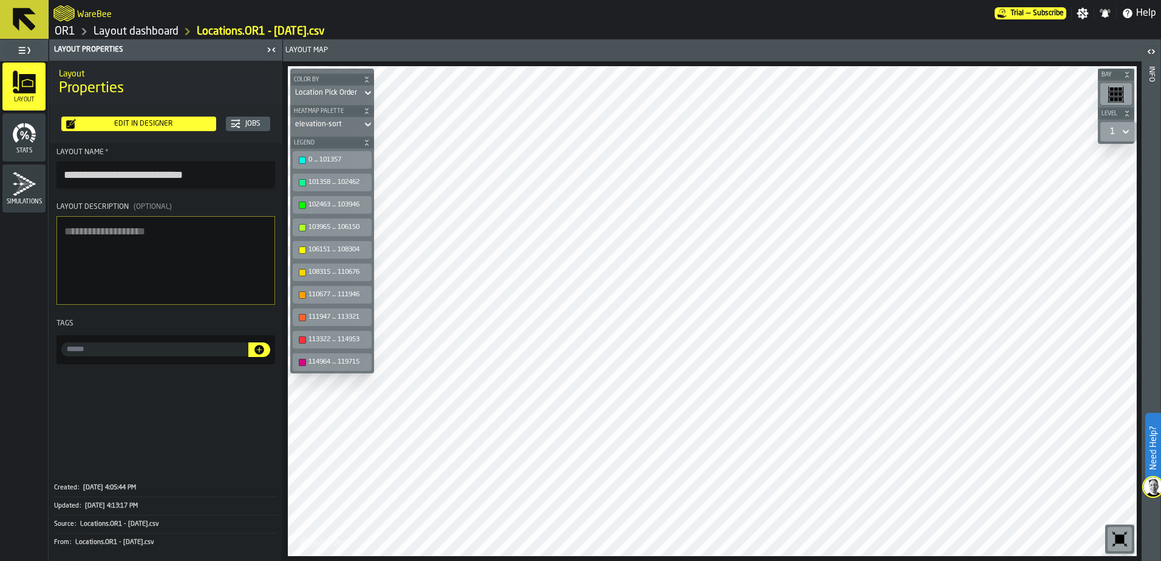
click at [33, 24] on icon at bounding box center [24, 19] width 23 height 23
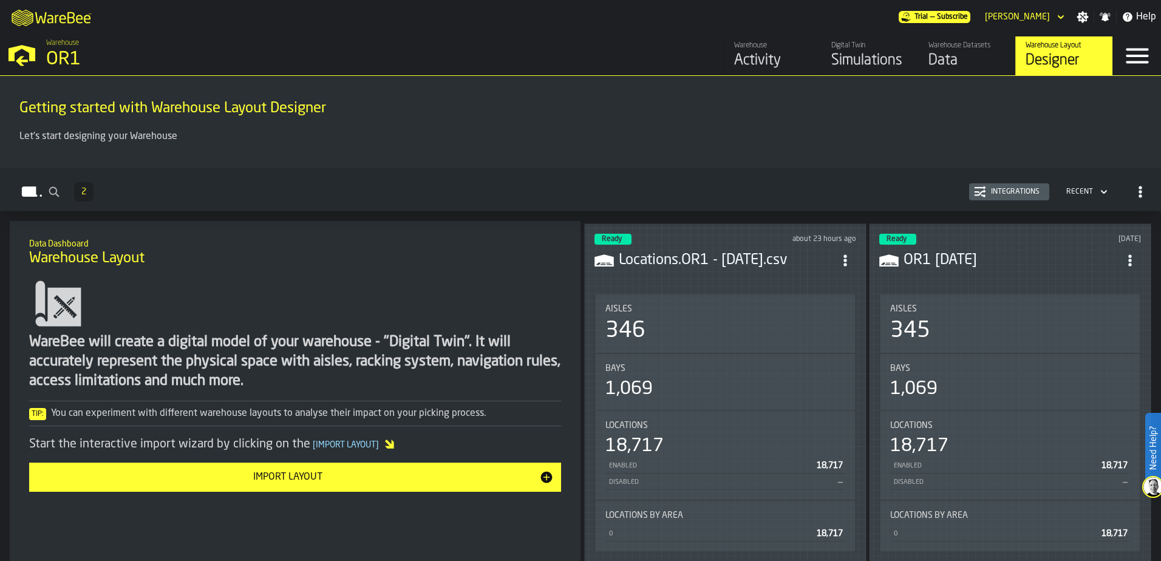
click at [853, 260] on span "ItemListCard-DashboardItemContainer" at bounding box center [845, 261] width 22 height 22
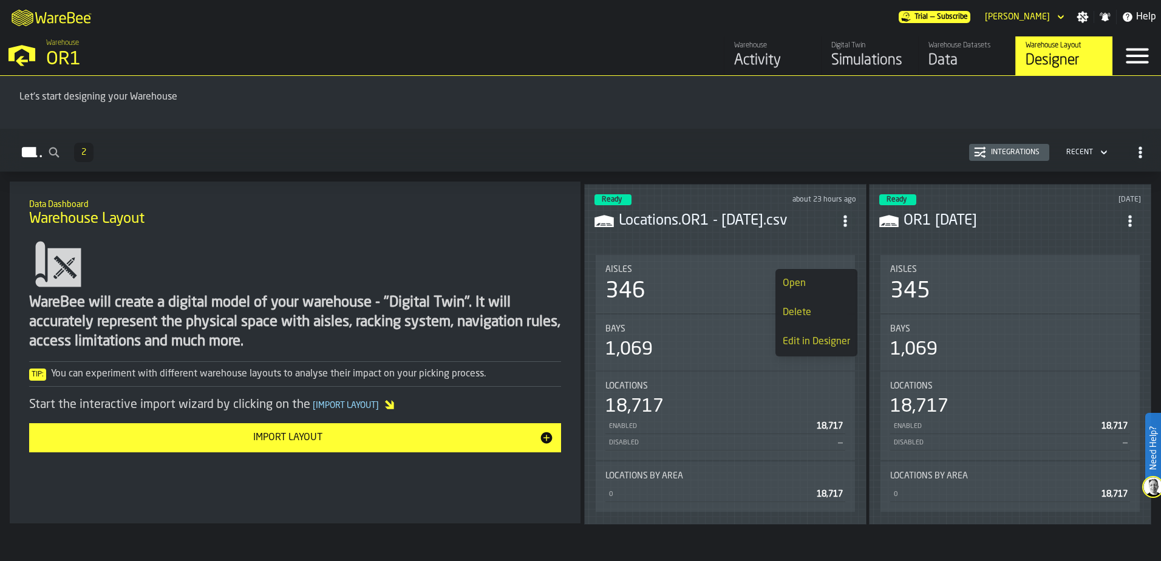
scroll to position [61, 0]
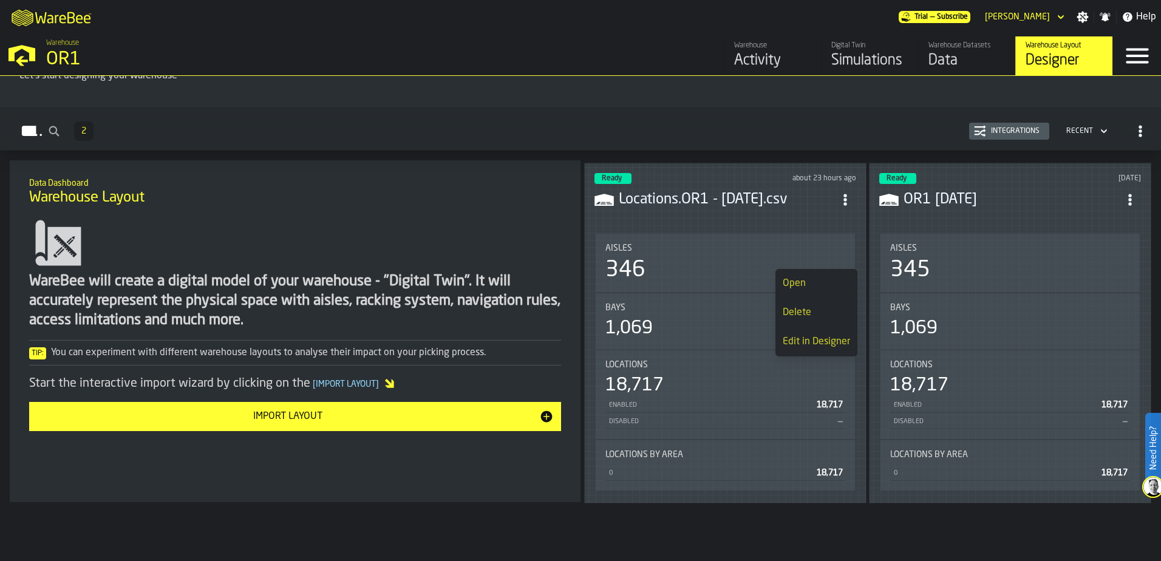
drag, startPoint x: 691, startPoint y: 197, endPoint x: 670, endPoint y: 175, distance: 30.9
click at [670, 175] on div "Ready about 23 hours ago" at bounding box center [725, 178] width 262 height 11
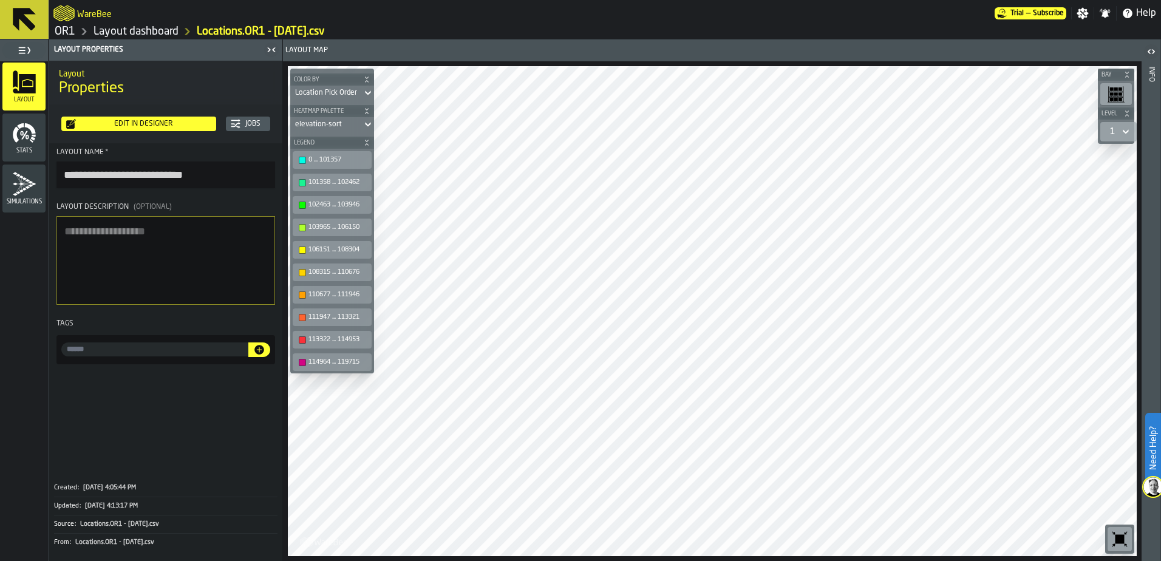
click at [18, 11] on icon at bounding box center [24, 19] width 23 height 23
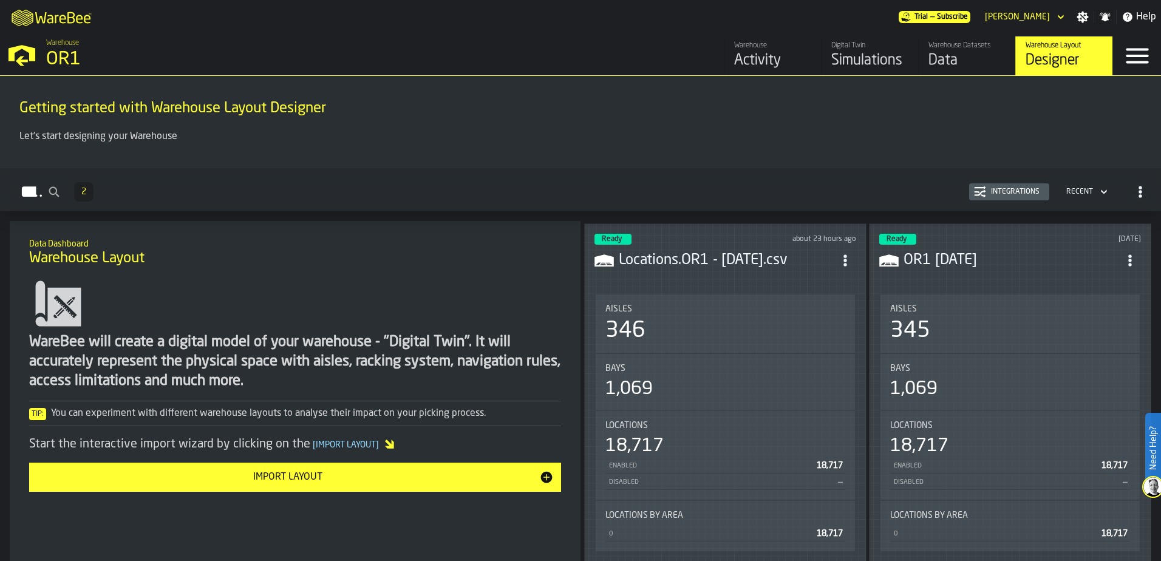
click at [1086, 192] on div "Recent" at bounding box center [1079, 192] width 27 height 8
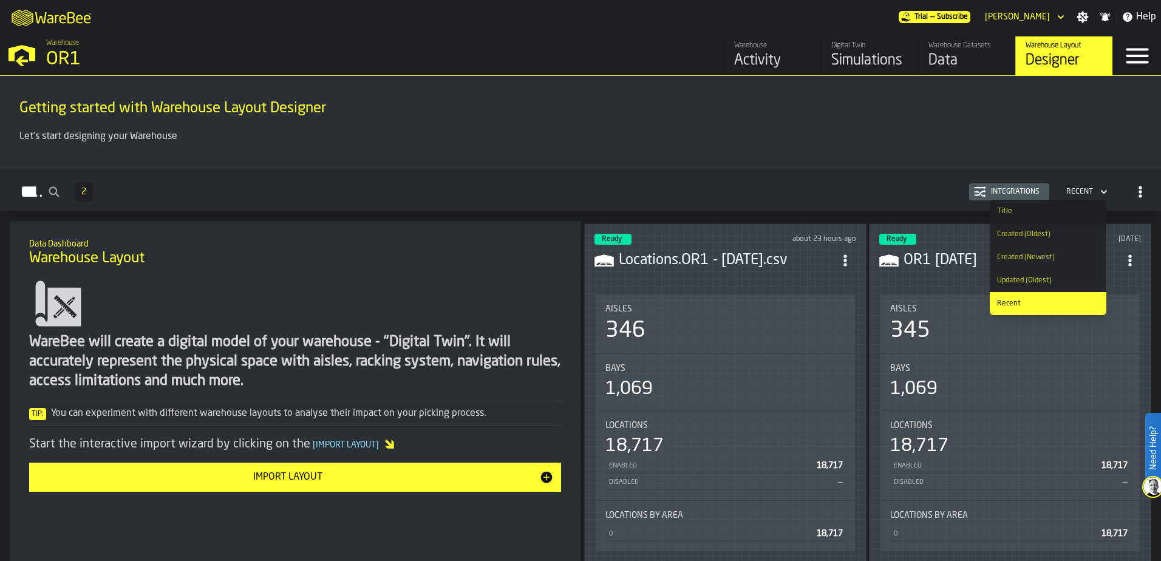
click at [1086, 192] on div "Recent" at bounding box center [1079, 192] width 27 height 8
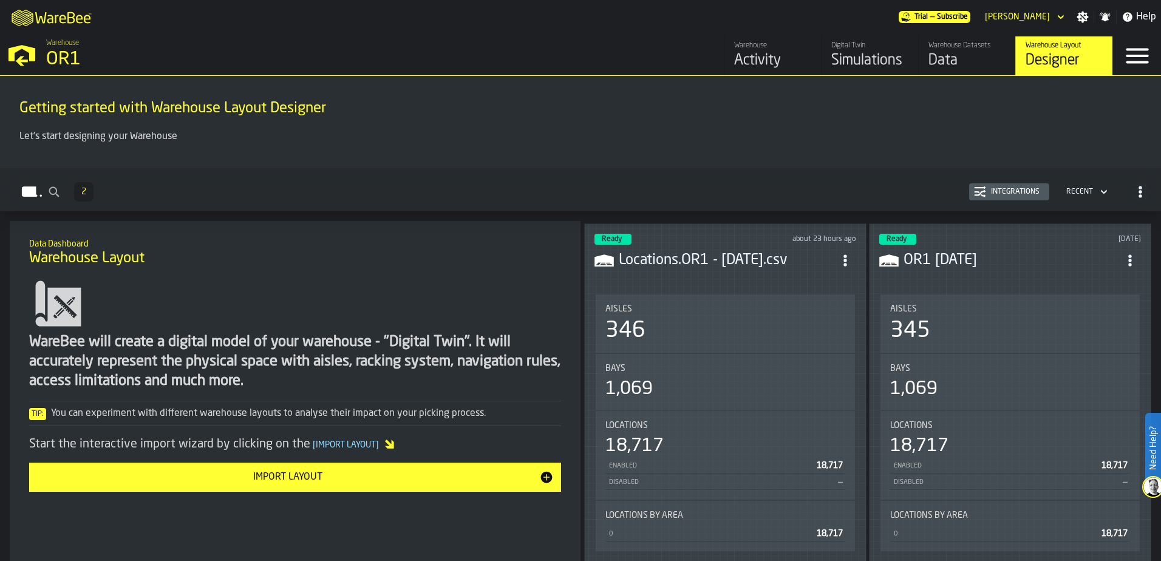
click at [1134, 188] on icon "button-Layouts" at bounding box center [1140, 192] width 12 height 12
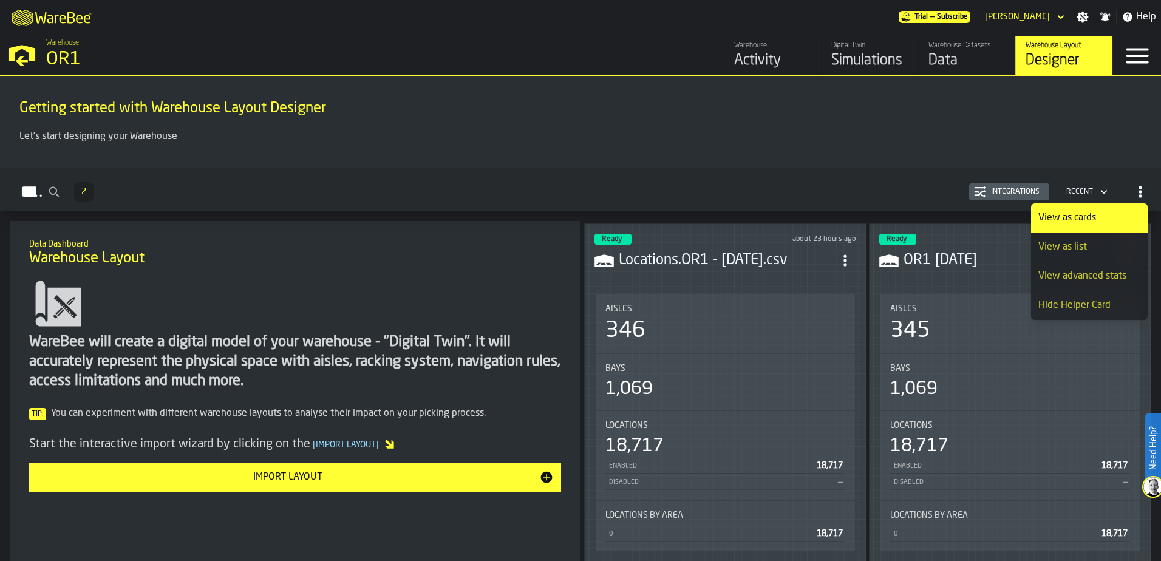
click at [413, 198] on div "Layouts 2 Integrations Recent" at bounding box center [580, 192] width 1141 height 28
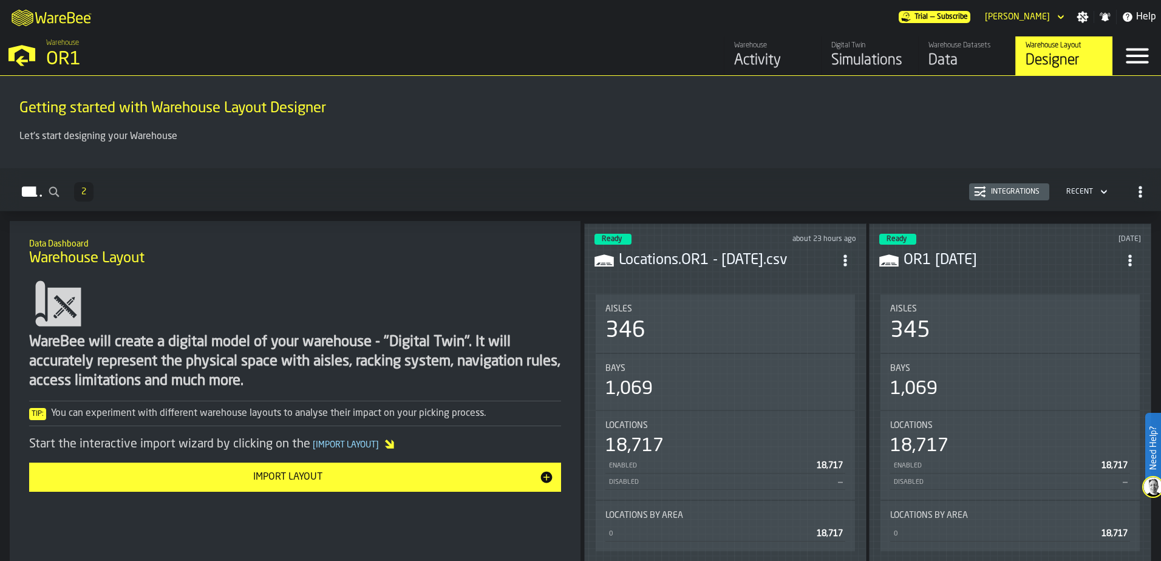
click at [841, 259] on icon "ItemListCard-DashboardItemContainer" at bounding box center [845, 260] width 12 height 12
click at [822, 337] on div "Edit in Designer" at bounding box center [816, 342] width 67 height 15
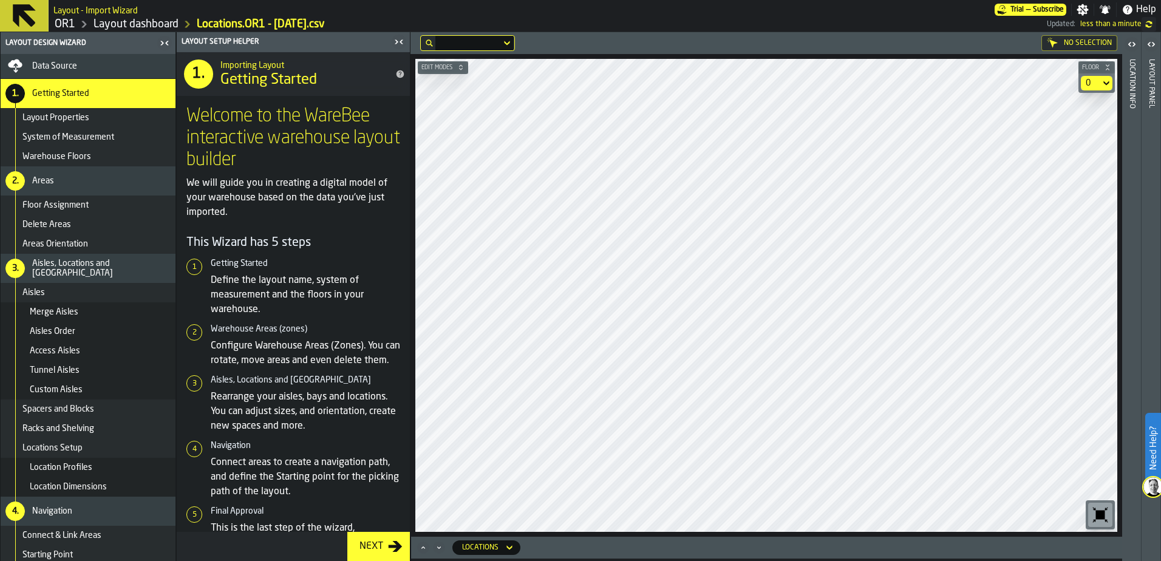
click at [1099, 512] on icon "button-toolbar-undefined" at bounding box center [1100, 515] width 9 height 9
click at [63, 24] on link "OR1" at bounding box center [65, 24] width 21 height 13
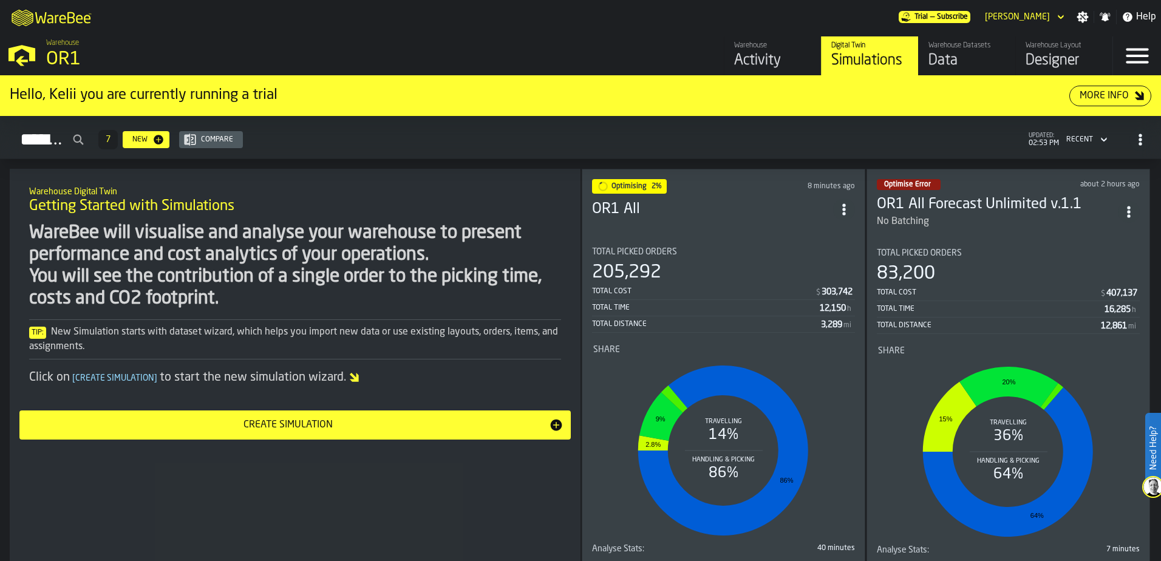
click at [1140, 135] on icon "button-Simulations" at bounding box center [1140, 140] width 12 height 12
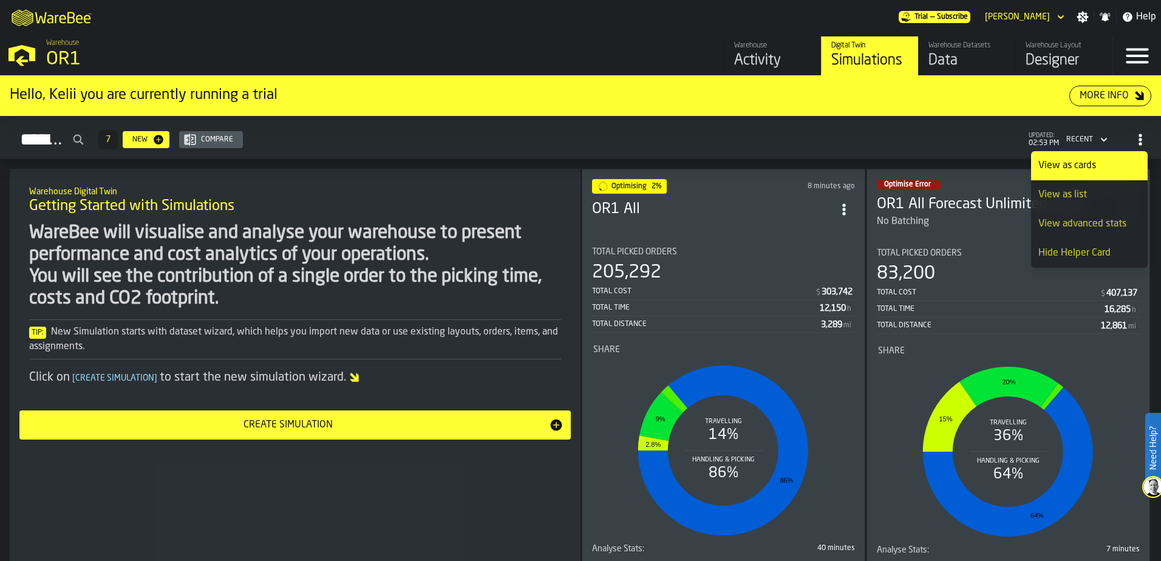
click at [842, 209] on icon "ItemListCard-DashboardItemContainer" at bounding box center [844, 209] width 12 height 12
click at [817, 138] on div "Simulations 7 New Compare updated: 02:53 PM Recent" at bounding box center [580, 140] width 1141 height 28
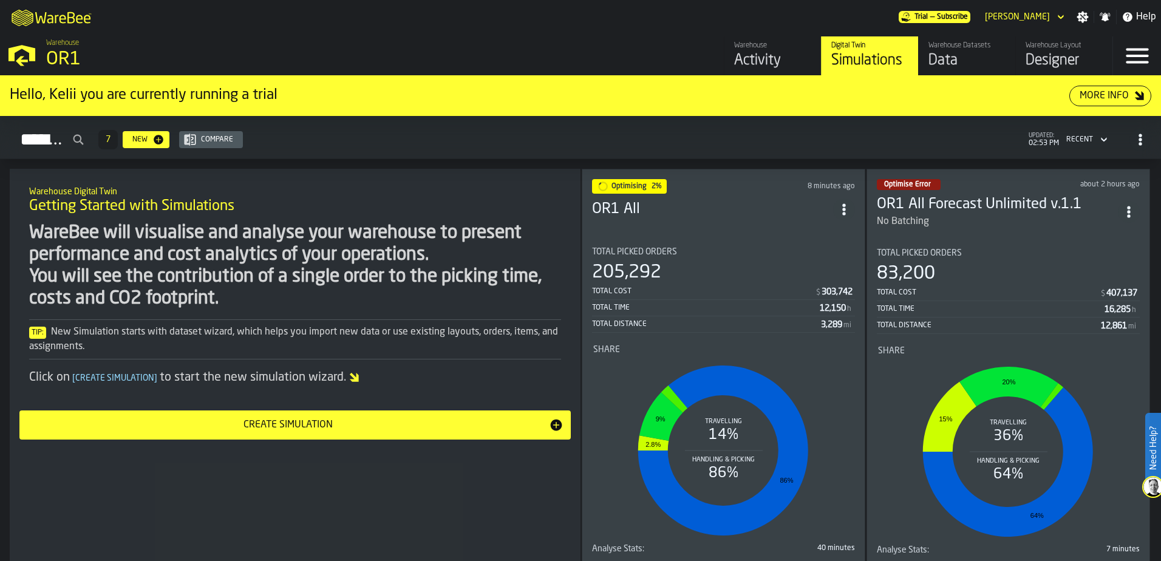
click at [1066, 67] on div "Designer" at bounding box center [1063, 60] width 77 height 19
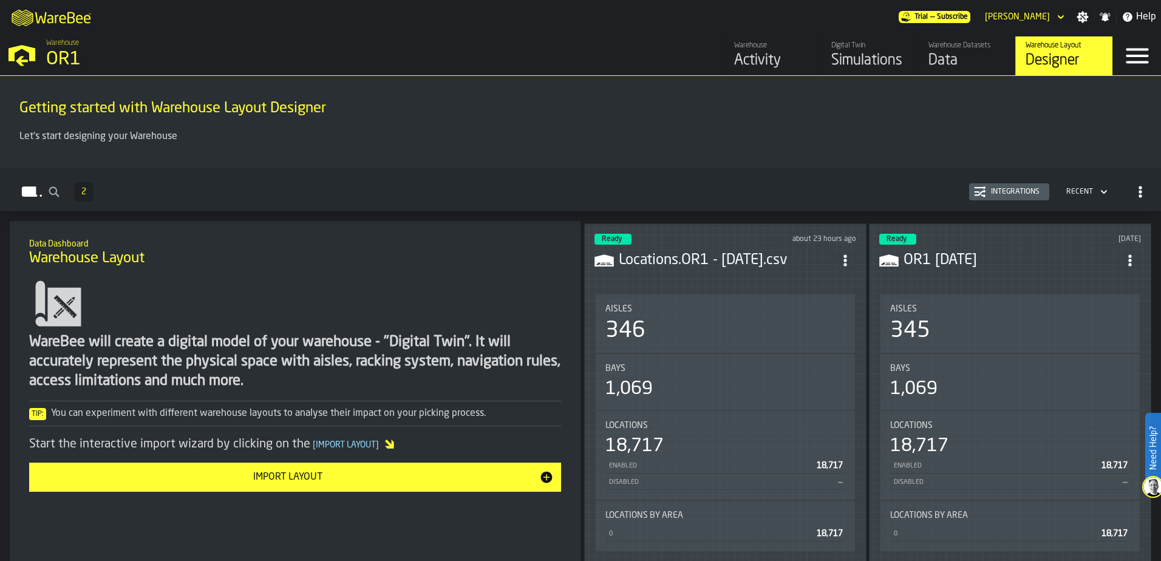
click at [840, 254] on icon "ItemListCard-DashboardItemContainer" at bounding box center [845, 260] width 12 height 12
click at [1059, 265] on h3 "OR1 10-08-25" at bounding box center [1011, 260] width 216 height 19
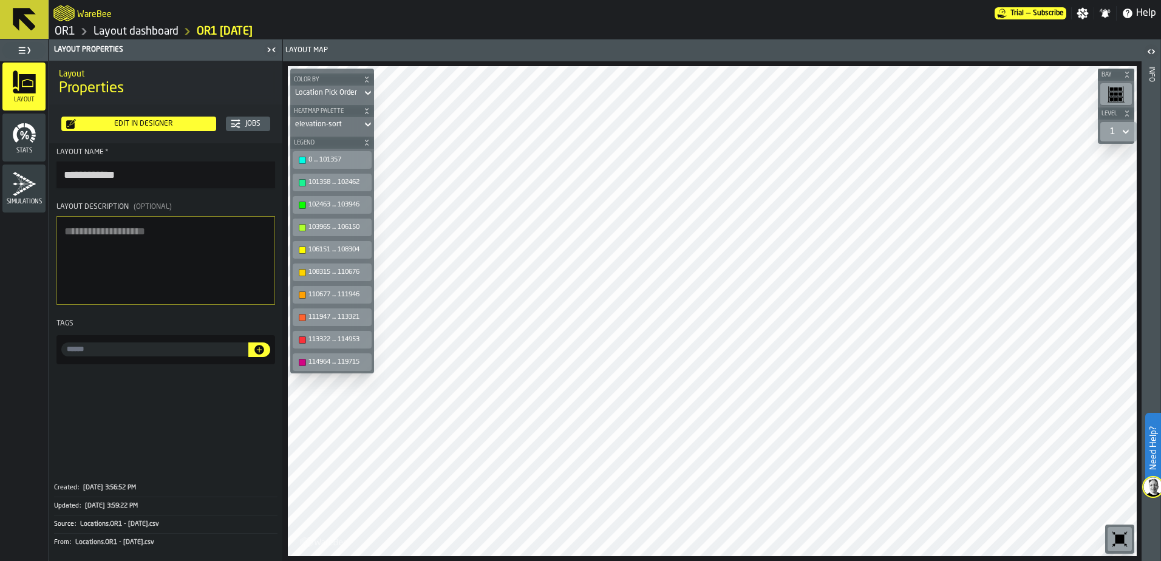
click at [139, 124] on div "Edit in Designer" at bounding box center [143, 124] width 135 height 8
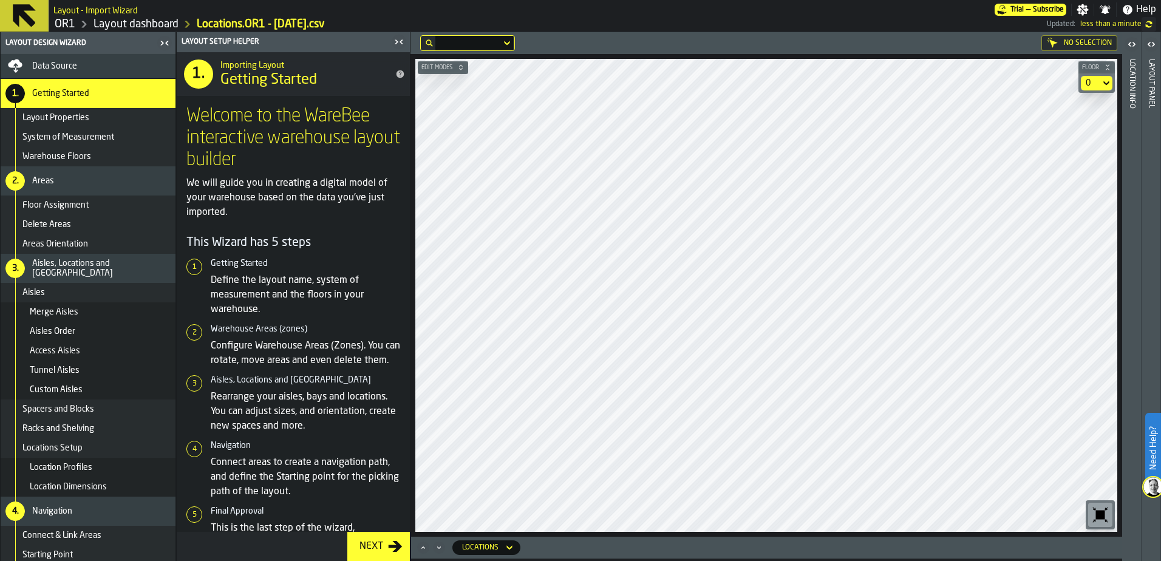
click at [374, 548] on div "Next" at bounding box center [371, 546] width 33 height 15
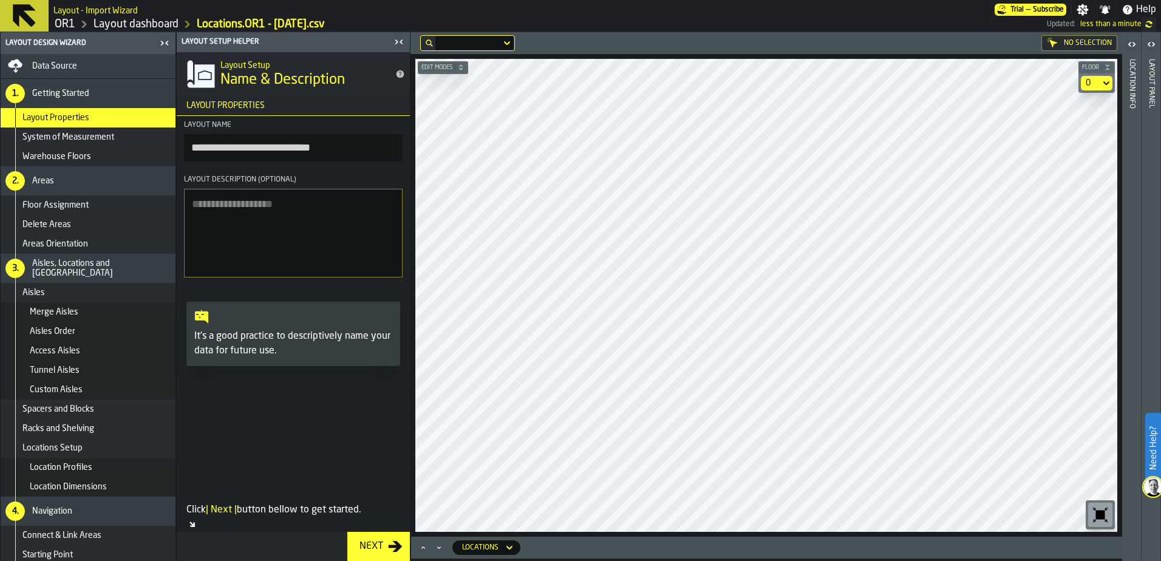
click at [252, 210] on textarea "Layout Description (Optional)" at bounding box center [293, 233] width 219 height 89
click at [360, 548] on div "Next" at bounding box center [371, 546] width 33 height 15
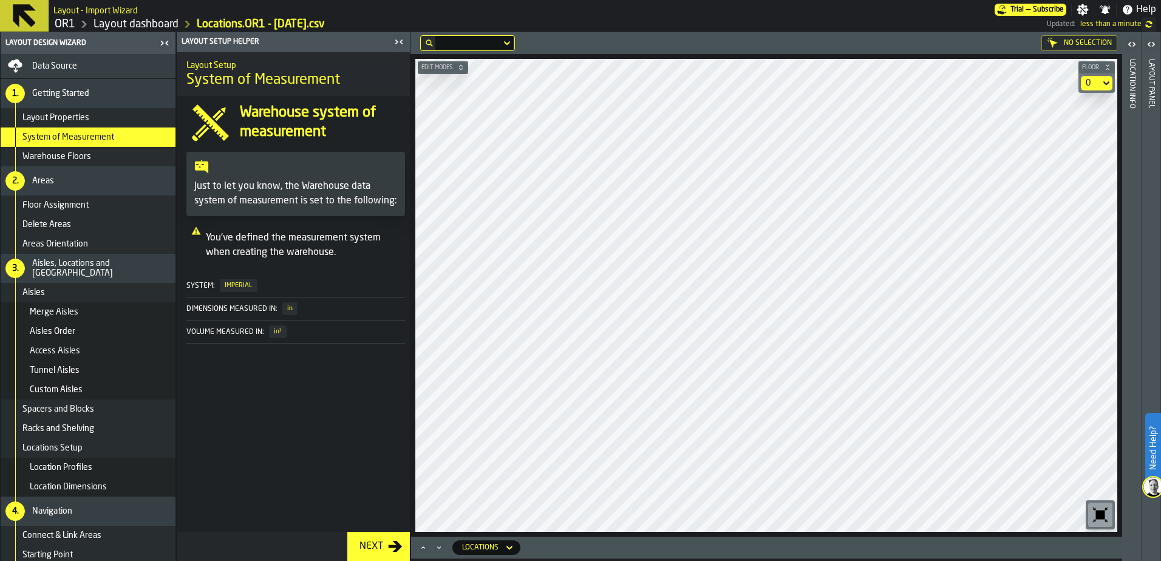
click at [362, 545] on div "Next" at bounding box center [371, 546] width 33 height 15
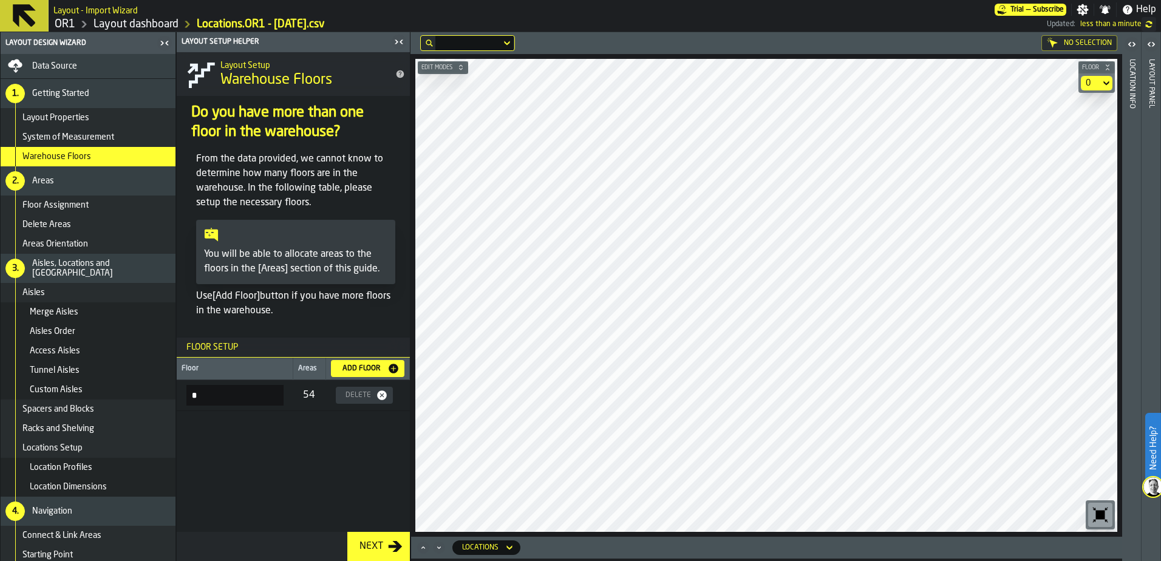
click at [370, 546] on div "Next" at bounding box center [371, 546] width 33 height 15
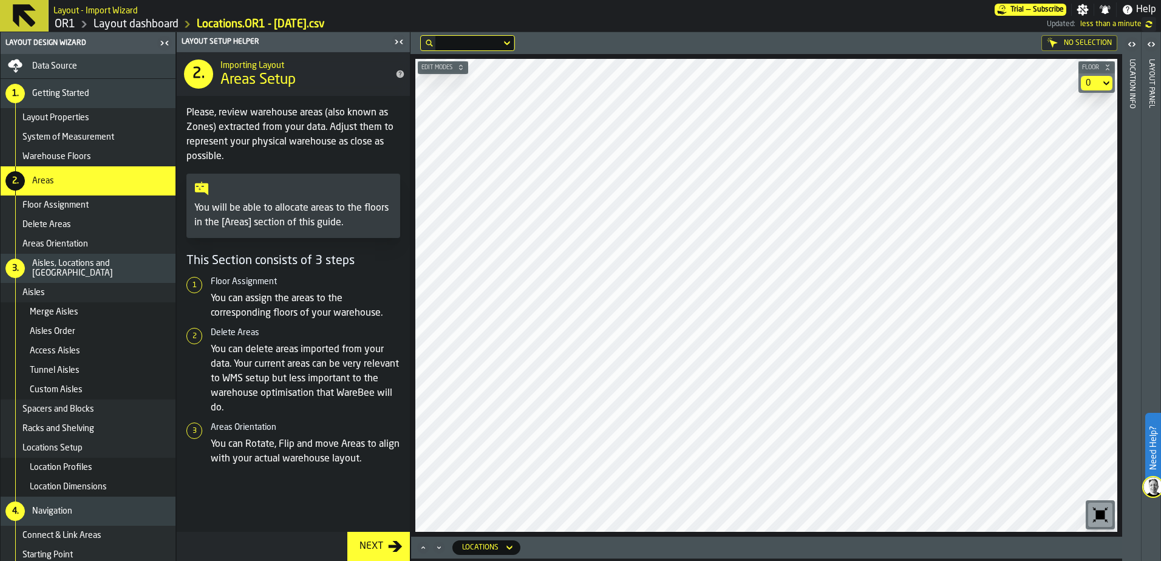
click at [370, 545] on div "Next" at bounding box center [371, 546] width 33 height 15
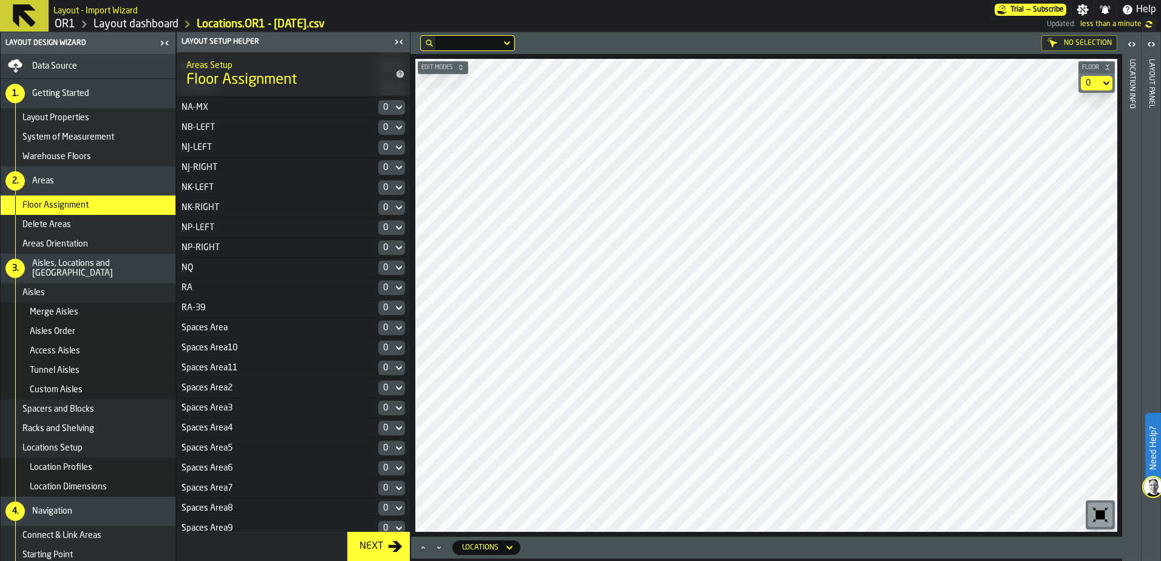
scroll to position [817, 0]
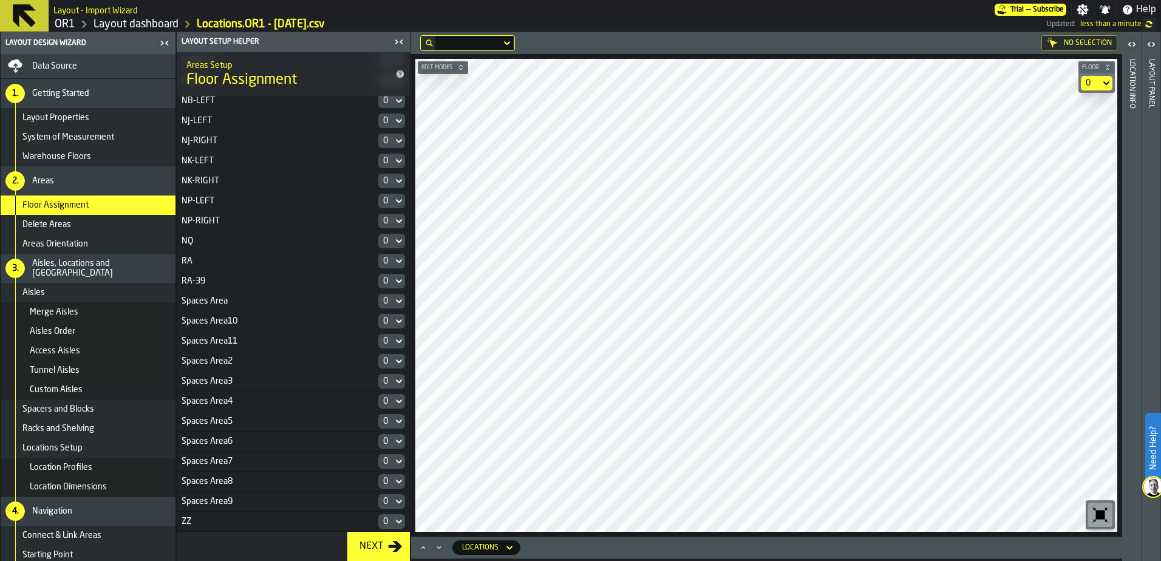
click at [380, 538] on button "Next" at bounding box center [378, 546] width 63 height 29
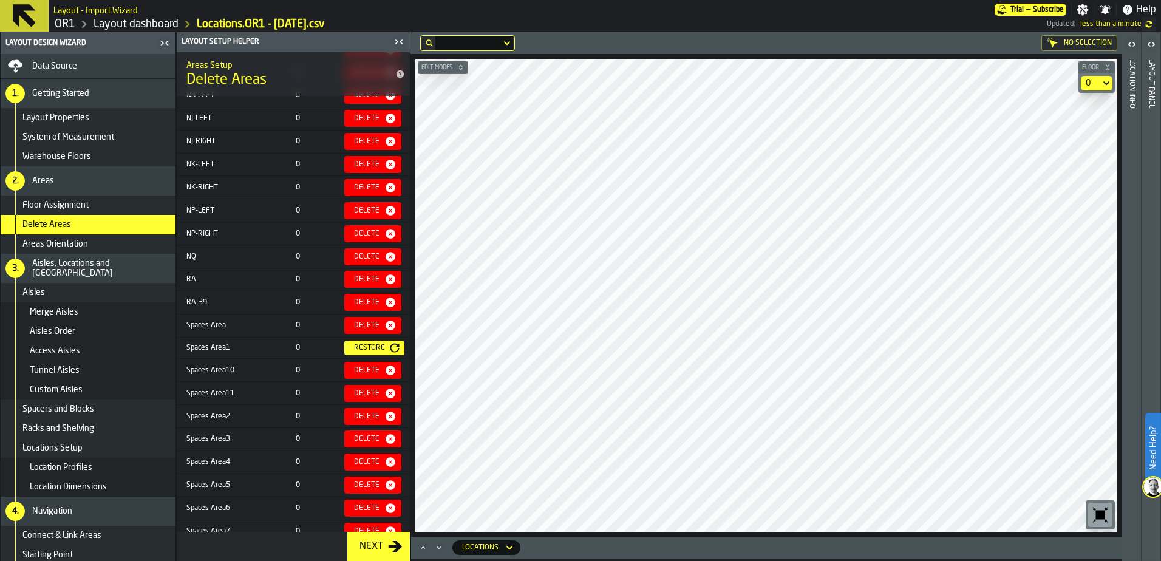
scroll to position [954, 0]
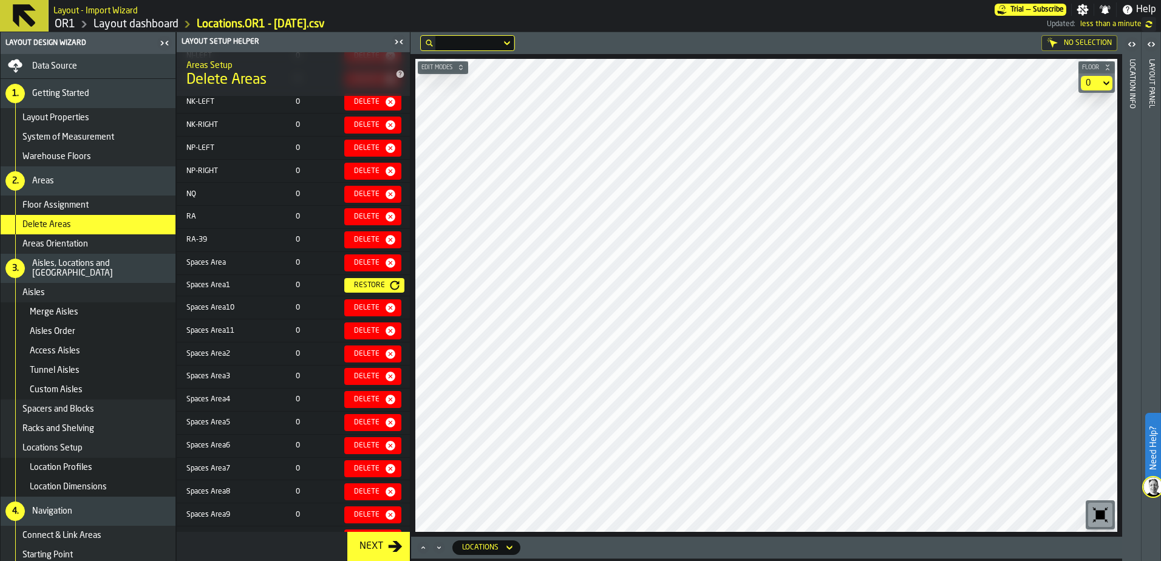
click at [220, 264] on div "Spaces Area" at bounding box center [234, 263] width 97 height 8
click at [366, 280] on div "Restore" at bounding box center [374, 285] width 50 height 10
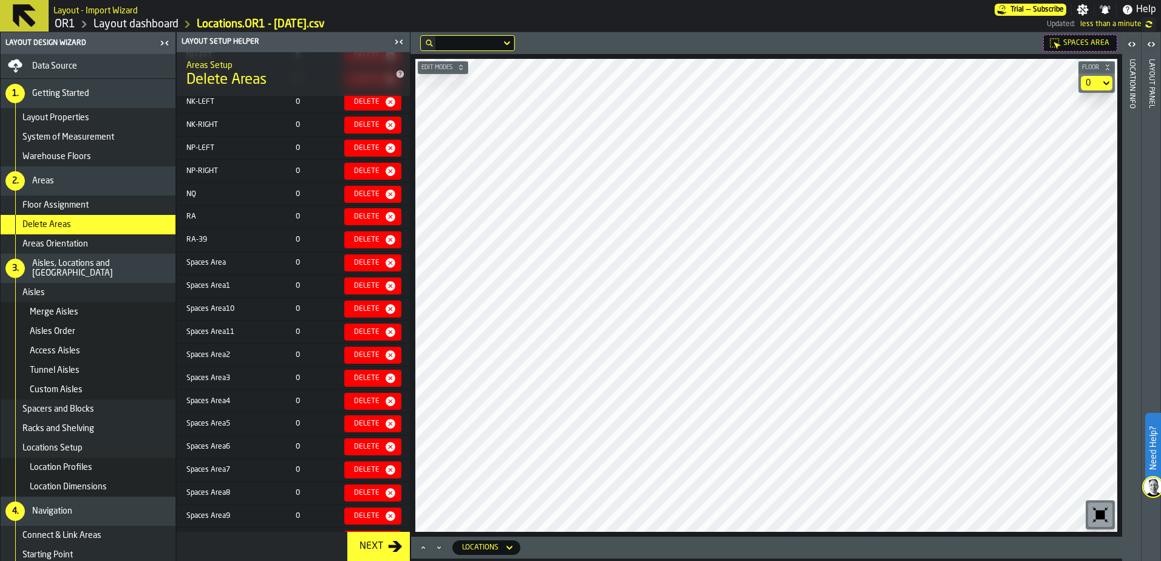
click at [1072, 41] on span "Spaces Area" at bounding box center [1086, 43] width 46 height 8
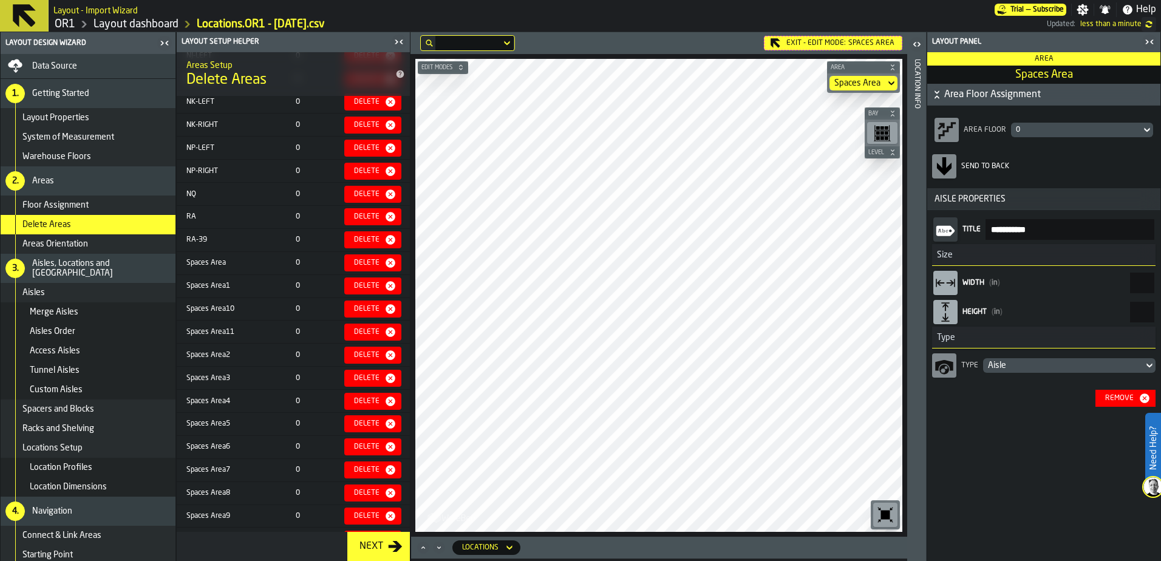
click at [1121, 397] on div "Remove" at bounding box center [1119, 398] width 38 height 8
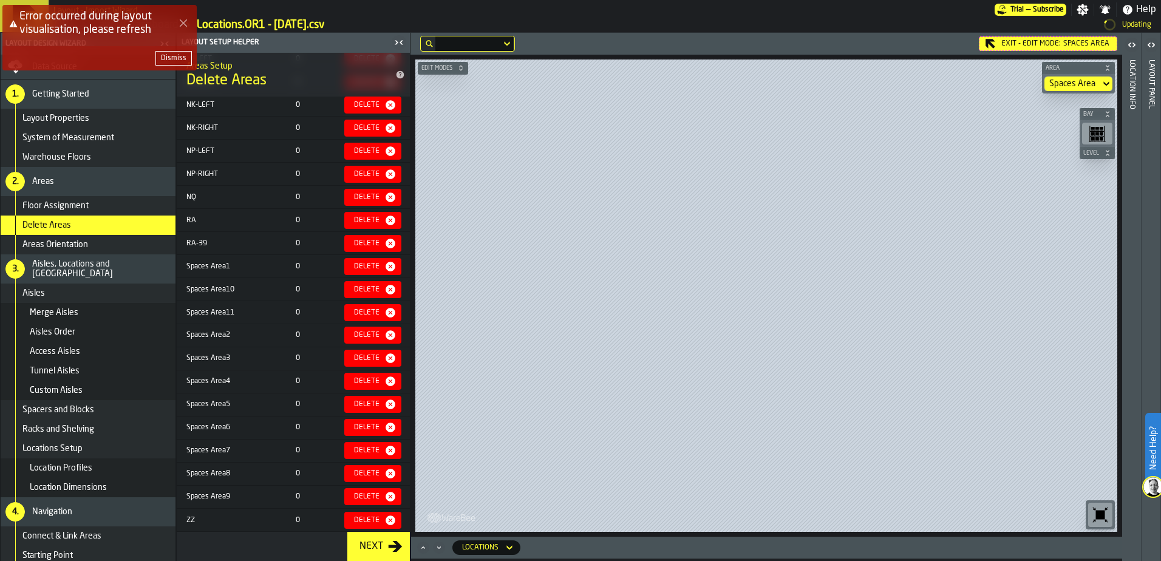
scroll to position [953, 0]
click at [238, 264] on div "Spaces Area1" at bounding box center [234, 266] width 97 height 8
click at [1092, 78] on div "Error occurred during layout visualisation, please refresh Dismiss" at bounding box center [582, 42] width 1161 height 80
click at [1101, 86] on icon at bounding box center [1106, 83] width 12 height 15
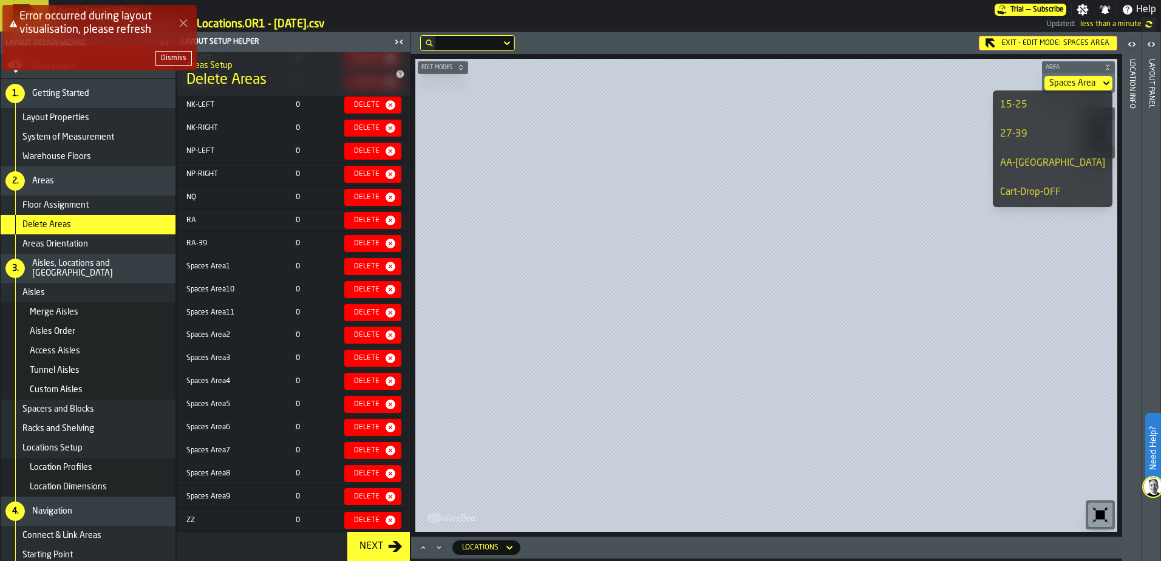
click at [185, 21] on polygon "Close Error" at bounding box center [184, 23] width 8 height 8
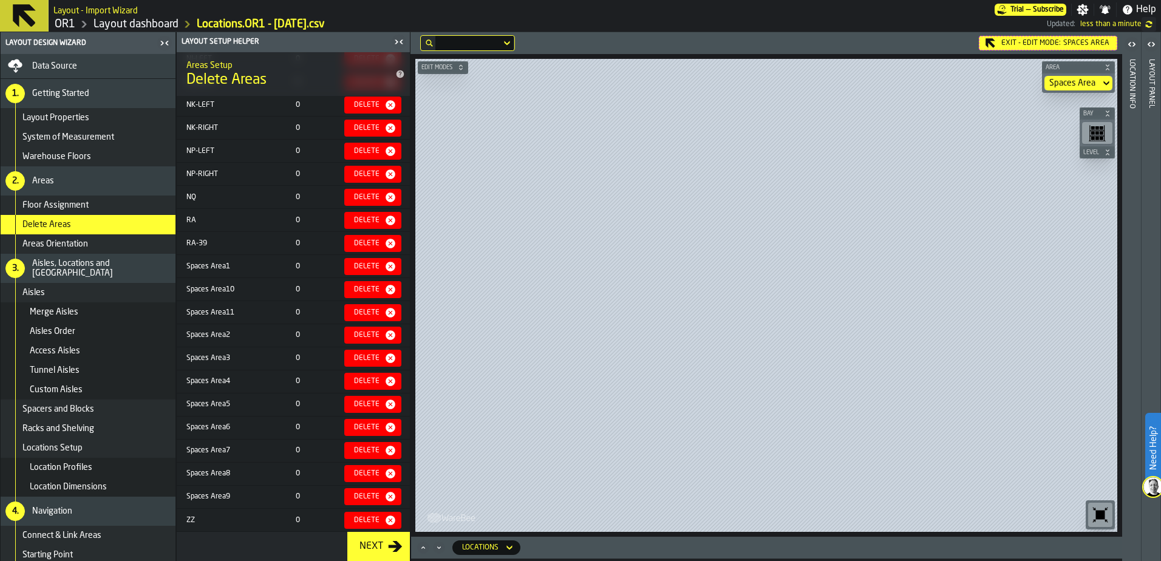
click at [1046, 40] on div "Exit - Edit Mode: Spaces Area" at bounding box center [1048, 43] width 138 height 15
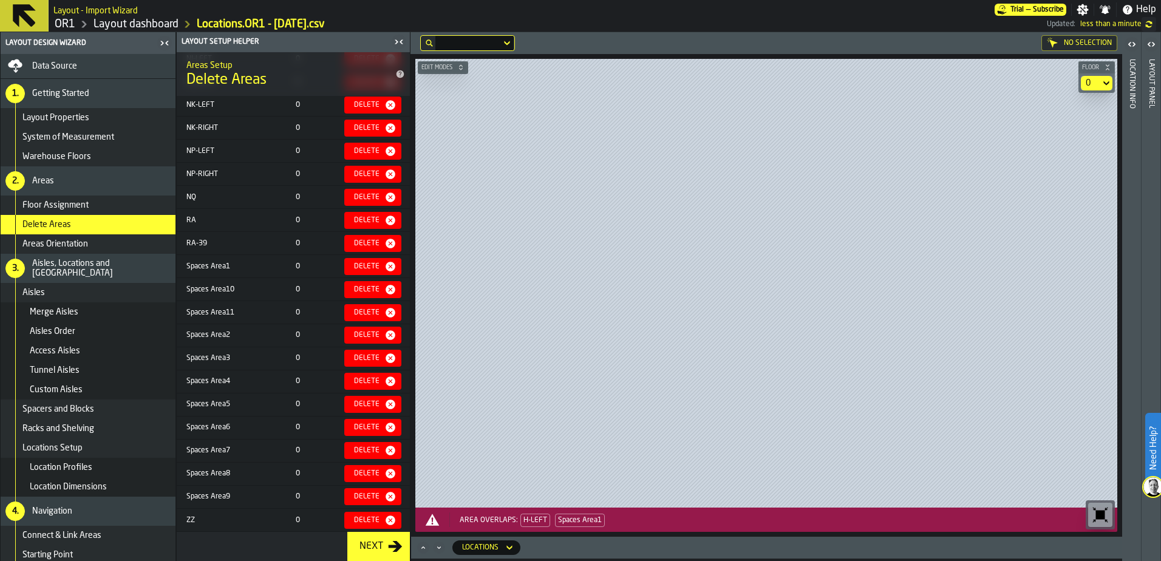
click at [1106, 81] on icon at bounding box center [1106, 83] width 12 height 15
click at [506, 42] on icon at bounding box center [507, 43] width 12 height 15
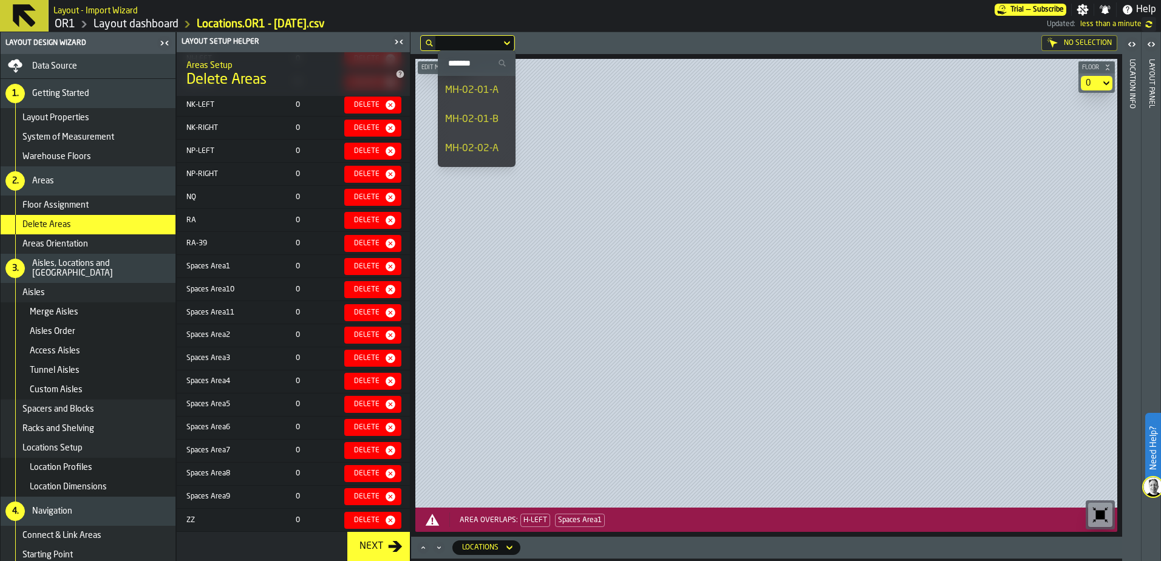
click at [506, 41] on icon at bounding box center [507, 43] width 12 height 15
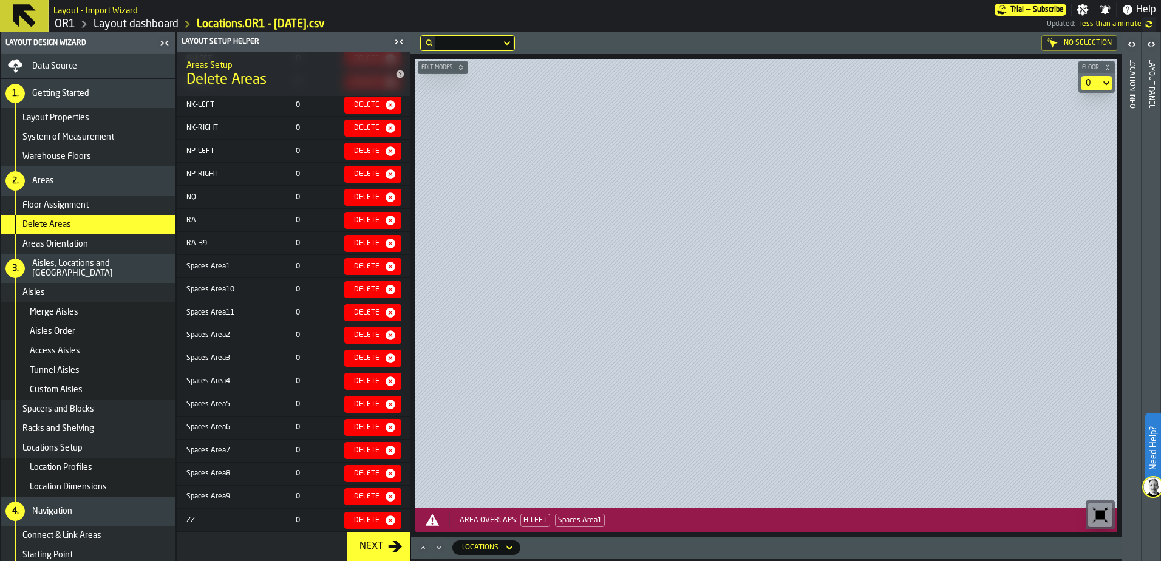
click at [49, 196] on div "Floor Assignment" at bounding box center [88, 204] width 175 height 19
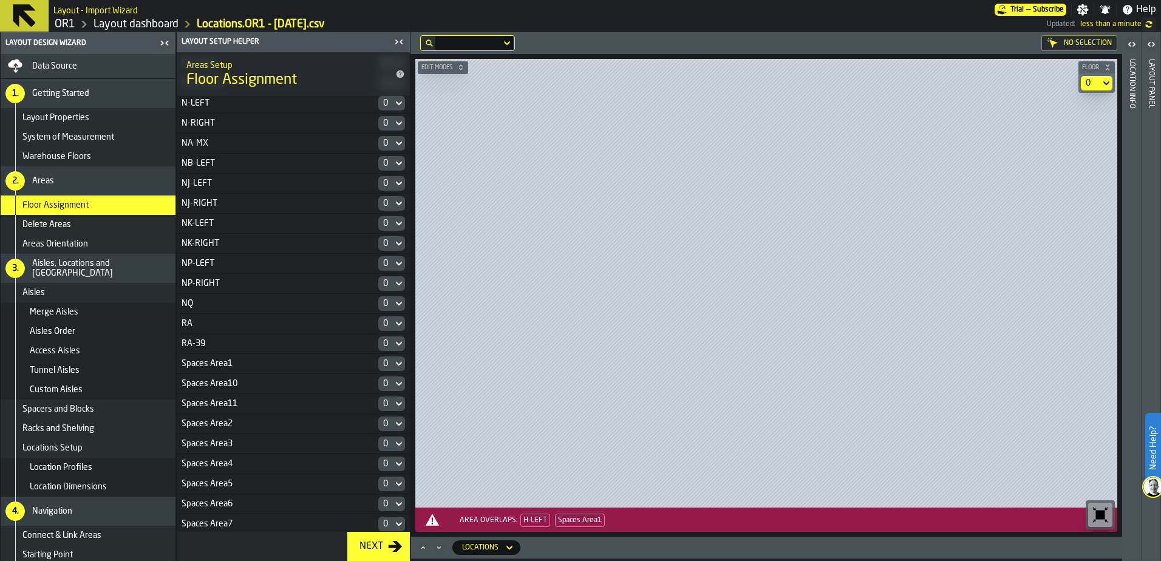
scroll to position [817, 0]
click at [98, 222] on div "Delete Areas" at bounding box center [96, 225] width 148 height 10
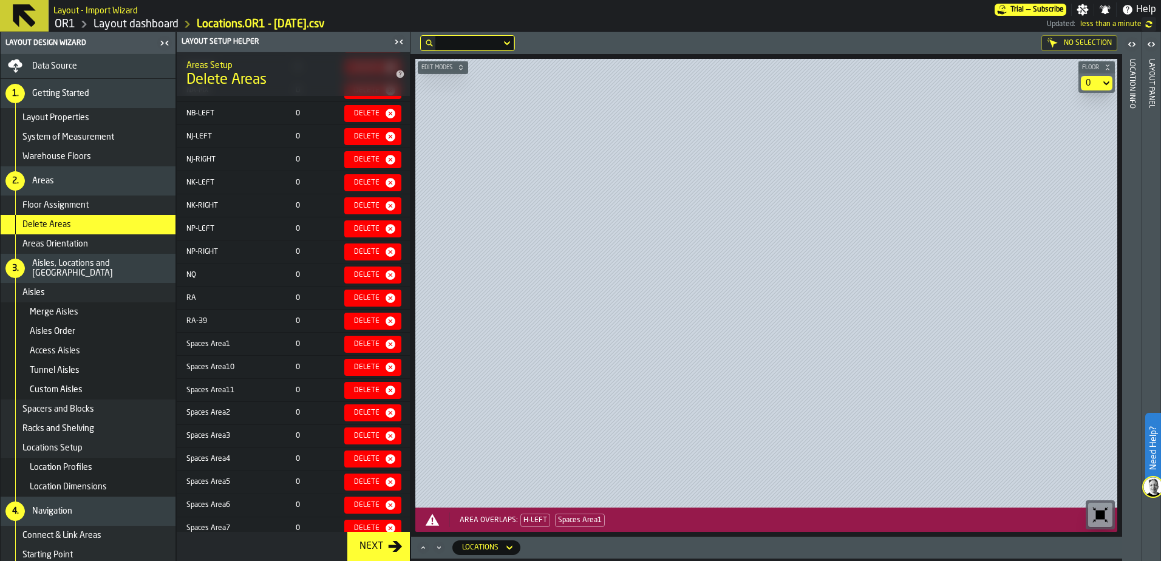
scroll to position [953, 0]
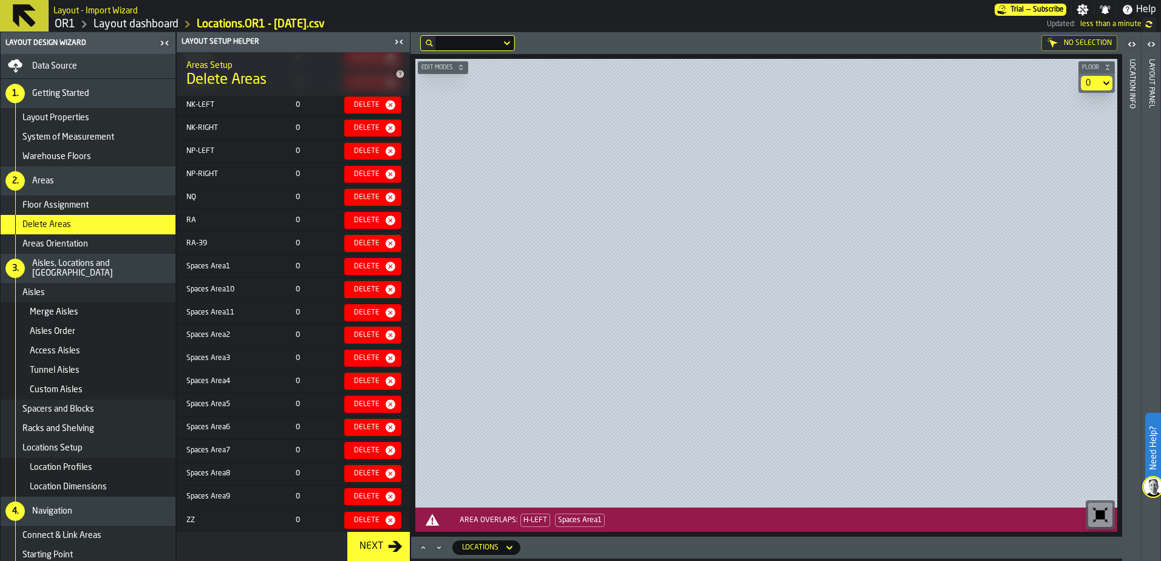
click at [509, 546] on icon at bounding box center [509, 547] width 12 height 15
click at [500, 544] on div "Locations" at bounding box center [480, 547] width 46 height 13
click at [592, 520] on span "Spaces Area1" at bounding box center [580, 520] width 50 height 13
click at [583, 521] on span "H-LEFT" at bounding box center [586, 520] width 26 height 7
click at [1133, 78] on div "Location Info" at bounding box center [1131, 306] width 8 height 501
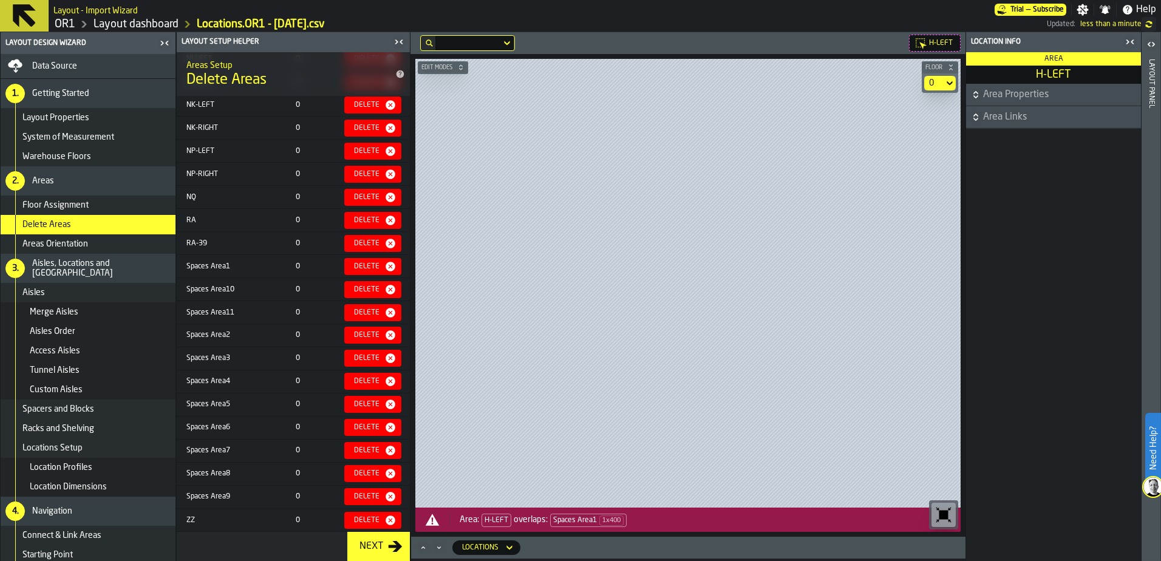
click at [1149, 79] on div "Layout panel" at bounding box center [1151, 306] width 8 height 501
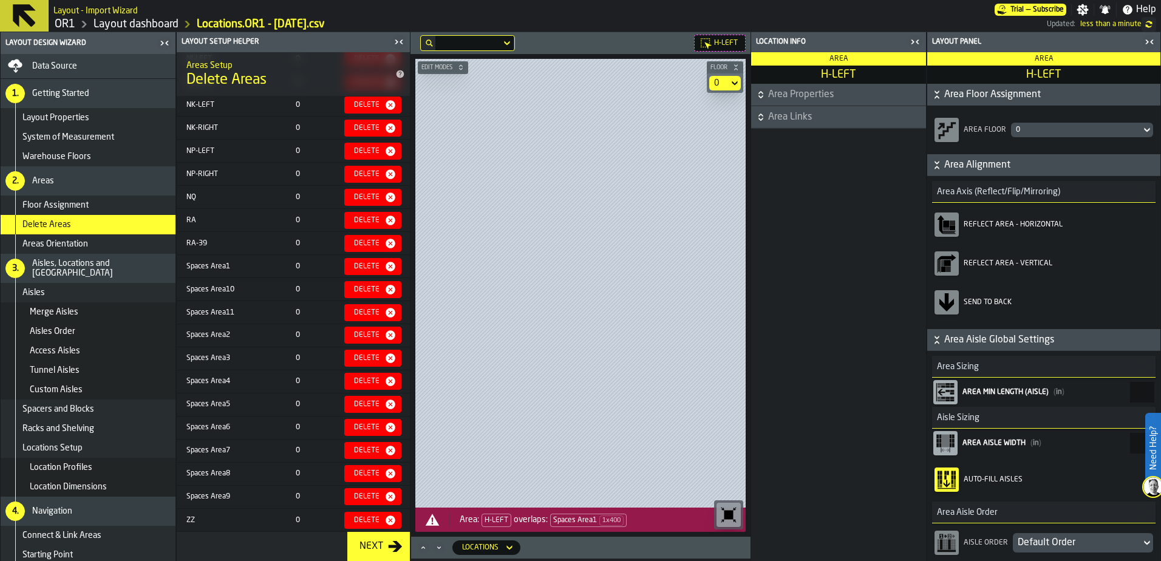
click at [1149, 42] on icon "button-toggle-Close me" at bounding box center [1149, 42] width 15 height 15
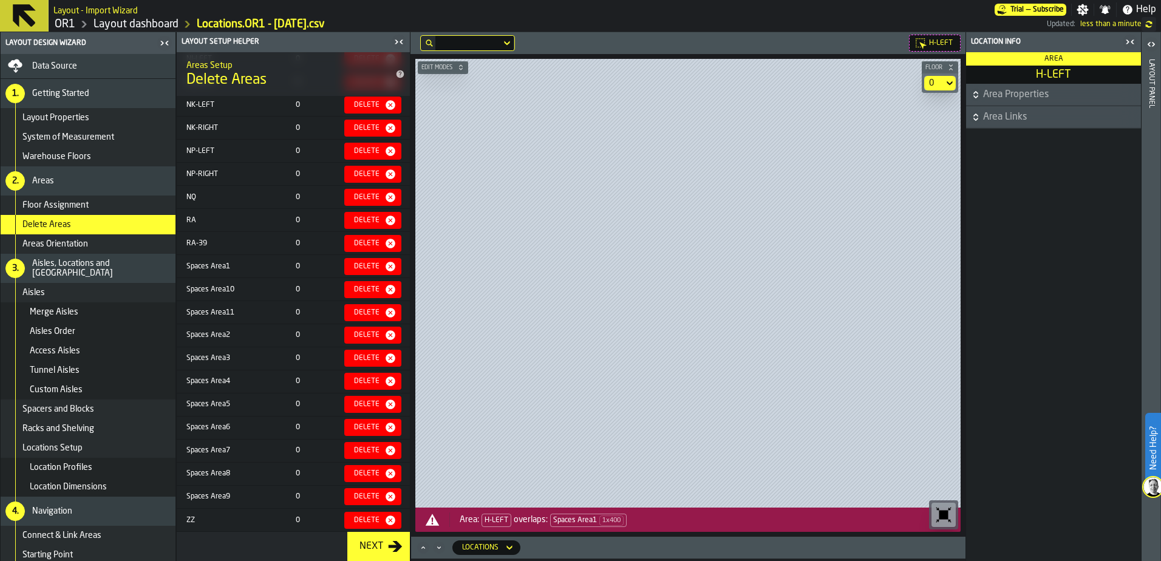
click at [1131, 43] on icon "button-toggle-Close me" at bounding box center [1130, 42] width 15 height 15
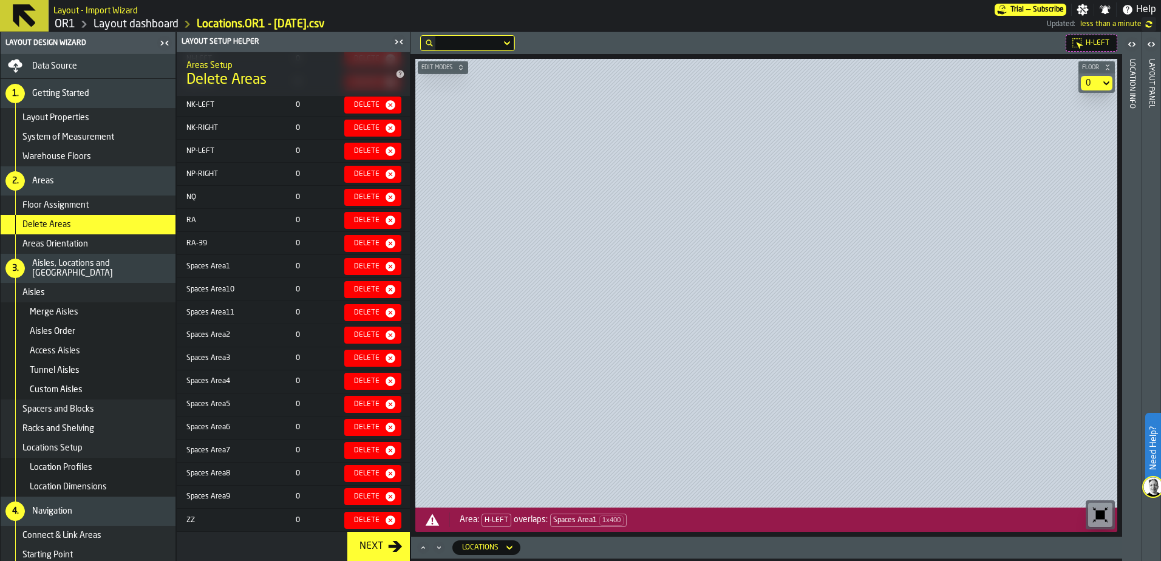
click at [427, 66] on span "Edit Modes" at bounding box center [437, 67] width 36 height 7
click at [445, 82] on div "Select" at bounding box center [437, 83] width 24 height 10
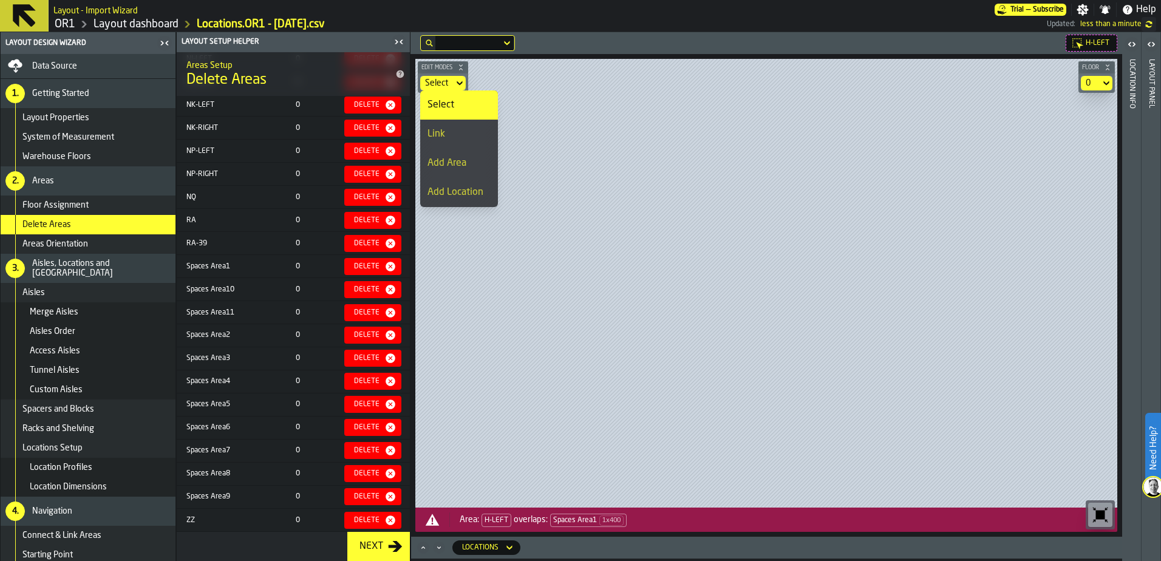
click at [465, 103] on div "Select" at bounding box center [458, 105] width 63 height 15
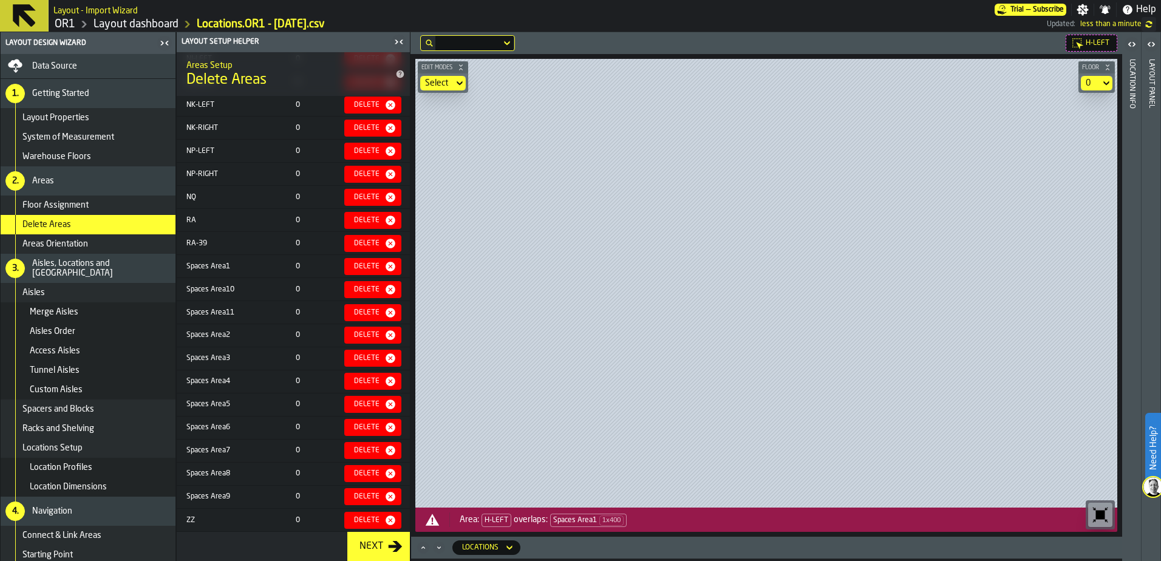
click at [514, 76] on div at bounding box center [766, 283] width 702 height 449
click at [359, 285] on div "Delete" at bounding box center [366, 289] width 35 height 8
click at [359, 285] on div "Restore" at bounding box center [374, 290] width 50 height 10
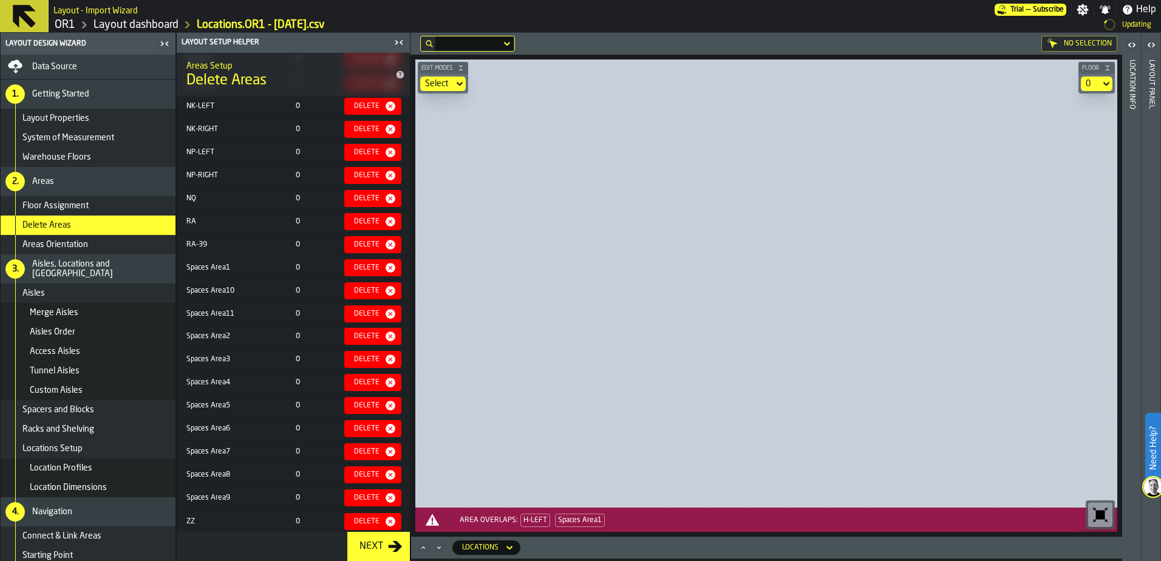
scroll to position [953, 0]
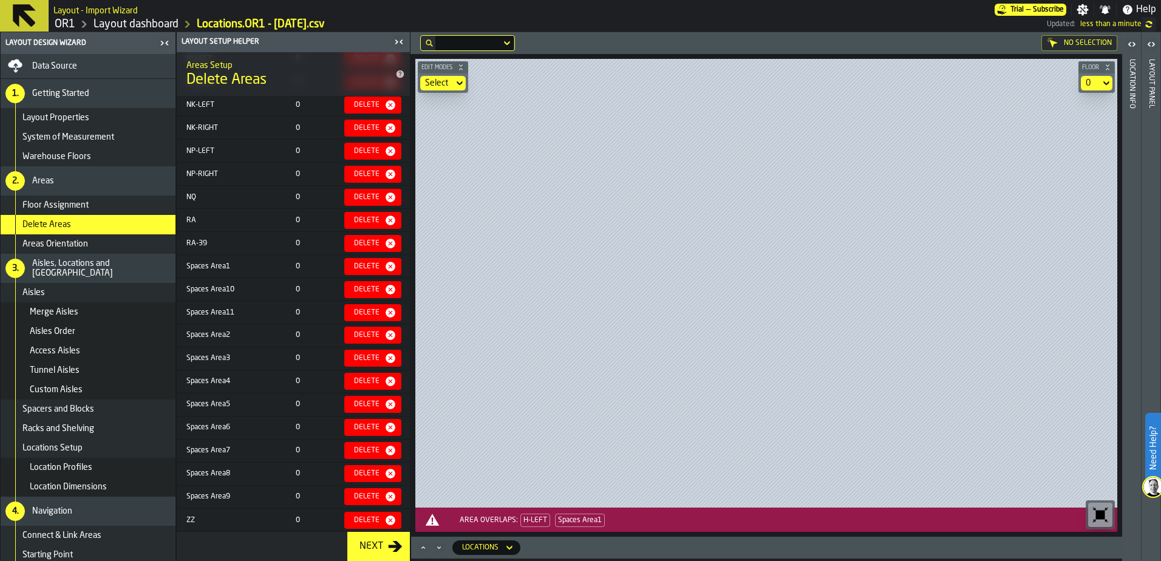
click at [353, 262] on div "Delete" at bounding box center [366, 266] width 35 height 8
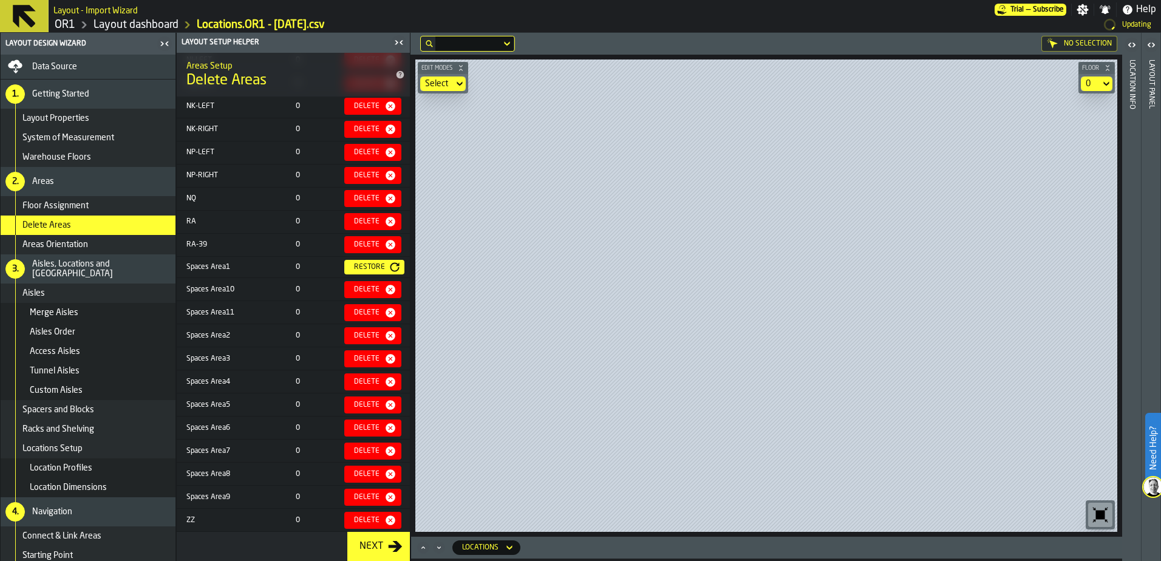
click at [353, 262] on div "Restore" at bounding box center [374, 267] width 50 height 10
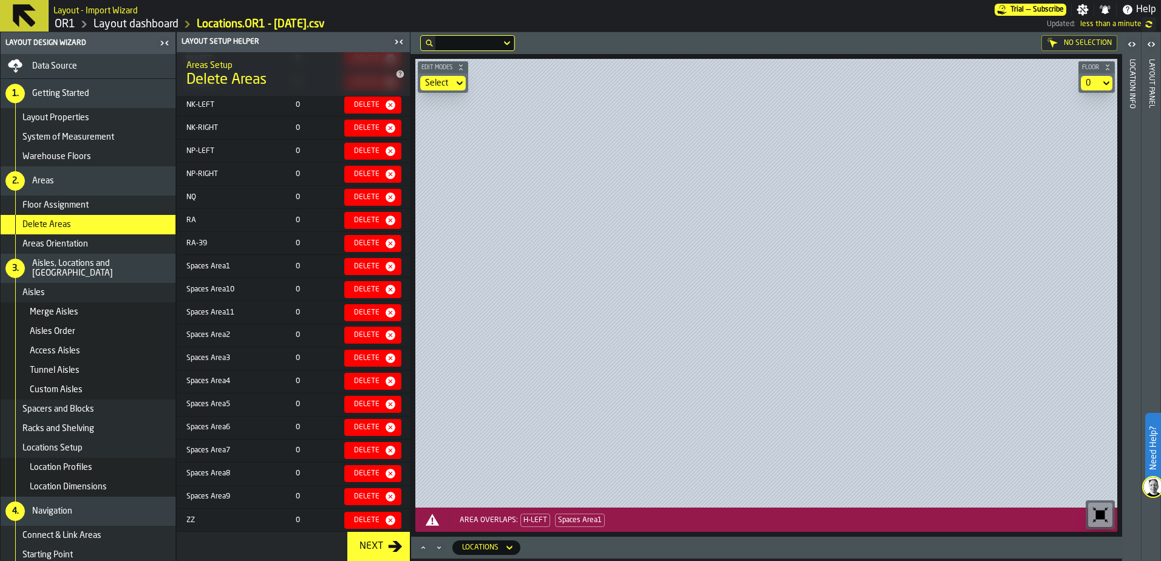
click at [428, 519] on icon "alert-[object Object]" at bounding box center [432, 519] width 15 height 15
click at [1090, 39] on div "No Selection" at bounding box center [1079, 43] width 76 height 16
click at [927, 135] on div at bounding box center [766, 283] width 702 height 449
click at [927, 137] on div at bounding box center [766, 283] width 702 height 449
click at [138, 21] on link "Layout dashboard" at bounding box center [135, 24] width 85 height 13
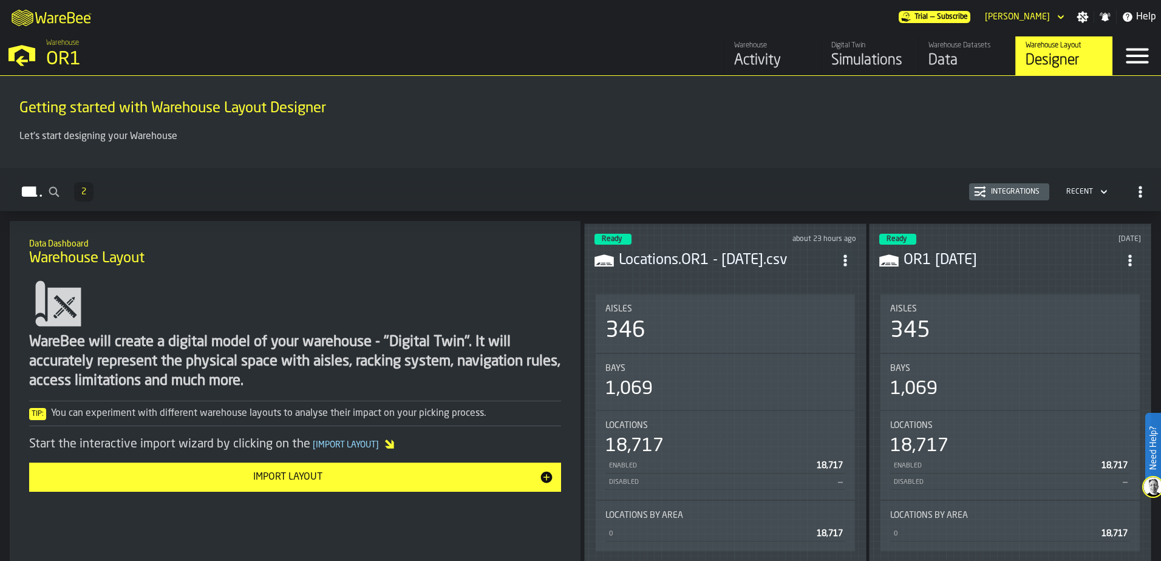
click at [72, 58] on div "OR1" at bounding box center [210, 60] width 328 height 22
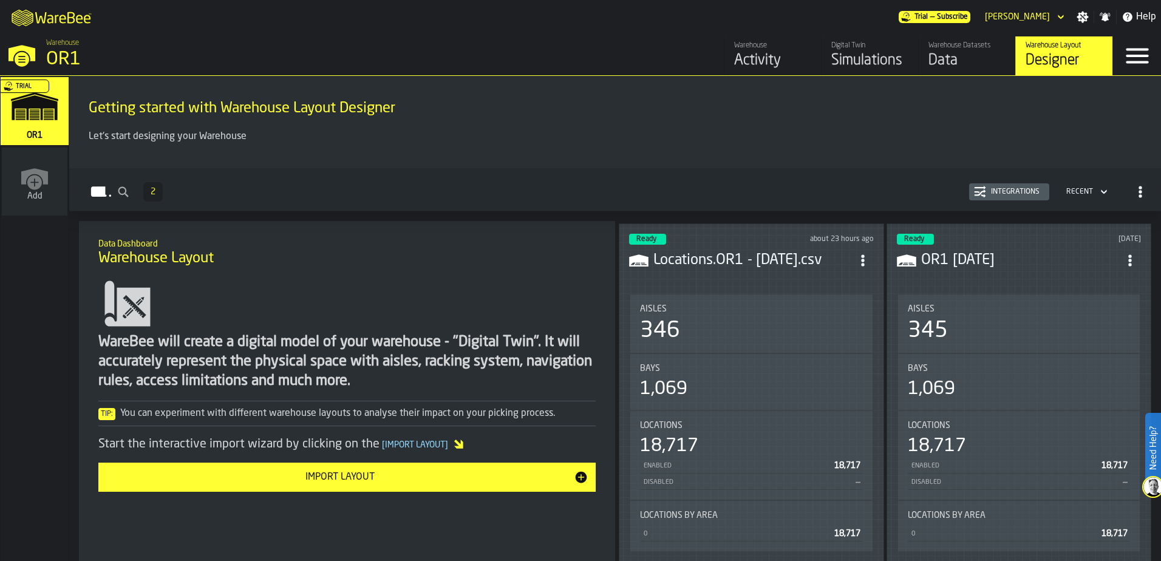
click at [864, 59] on div "Simulations" at bounding box center [869, 60] width 77 height 19
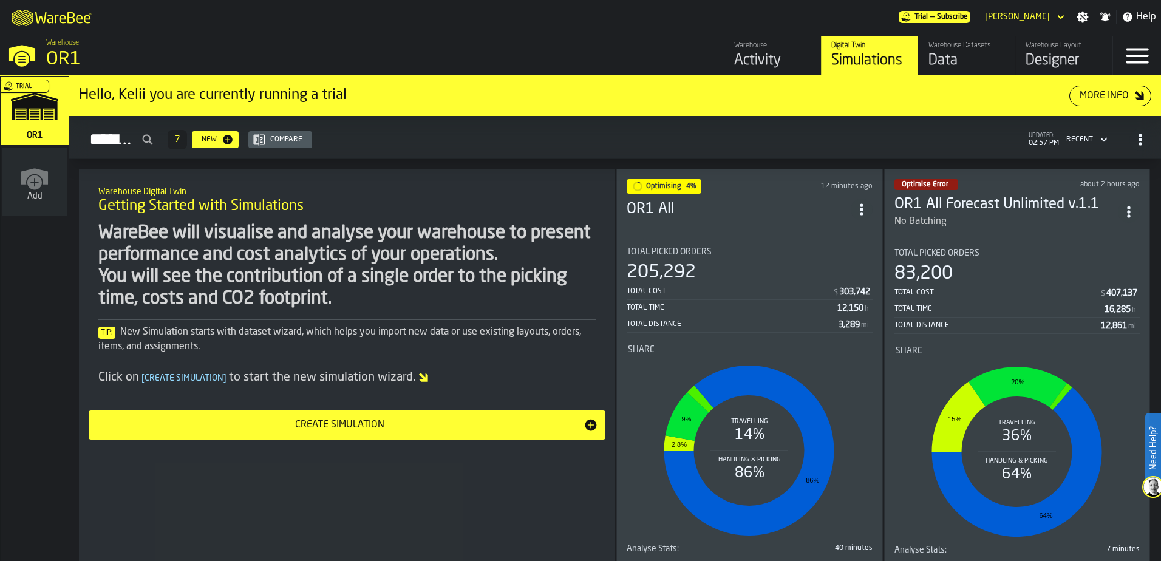
click at [1036, 47] on div "Warehouse Layout" at bounding box center [1063, 45] width 77 height 8
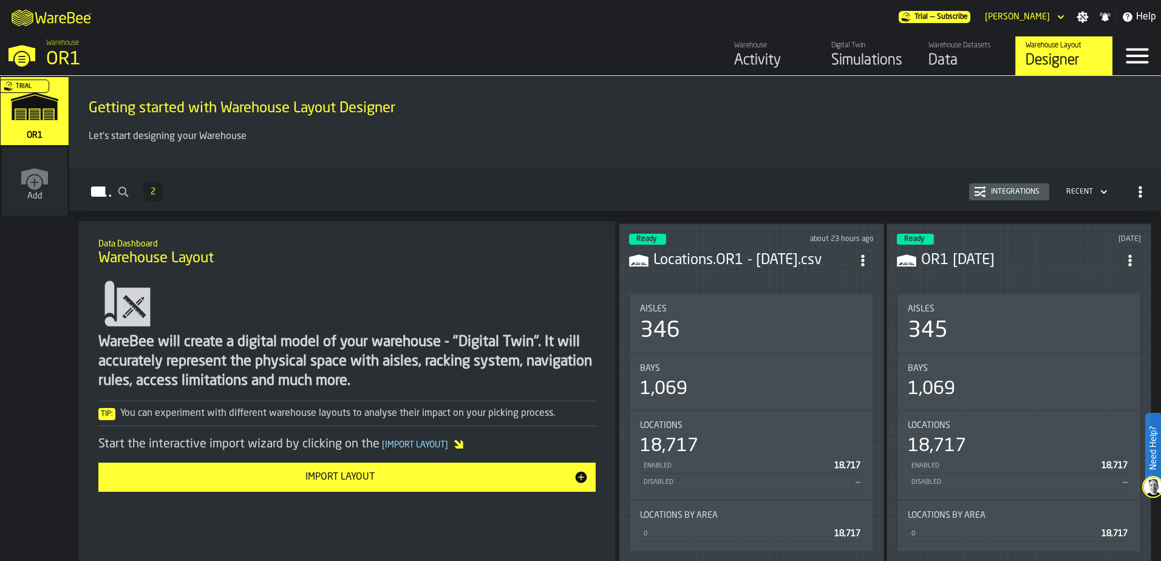
click at [1032, 282] on div "Ready 2 days ago OR1 10-08-25 Aisles 345 Bays 1,069 Locations 18,717 Enabled 18…" at bounding box center [1018, 393] width 265 height 341
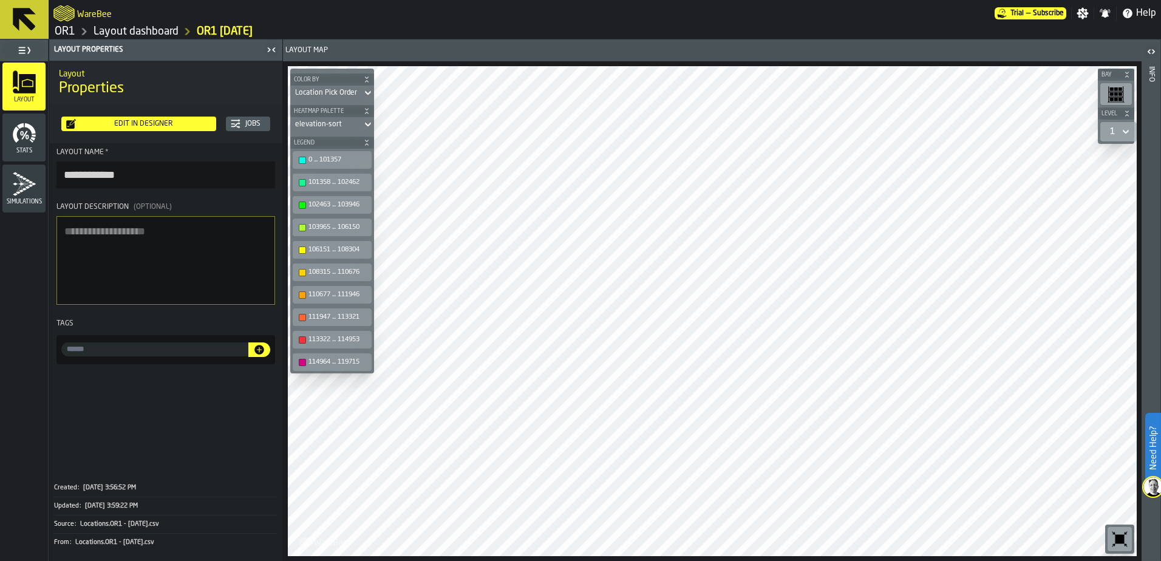
click at [186, 120] on div "Edit in Designer" at bounding box center [143, 124] width 135 height 8
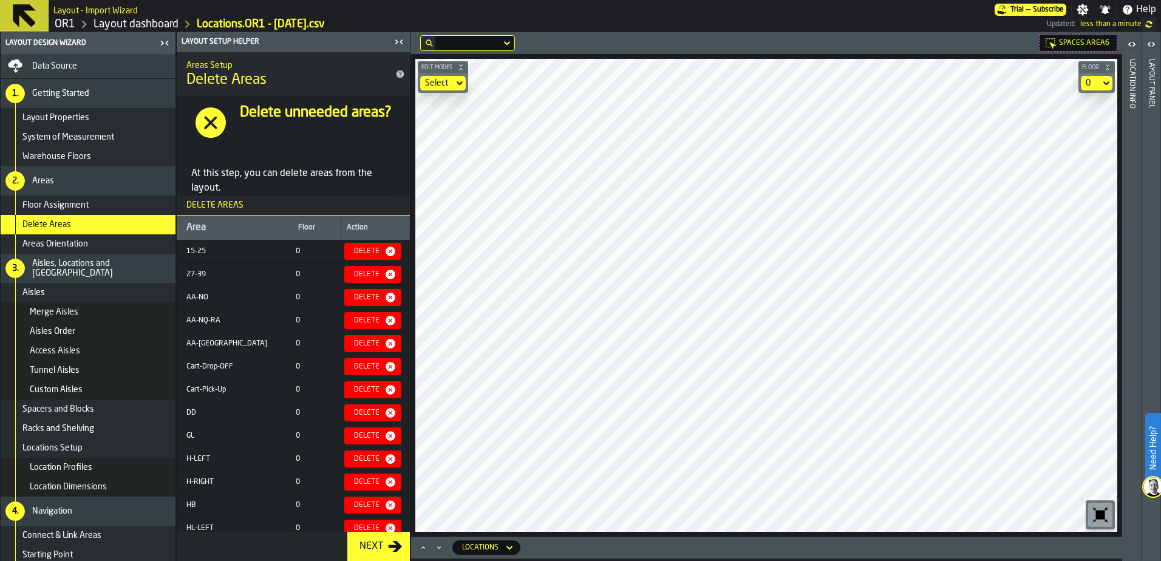
click at [77, 245] on span "Areas Orientation" at bounding box center [55, 244] width 66 height 10
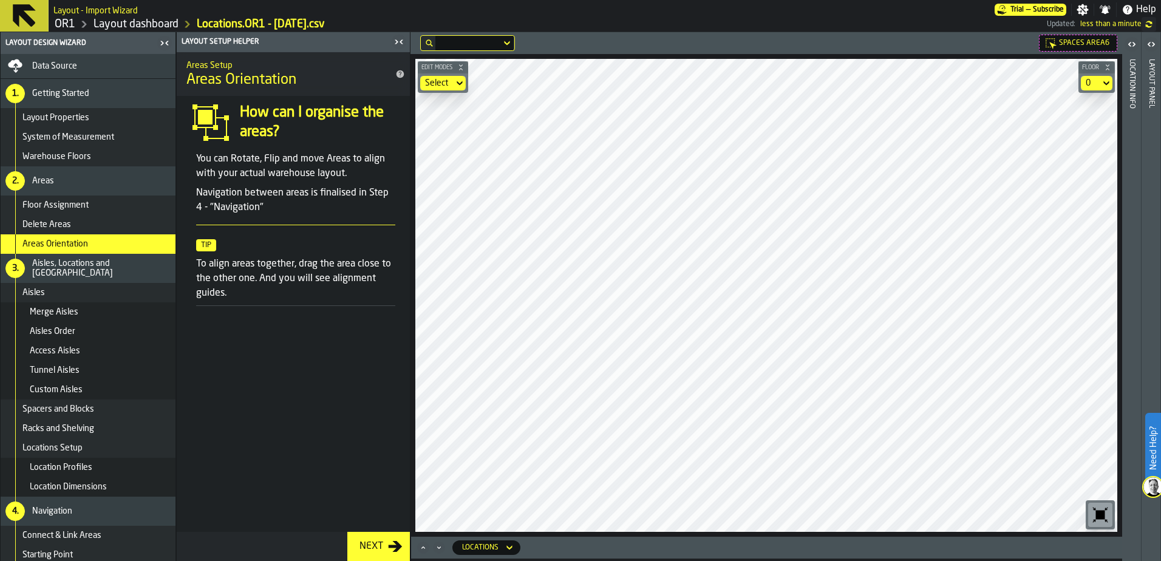
click at [380, 545] on div "Next" at bounding box center [371, 546] width 33 height 15
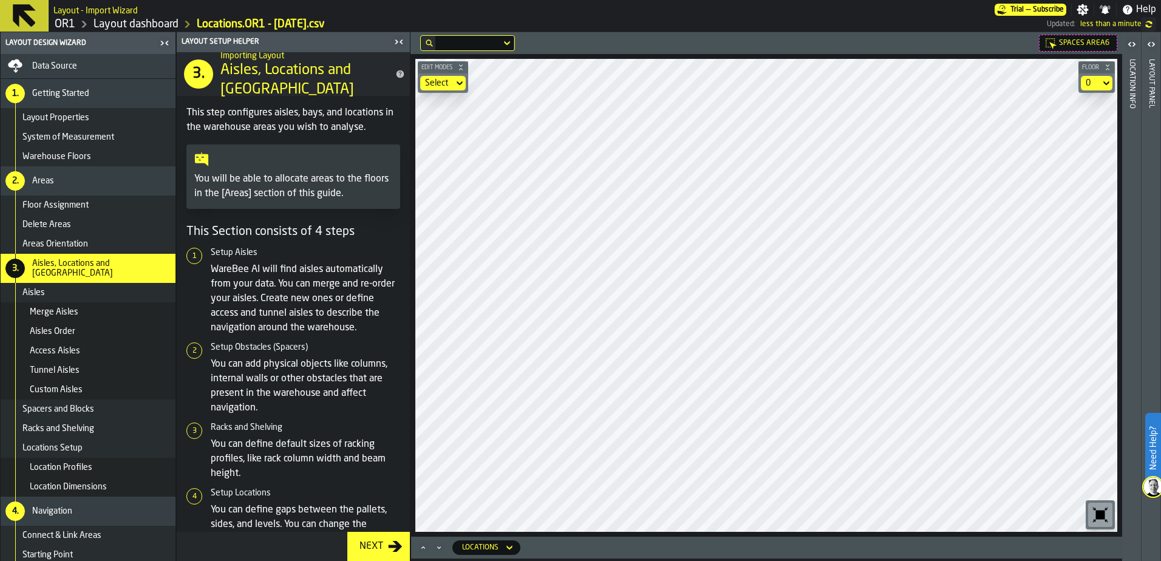
click at [380, 543] on div "Next" at bounding box center [371, 546] width 33 height 15
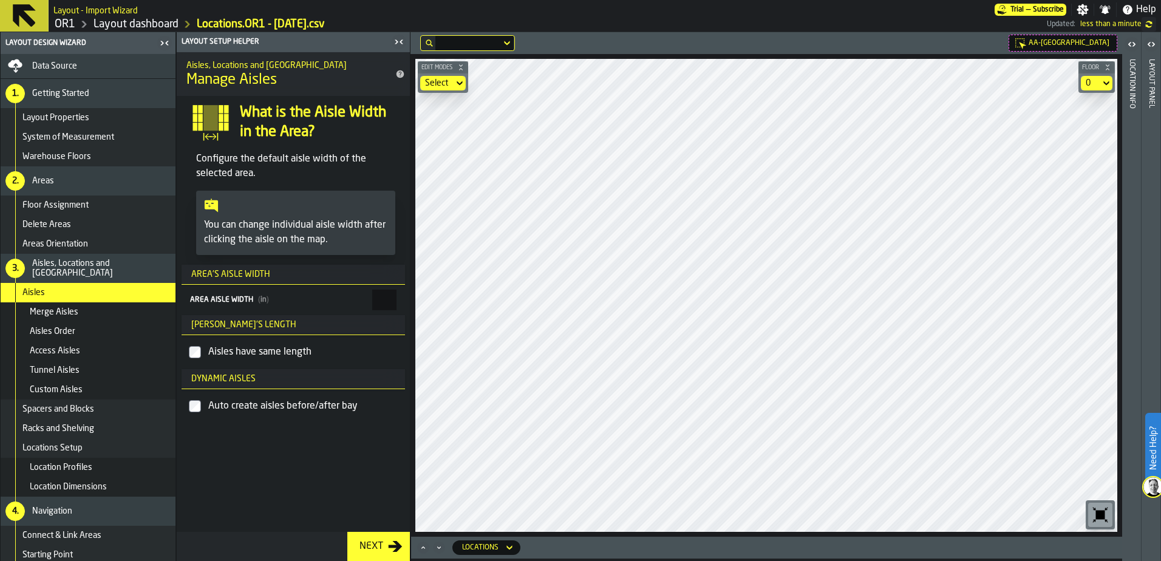
click at [501, 543] on div "Locations" at bounding box center [480, 547] width 46 height 13
click at [438, 545] on icon "Minimize" at bounding box center [439, 548] width 12 height 12
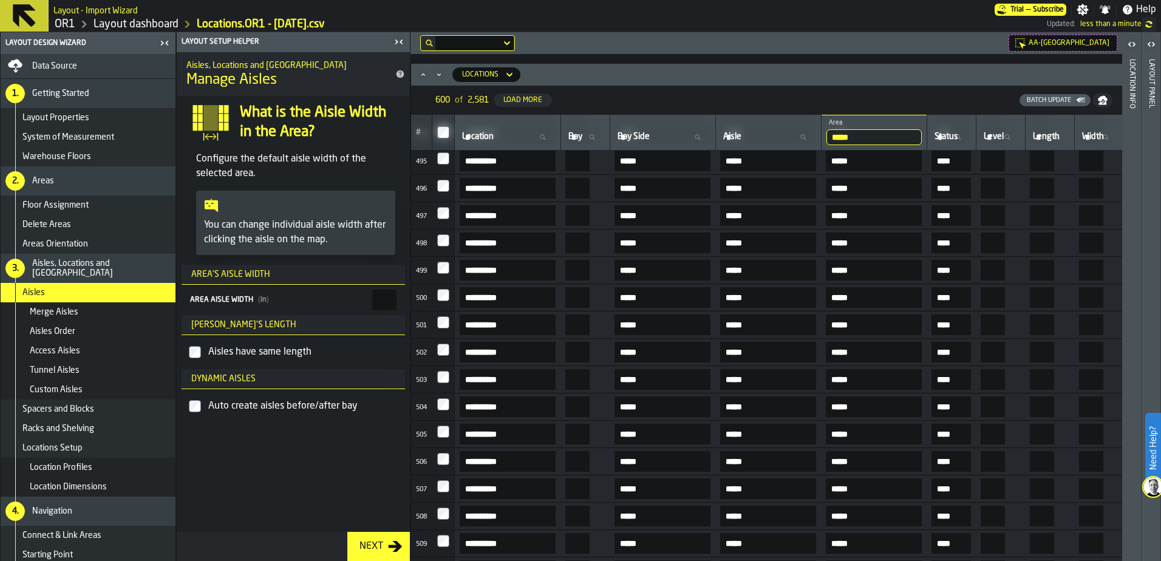
scroll to position [13206, 0]
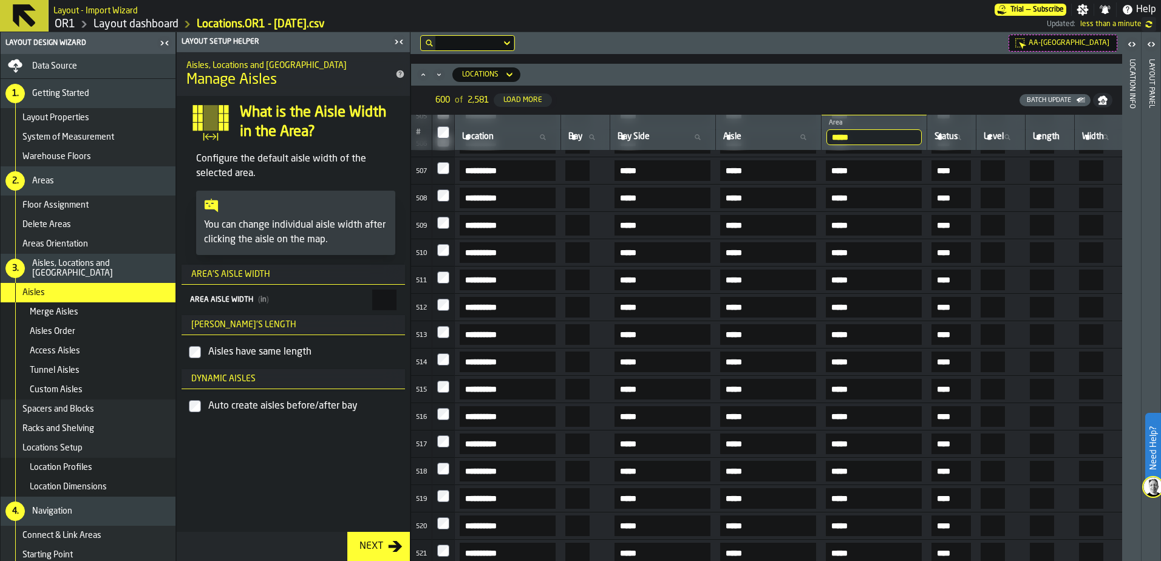
click at [149, 28] on link "Layout dashboard" at bounding box center [135, 24] width 85 height 13
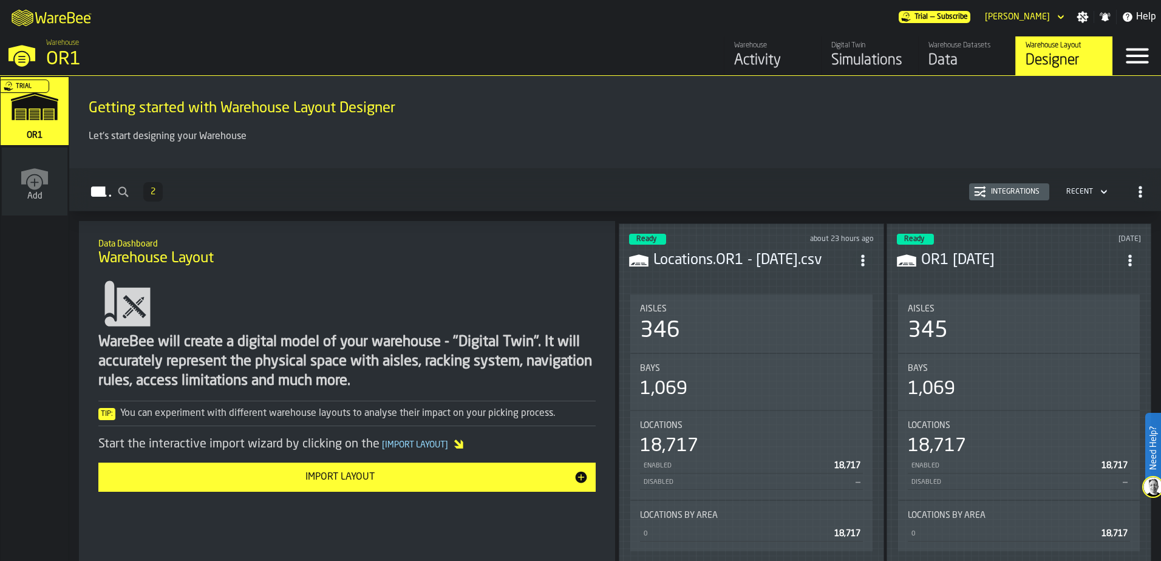
click at [835, 64] on div "Simulations" at bounding box center [869, 60] width 77 height 19
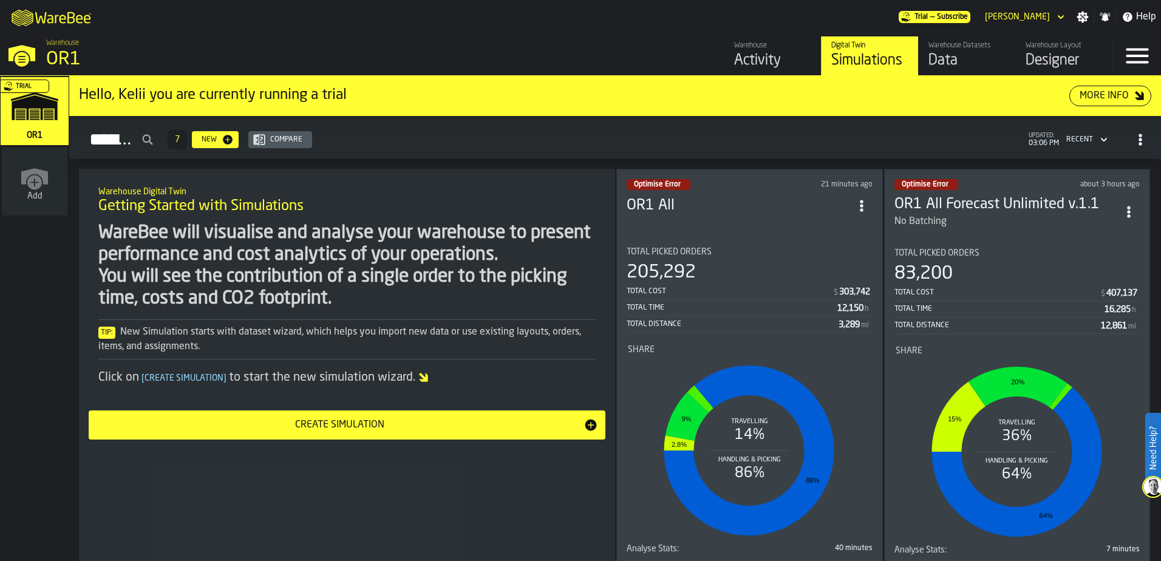
click at [1014, 207] on h3 "OR1 All Forecast Unlimited v.1.1" at bounding box center [1006, 204] width 224 height 19
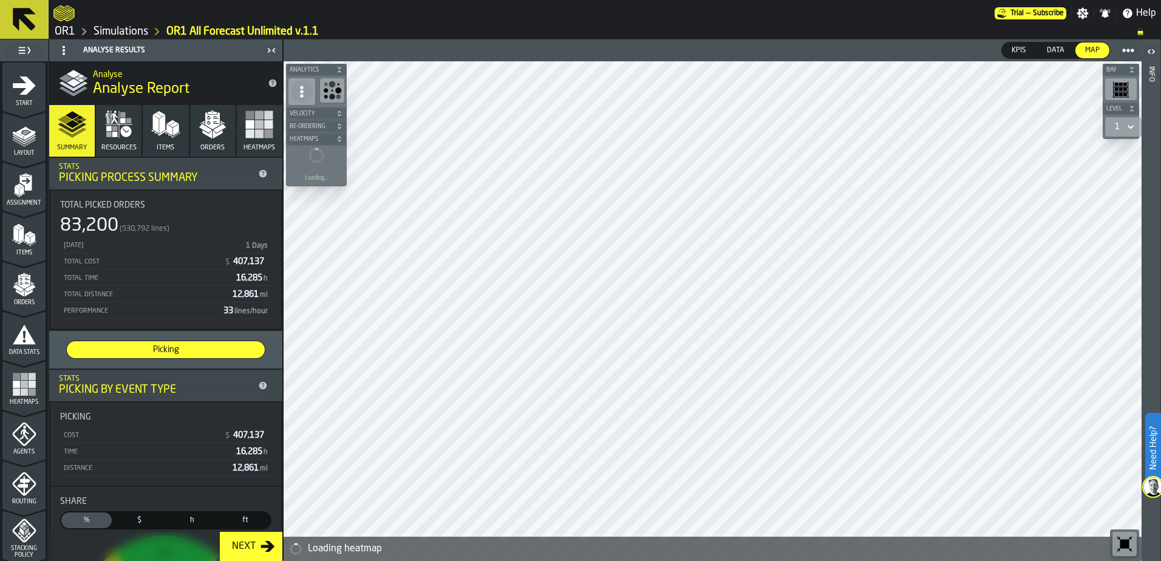
click at [30, 344] on icon "menu Data Stats" at bounding box center [24, 334] width 23 height 19
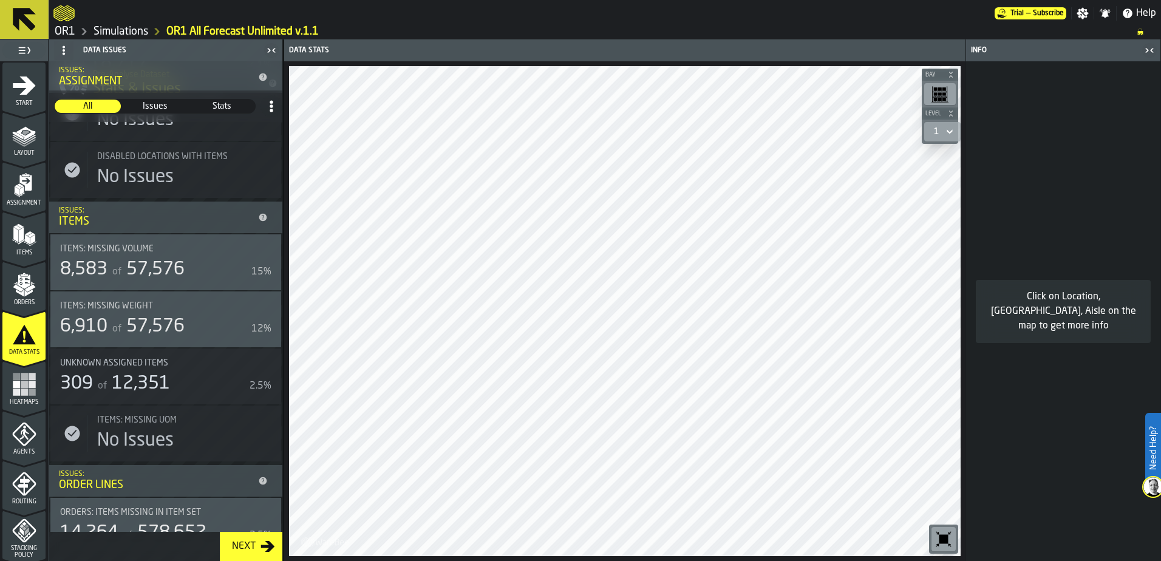
scroll to position [425, 0]
